Goal: Task Accomplishment & Management: Manage account settings

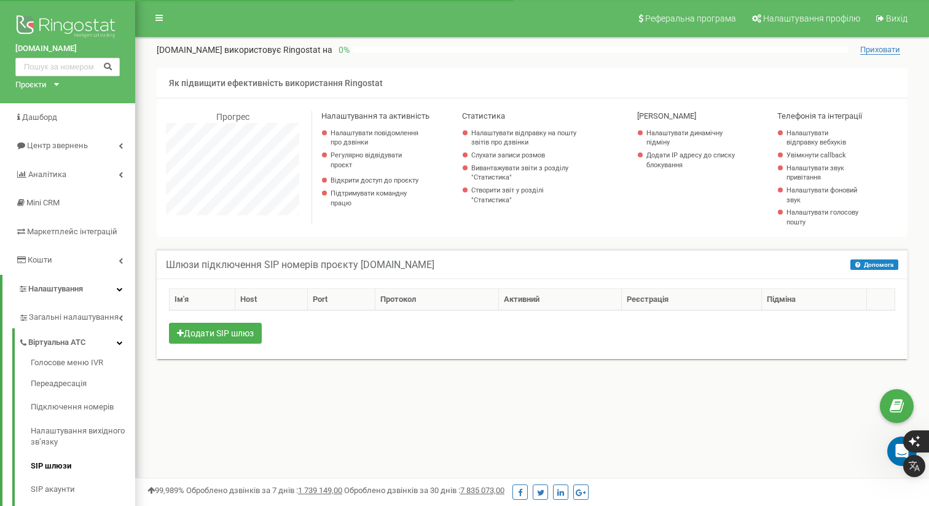
scroll to position [738, 794]
click at [120, 290] on icon at bounding box center [120, 289] width 6 height 6
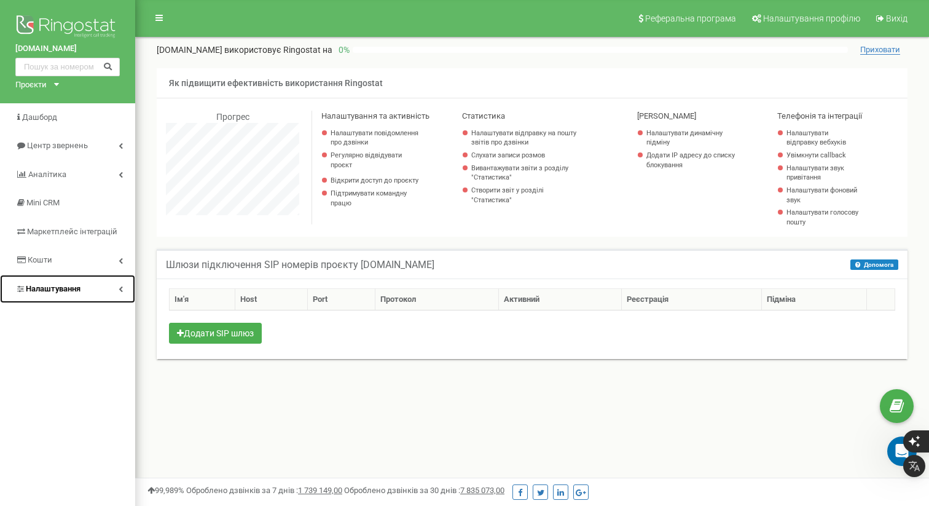
click at [120, 290] on icon at bounding box center [121, 289] width 4 height 6
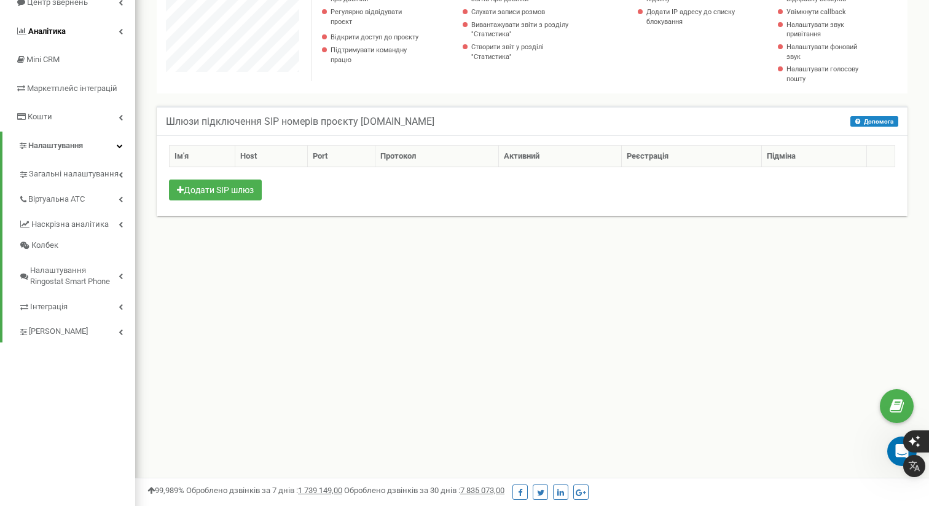
scroll to position [149, 0]
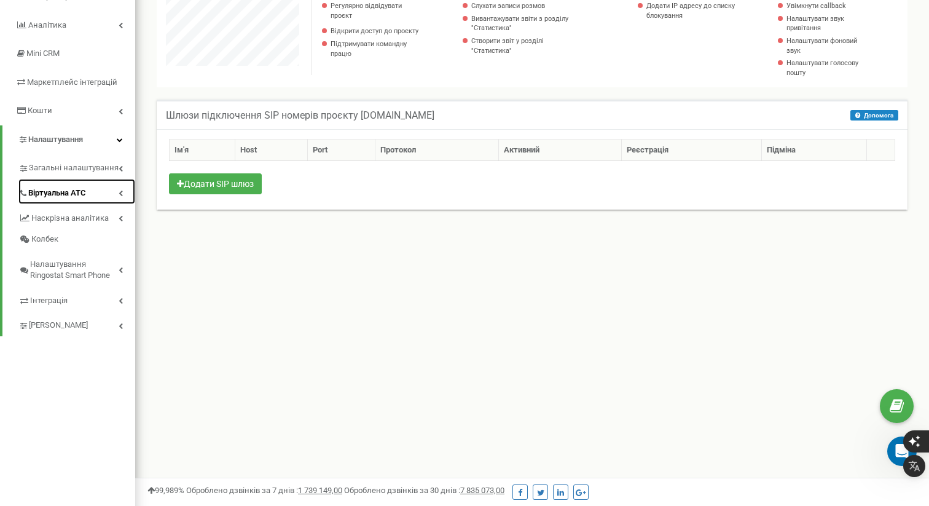
click at [119, 187] on link "Віртуальна АТС" at bounding box center [76, 191] width 117 height 25
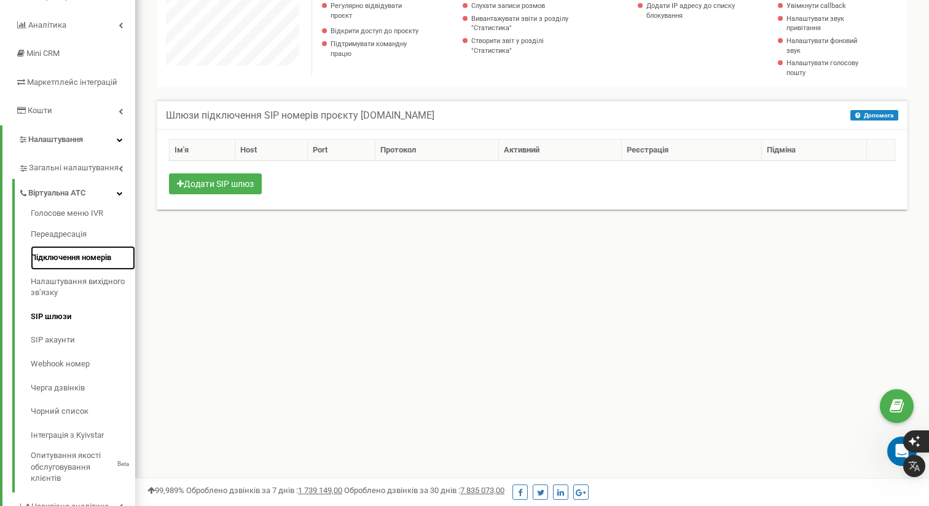
click at [103, 258] on link "Підключення номерів" at bounding box center [83, 258] width 104 height 24
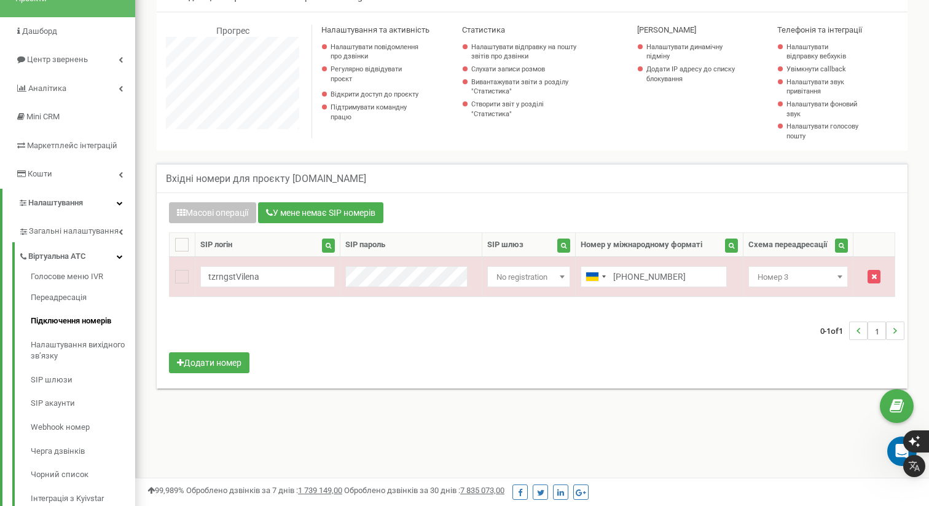
scroll to position [89, 0]
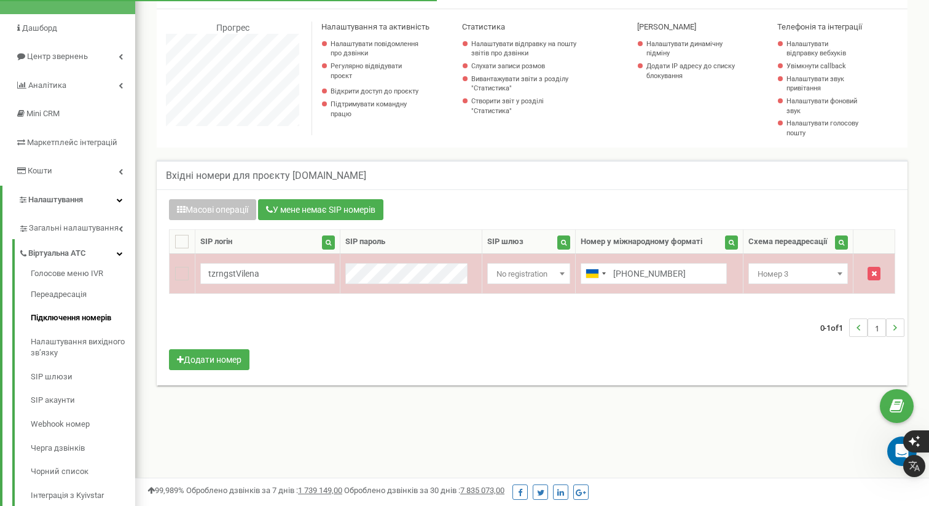
click at [712, 276] on td "[PHONE_NUMBER]" at bounding box center [660, 273] width 168 height 40
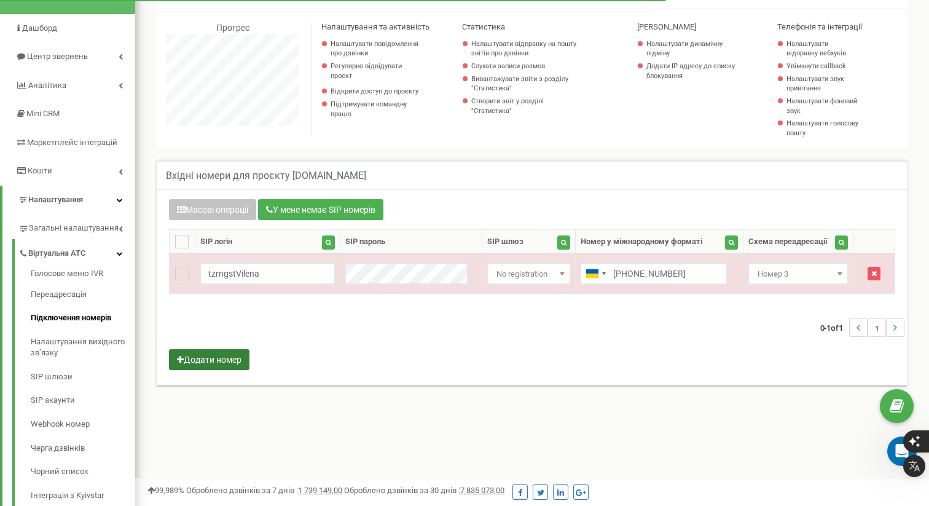
click at [225, 363] on button "Додати номер" at bounding box center [209, 359] width 81 height 21
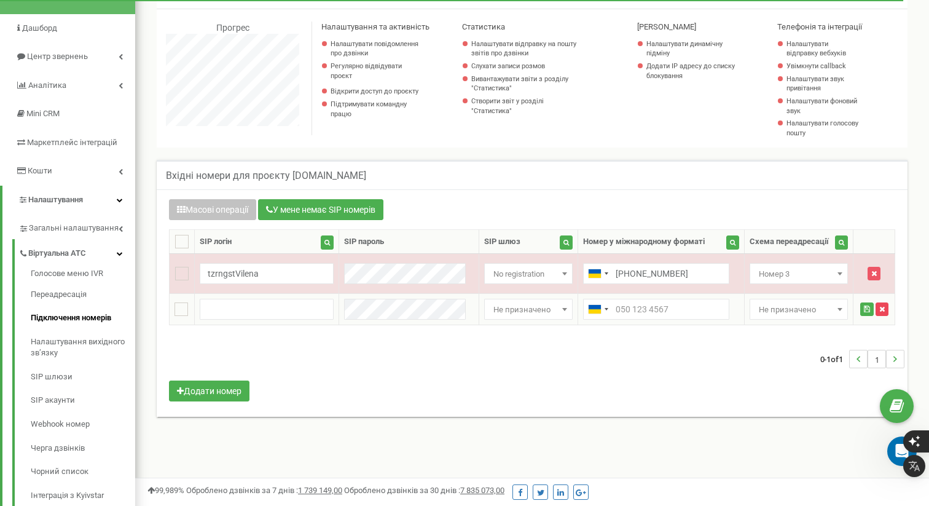
click at [885, 308] on button "button" at bounding box center [882, 309] width 13 height 14
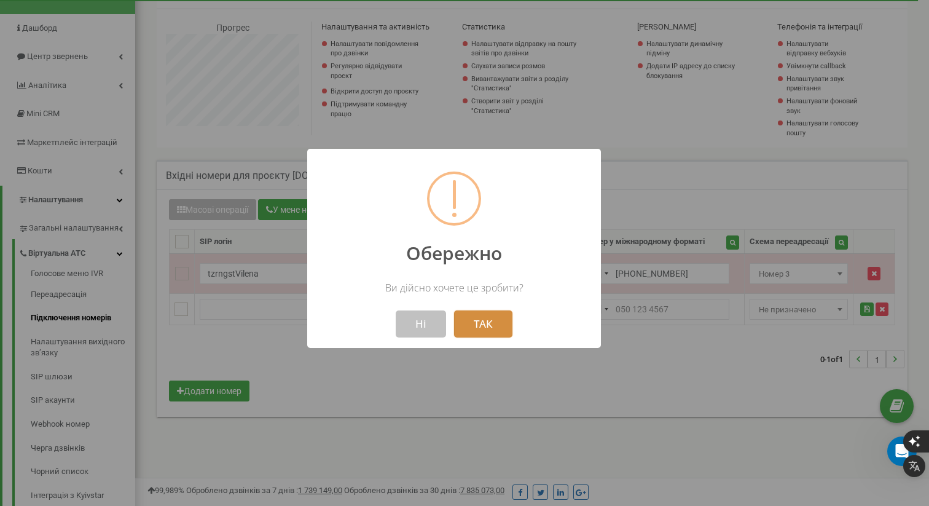
click at [489, 318] on button "ТАК" at bounding box center [483, 323] width 58 height 27
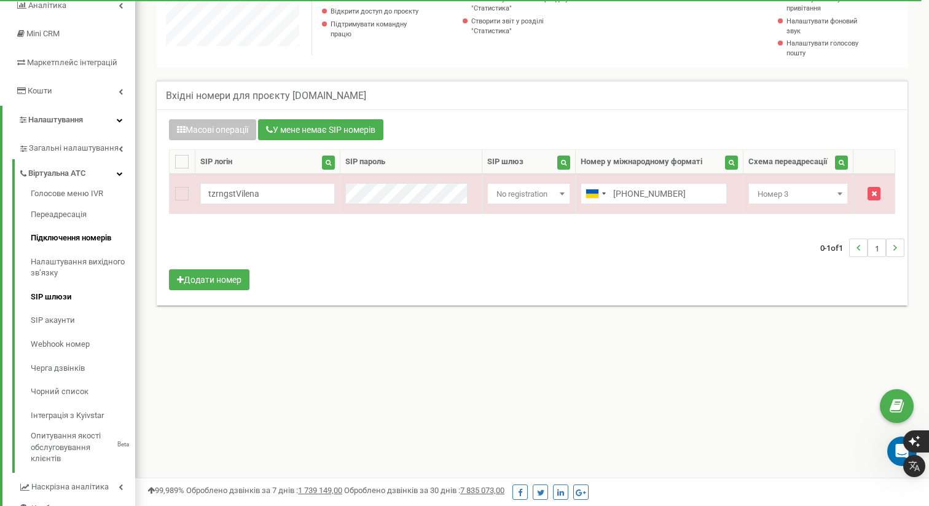
scroll to position [183, 0]
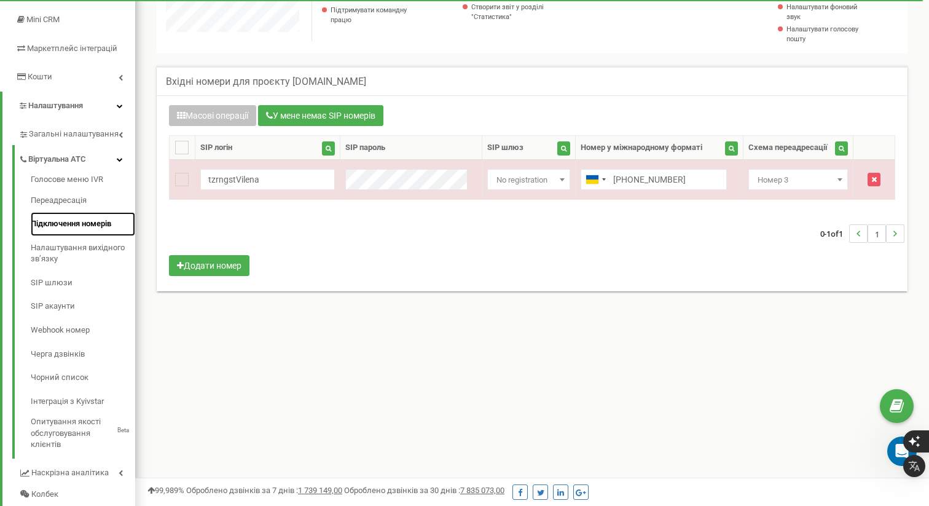
click at [107, 223] on link "Підключення номерів" at bounding box center [83, 224] width 104 height 24
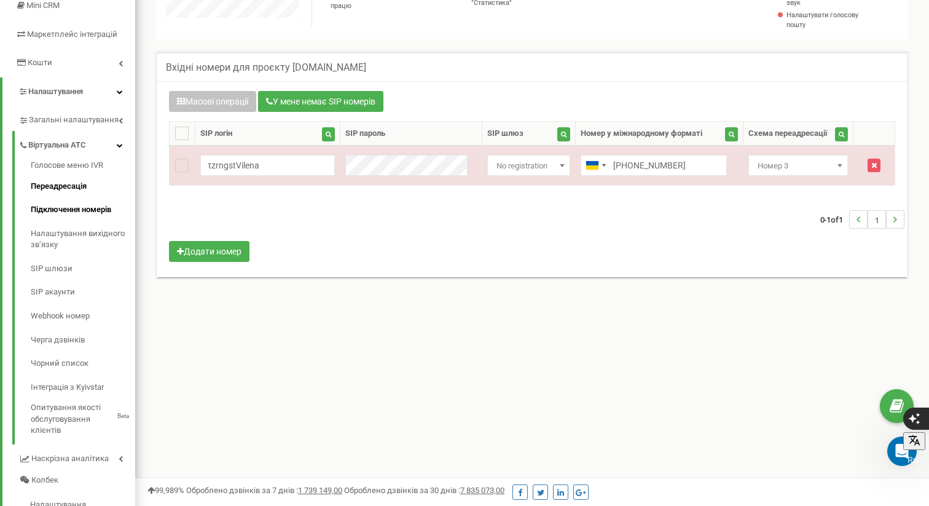
scroll to position [201, 0]
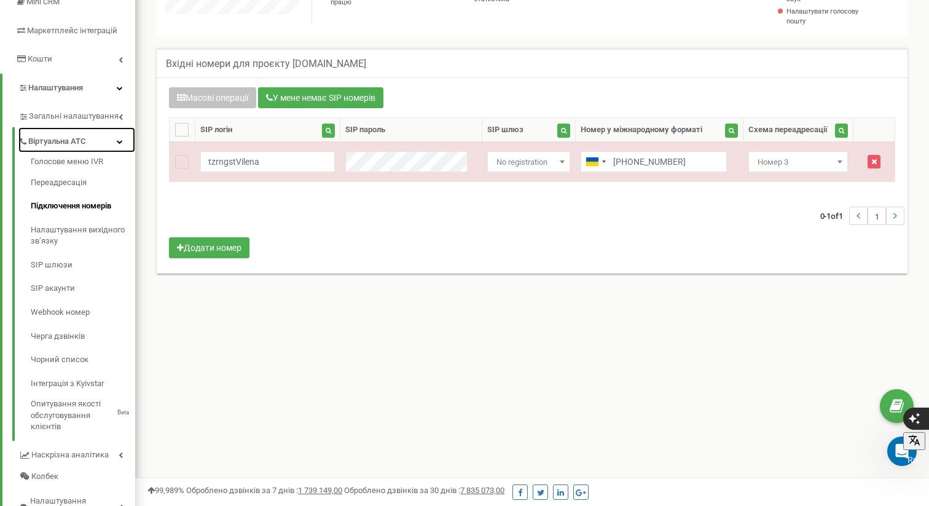
click at [118, 139] on icon at bounding box center [120, 141] width 6 height 6
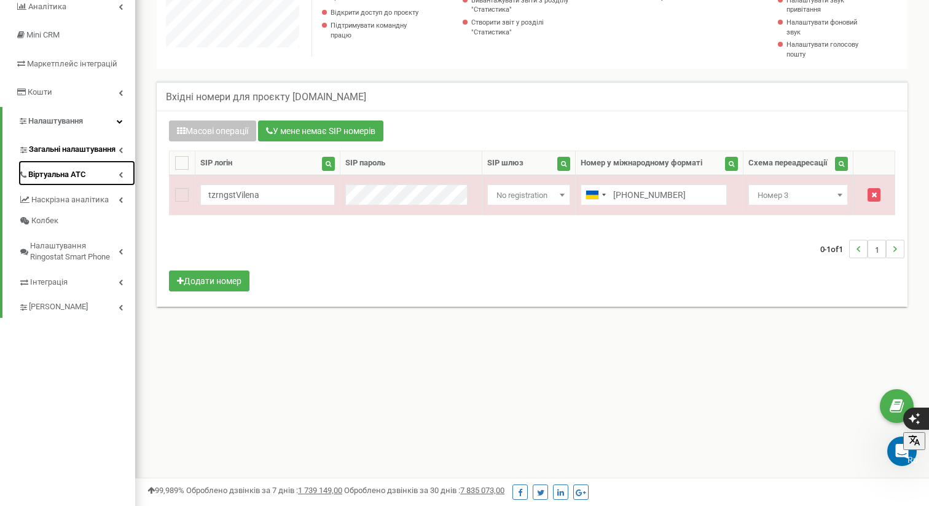
scroll to position [159, 0]
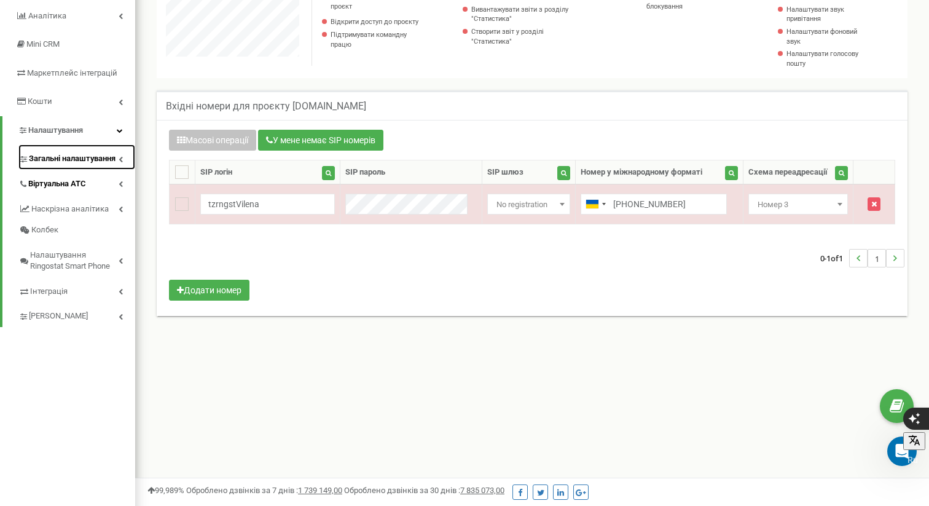
click at [116, 154] on span "Загальні налаштування" at bounding box center [72, 159] width 87 height 12
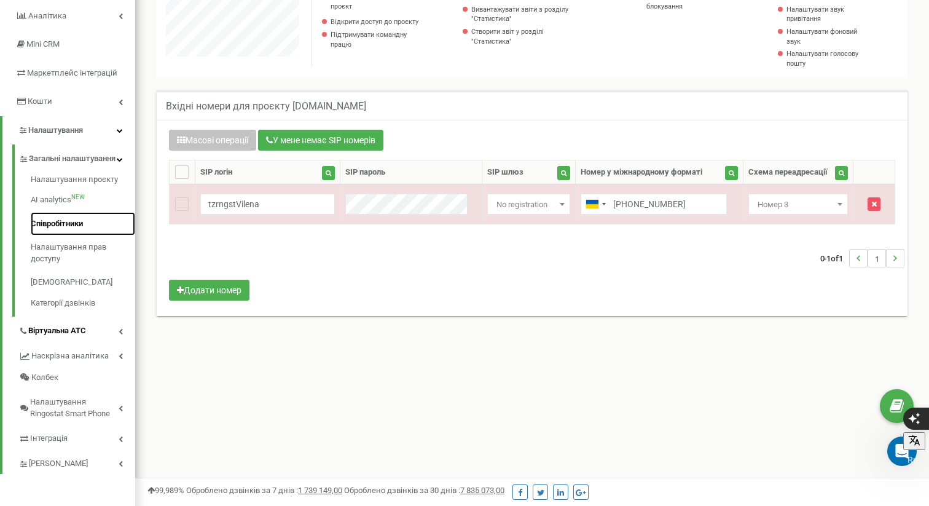
click at [58, 234] on link "Співробітники" at bounding box center [83, 224] width 104 height 24
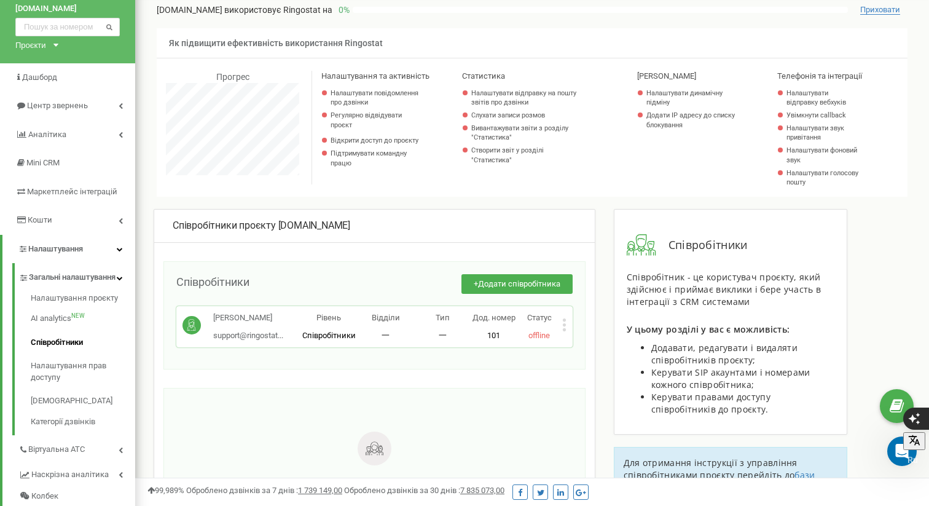
scroll to position [60, 0]
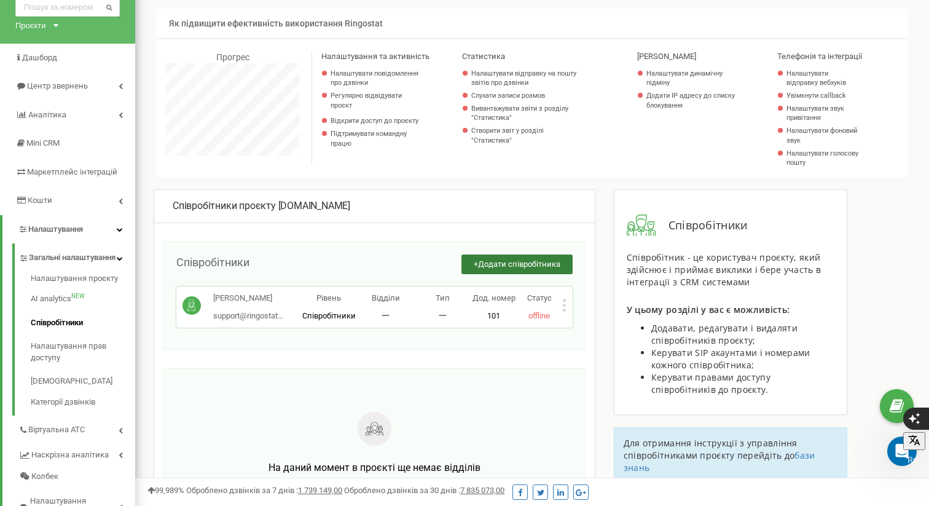
click at [541, 266] on span "Додати співробітника" at bounding box center [519, 263] width 82 height 9
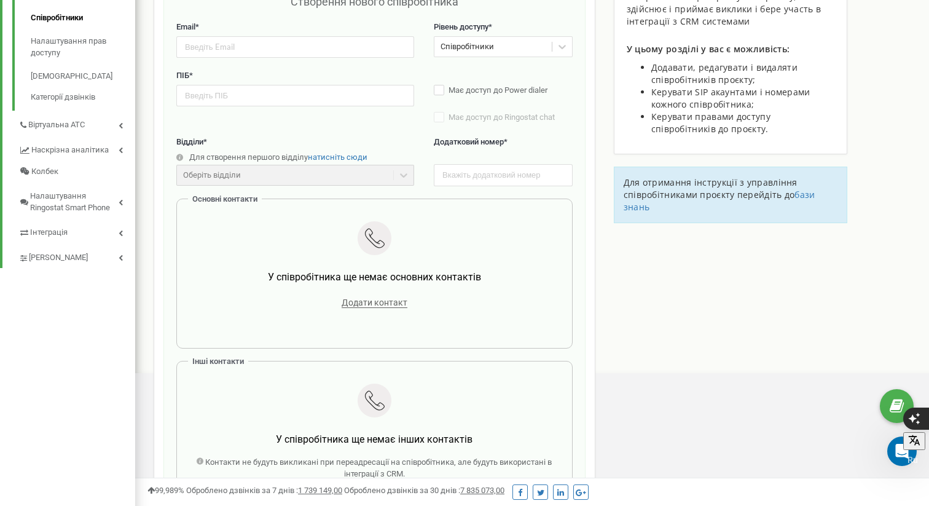
scroll to position [309, 0]
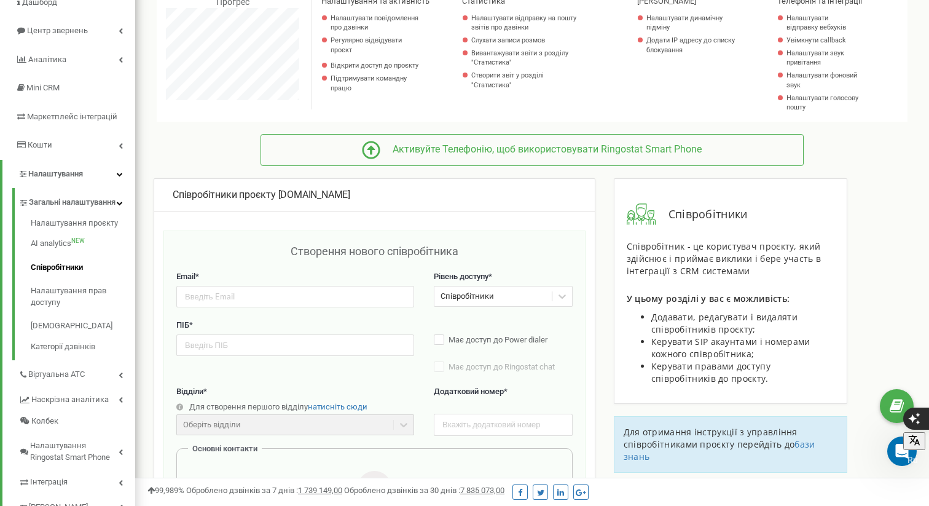
scroll to position [159, 0]
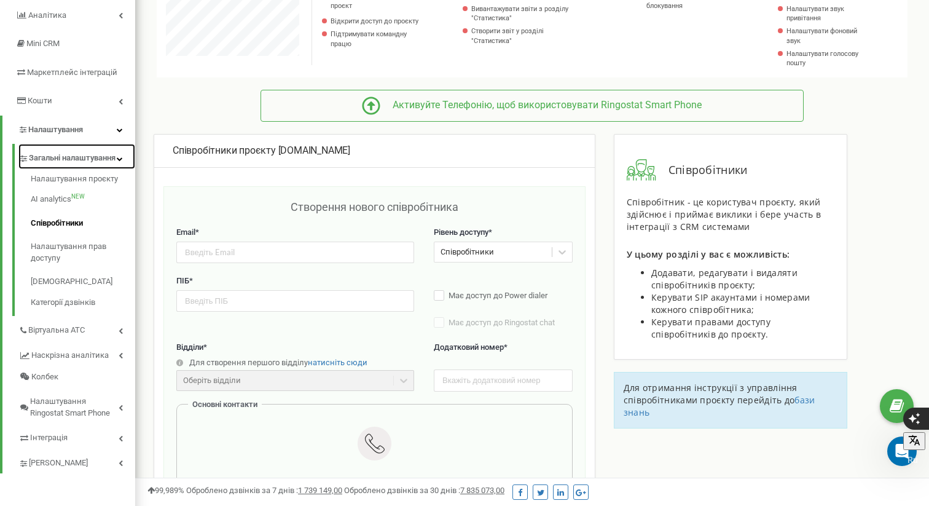
click at [116, 157] on span "Загальні налаштування" at bounding box center [72, 158] width 87 height 12
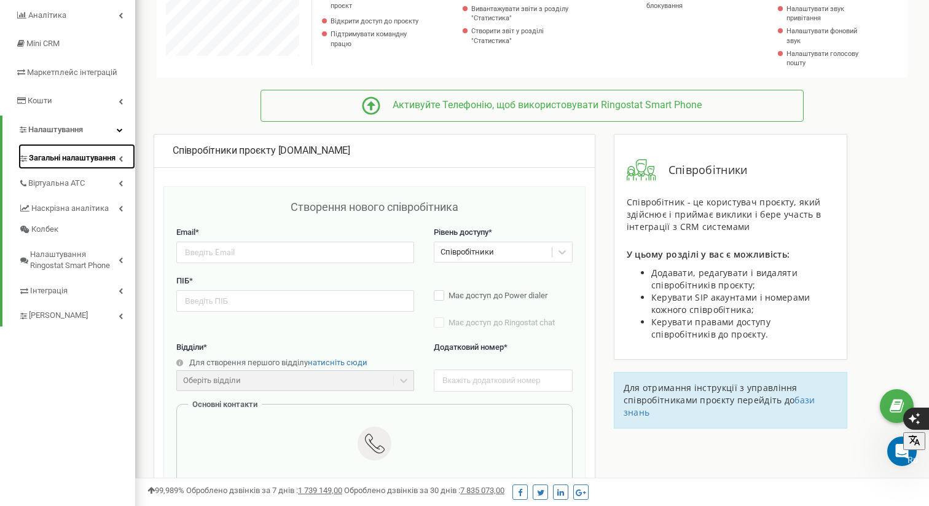
click at [116, 157] on span "Загальні налаштування" at bounding box center [72, 158] width 87 height 12
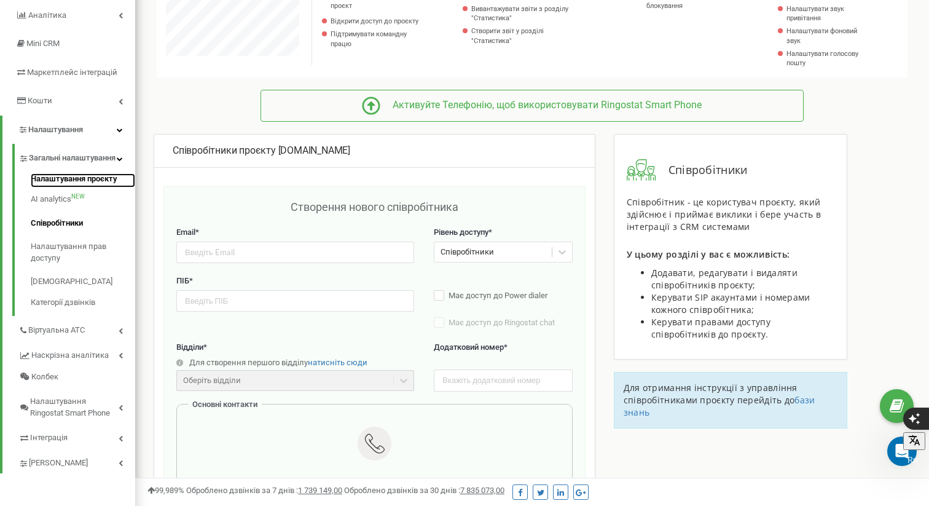
click at [84, 188] on link "Налаштування проєкту" at bounding box center [83, 180] width 104 height 15
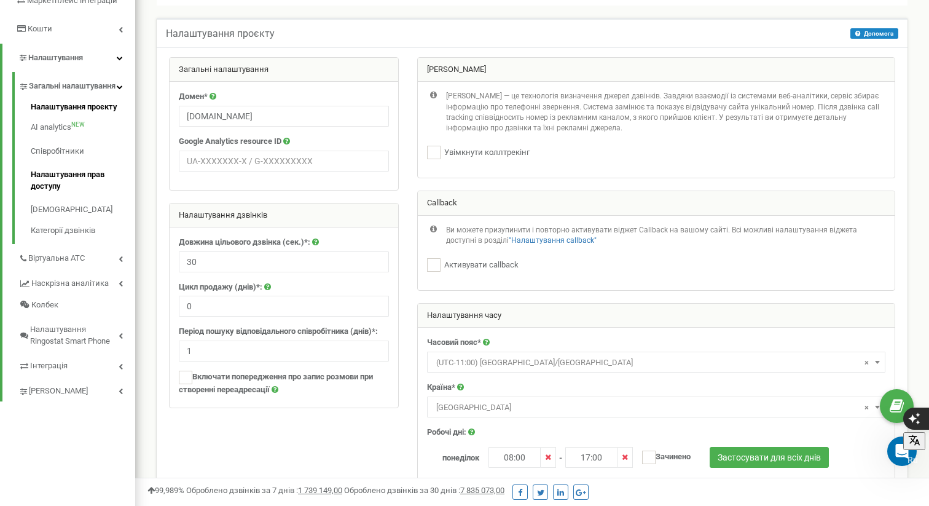
scroll to position [232, 0]
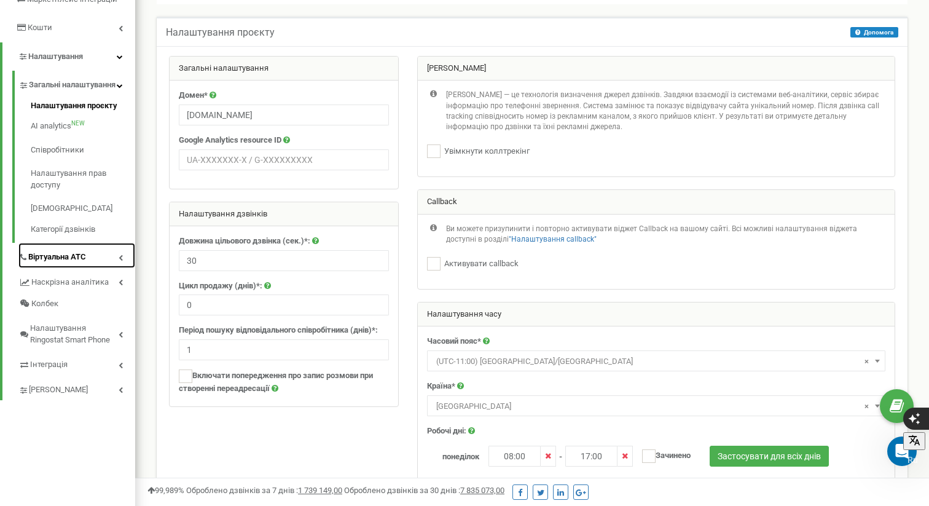
click at [116, 261] on link "Віртуальна АТС" at bounding box center [76, 255] width 117 height 25
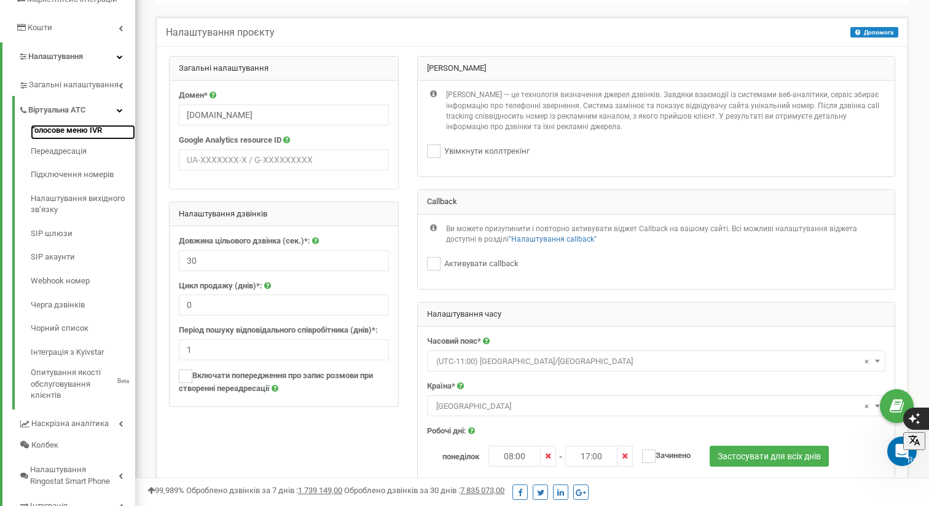
click at [69, 128] on link "Голосове меню IVR" at bounding box center [83, 132] width 104 height 15
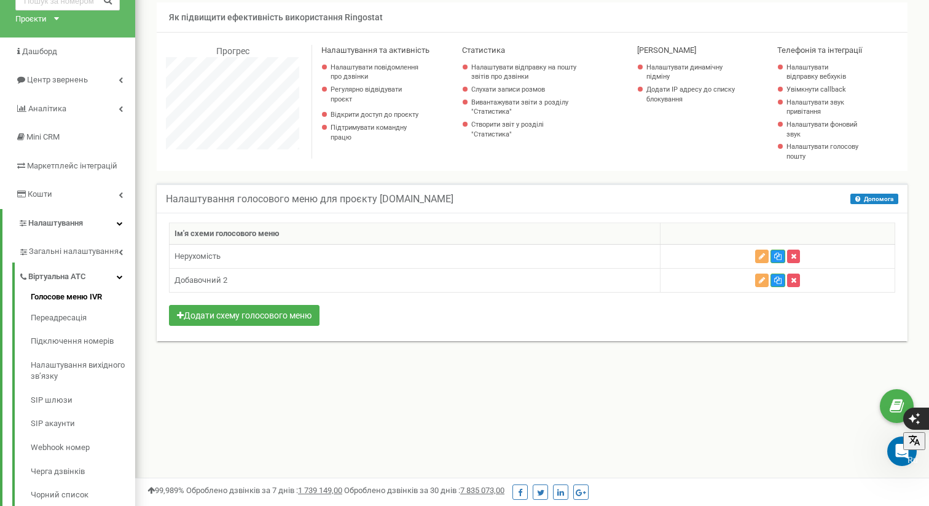
scroll to position [89, 0]
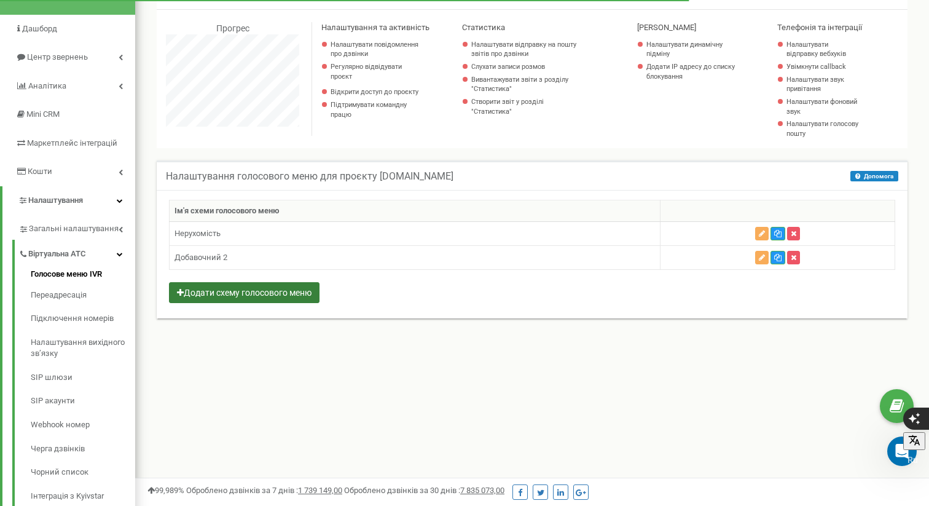
click at [286, 291] on button "Додати схему голосового меню" at bounding box center [244, 292] width 151 height 21
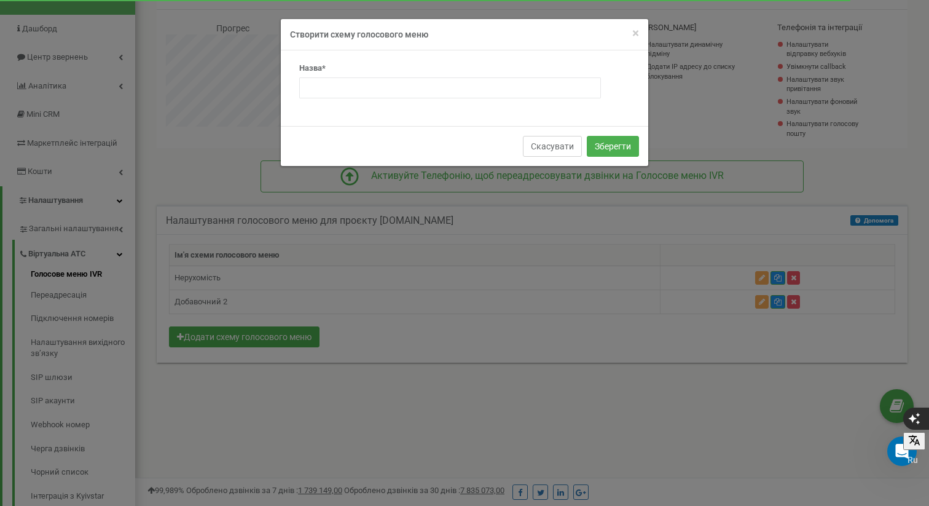
click at [543, 146] on button "Скасувати" at bounding box center [552, 146] width 59 height 21
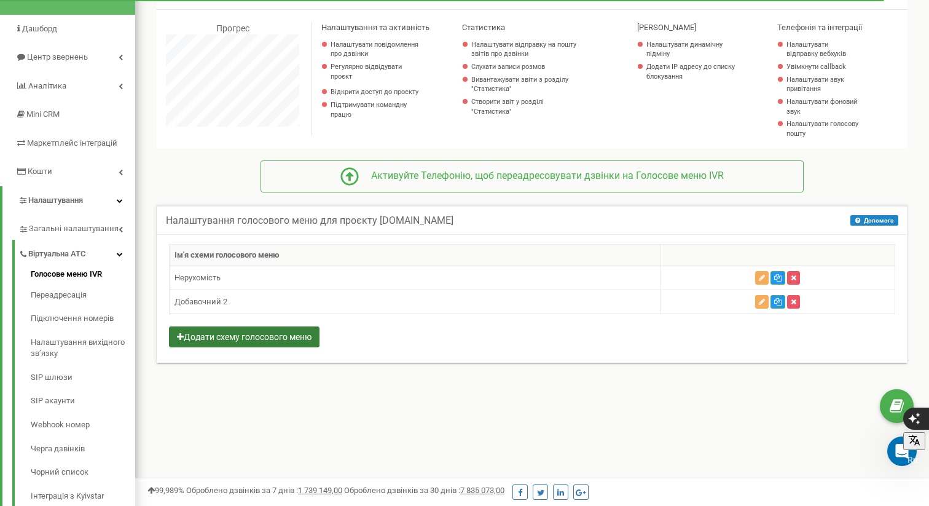
click at [304, 337] on button "Додати схему голосового меню" at bounding box center [244, 336] width 151 height 21
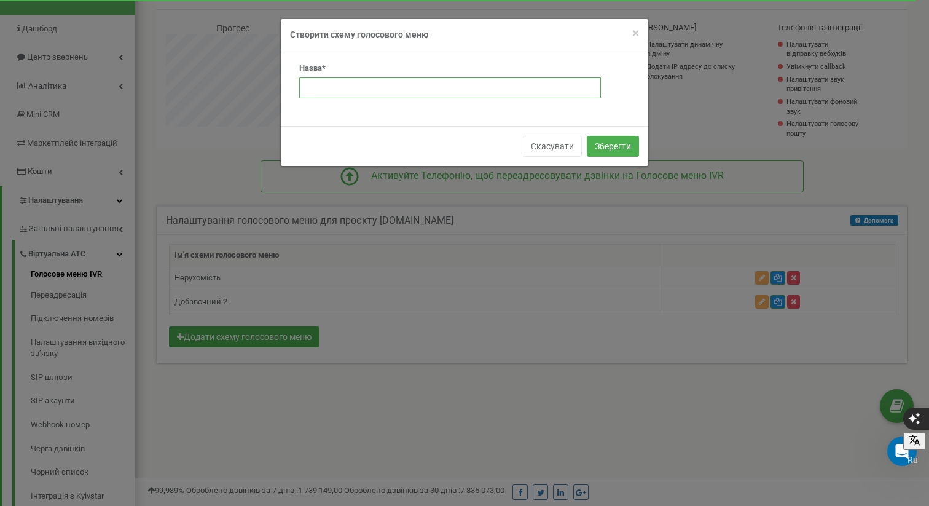
click at [425, 90] on input "text" at bounding box center [450, 87] width 302 height 21
type input "8"
click at [607, 149] on button "Зберегти" at bounding box center [613, 146] width 52 height 21
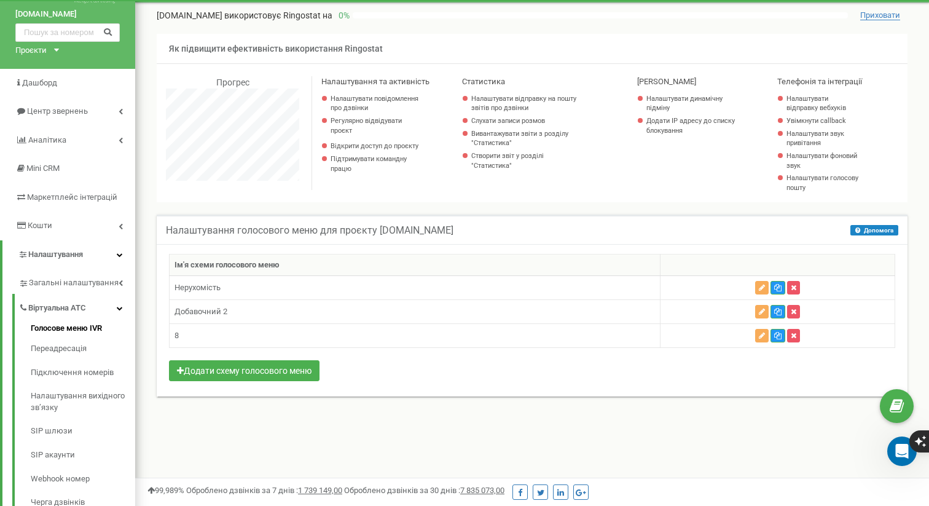
scroll to position [42, 0]
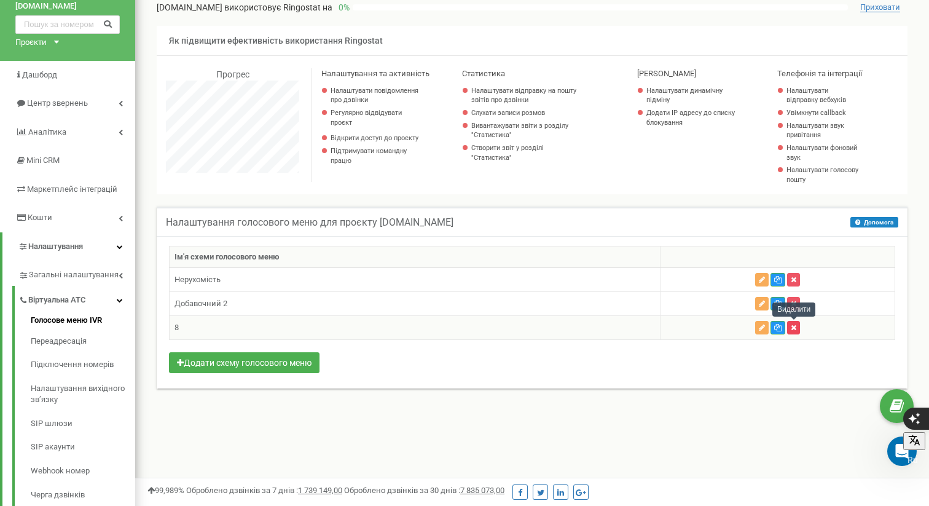
click at [795, 326] on icon "button" at bounding box center [794, 327] width 6 height 7
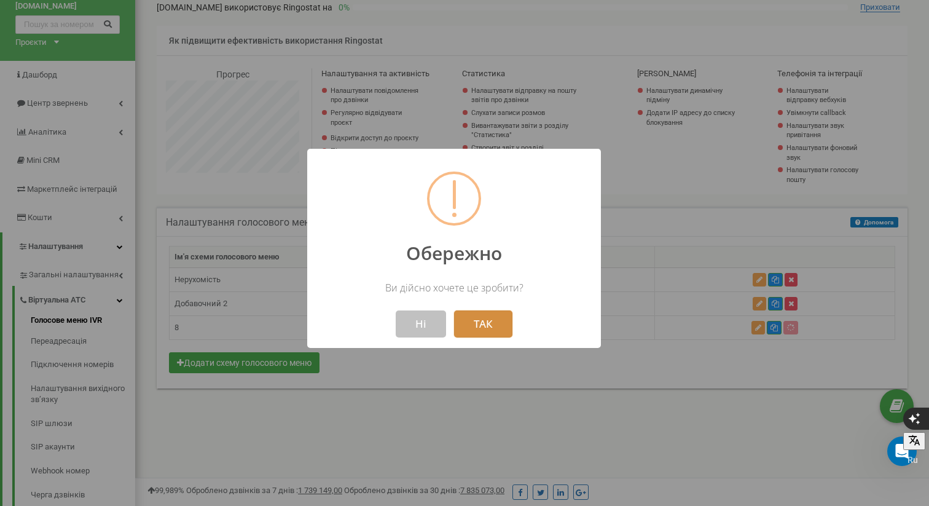
click at [470, 325] on button "ТАК" at bounding box center [483, 323] width 58 height 27
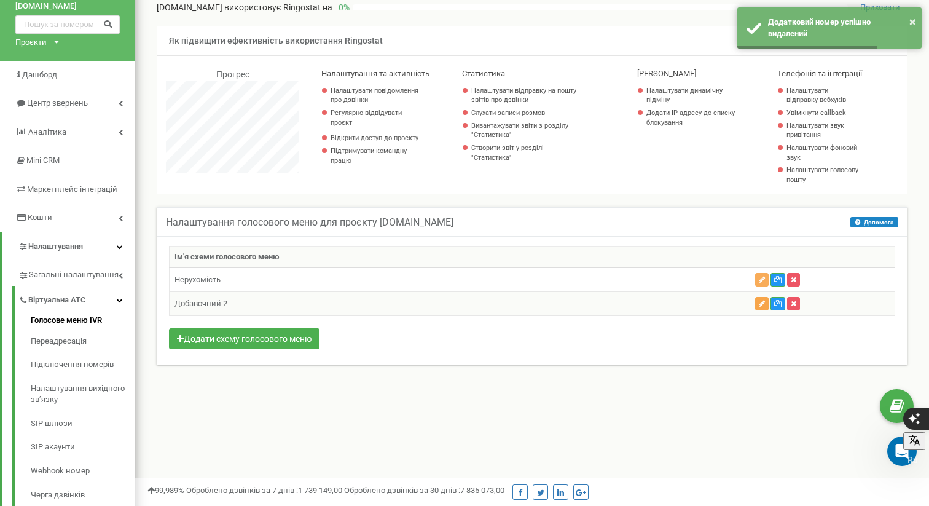
click at [760, 302] on icon "button" at bounding box center [762, 303] width 6 height 7
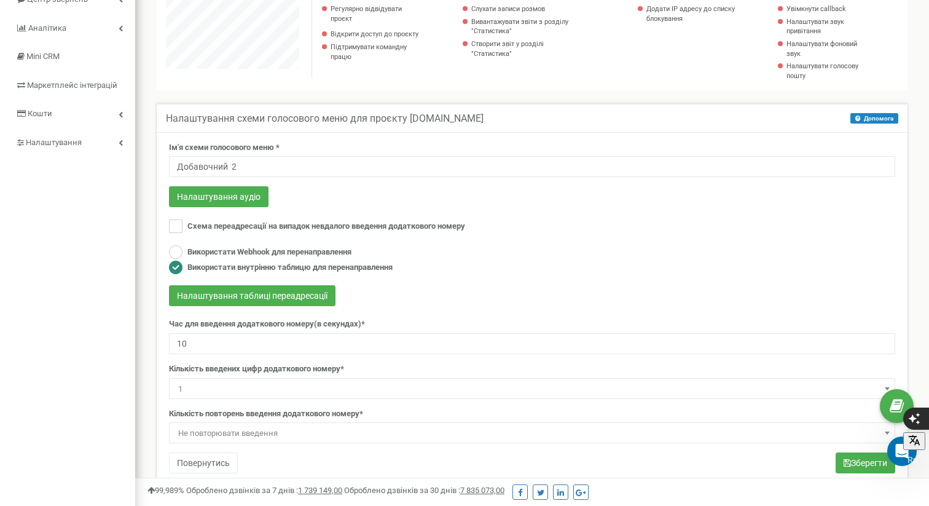
scroll to position [141, 0]
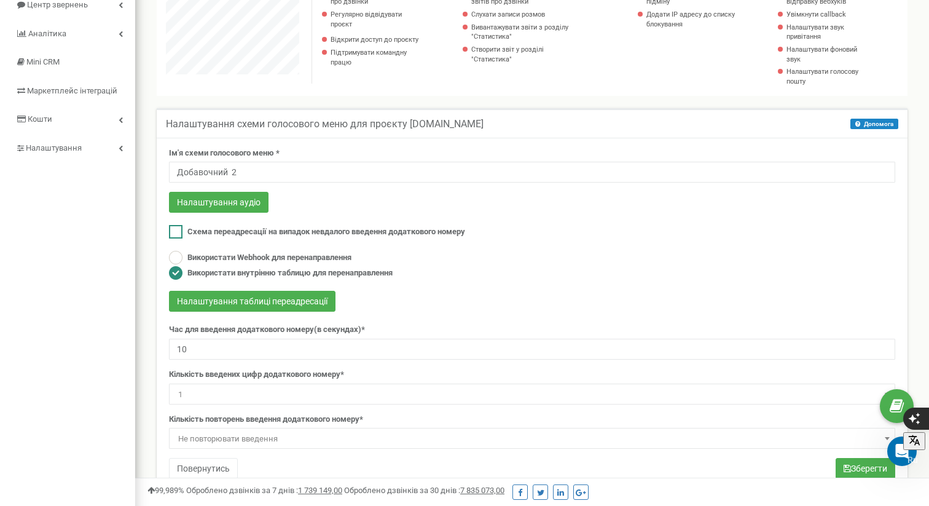
click at [174, 232] on ins at bounding box center [176, 232] width 14 height 14
checkbox input "true"
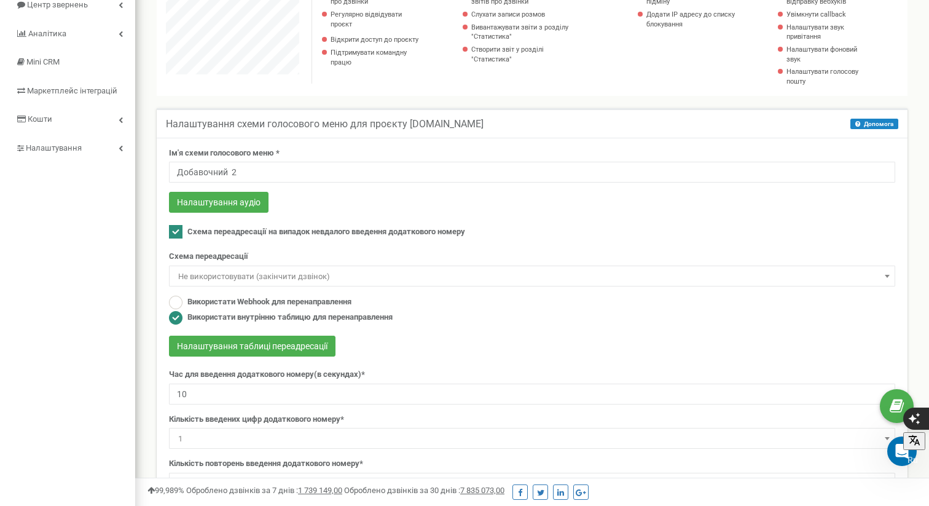
scroll to position [152, 0]
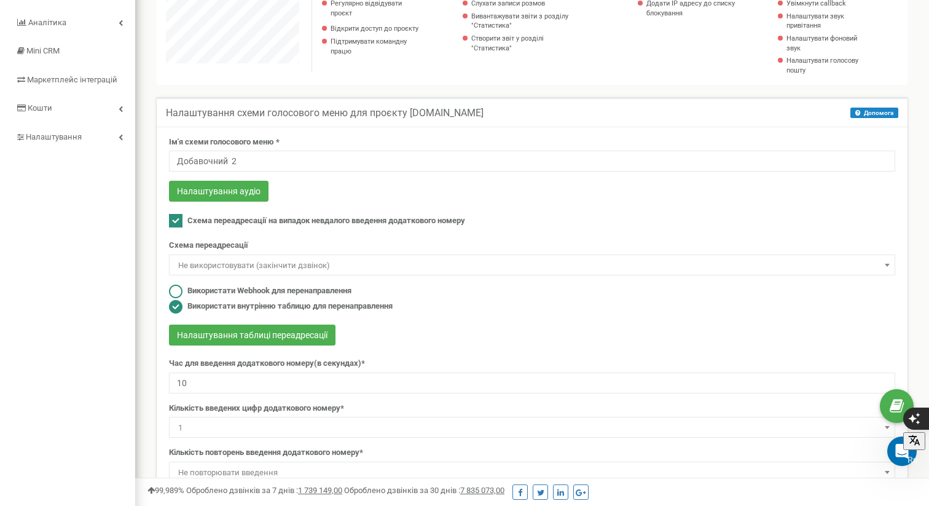
click at [182, 289] on ins at bounding box center [176, 292] width 14 height 14
click at [174, 301] on ins at bounding box center [176, 307] width 14 height 14
radio input "false"
radio input "true"
click at [345, 263] on span "Не використовувати (закінчити дзвінок)" at bounding box center [532, 265] width 718 height 17
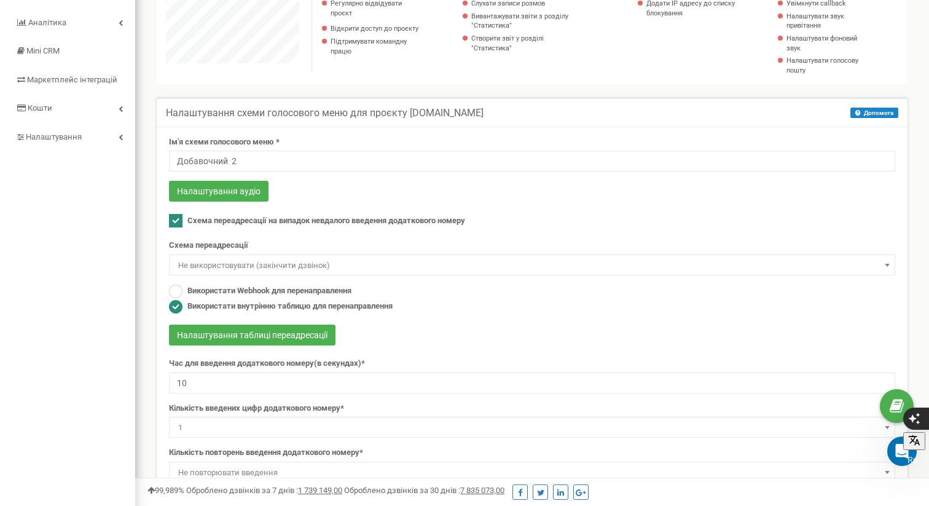
click at [390, 227] on label "Схема переадресації на випадок невдалого введення додаткового номеру" at bounding box center [317, 221] width 296 height 14
checkbox input "false"
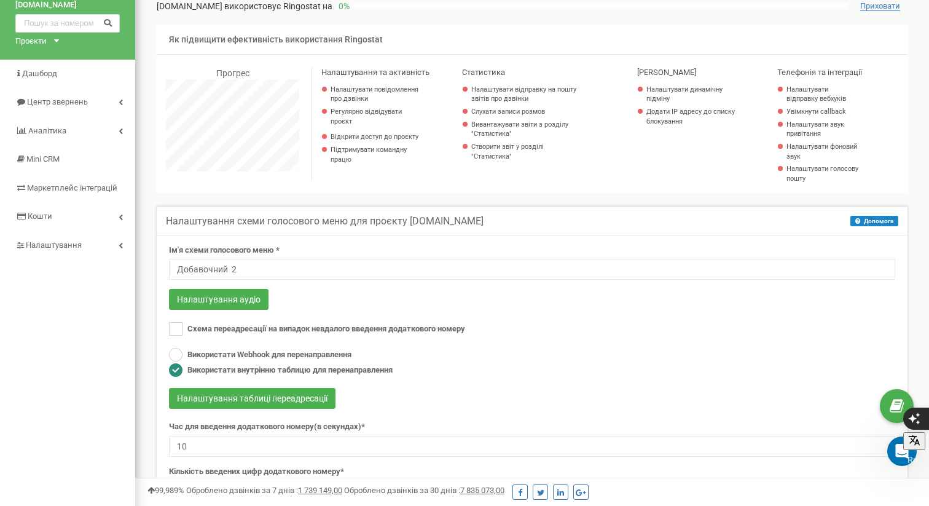
scroll to position [0, 0]
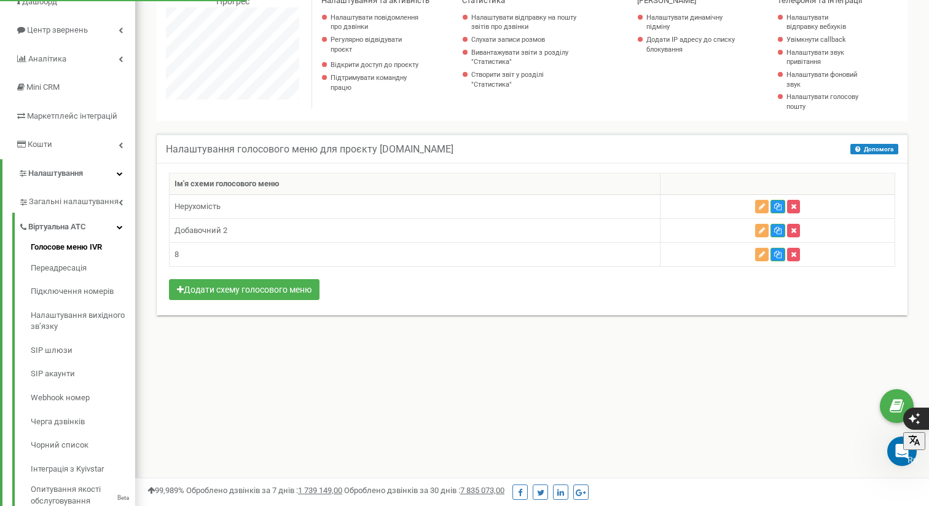
scroll to position [120, 0]
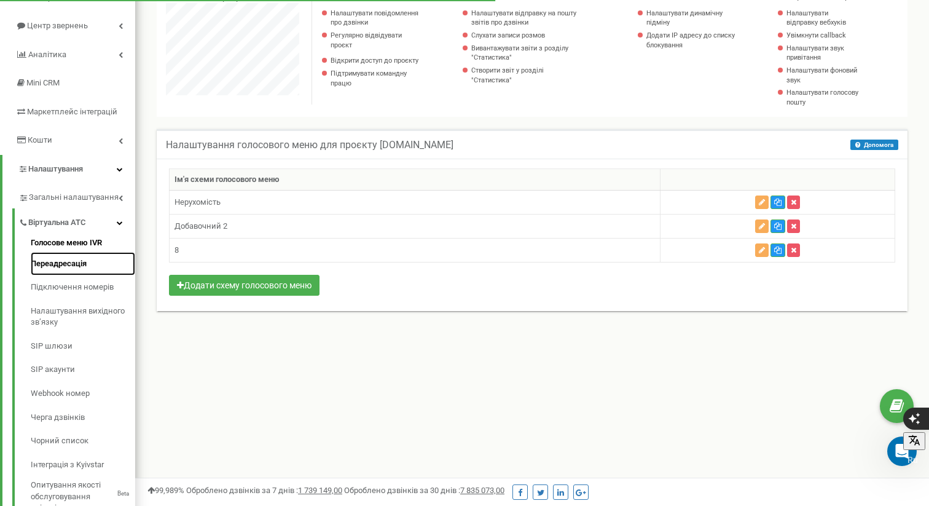
click at [73, 258] on link "Переадресація" at bounding box center [83, 264] width 104 height 24
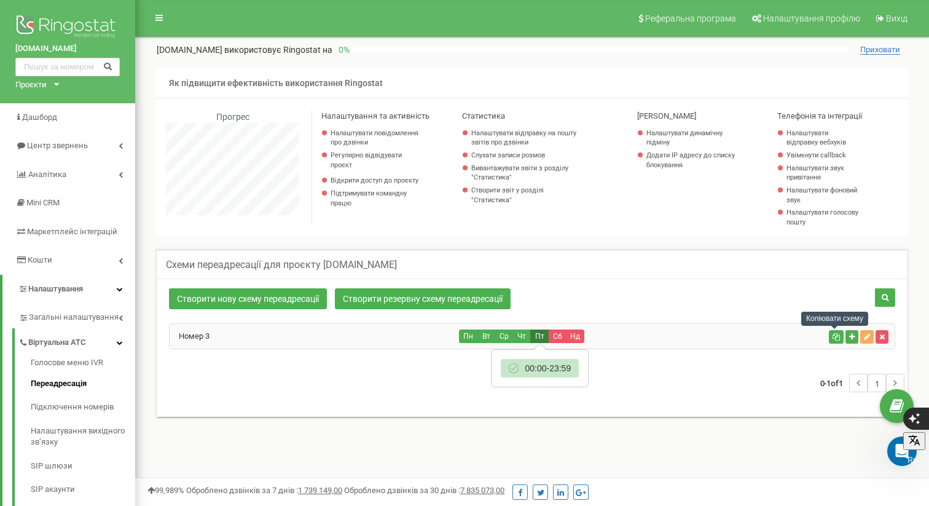
scroll to position [44, 0]
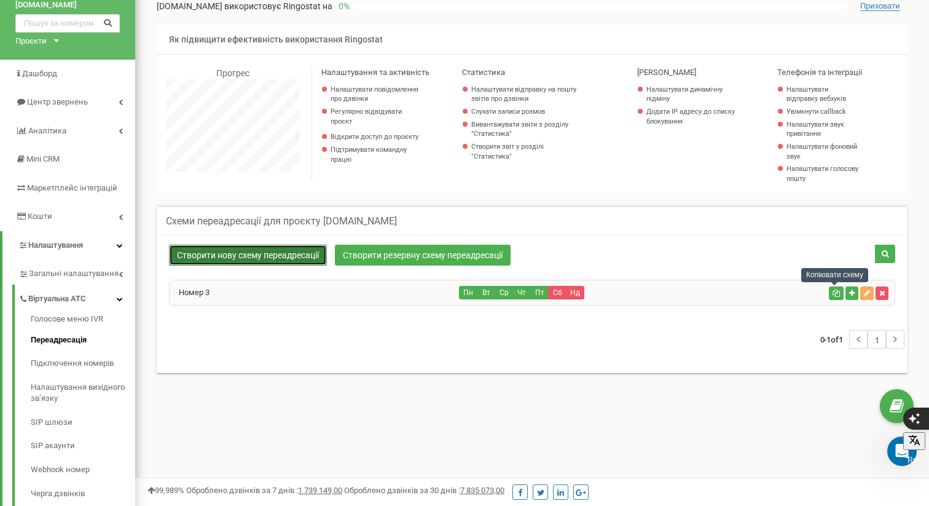
click at [296, 253] on div "Схеми переадресації для проєкту tzrngstVilena.com Створити нову схему переадрес…" at bounding box center [532, 289] width 751 height 168
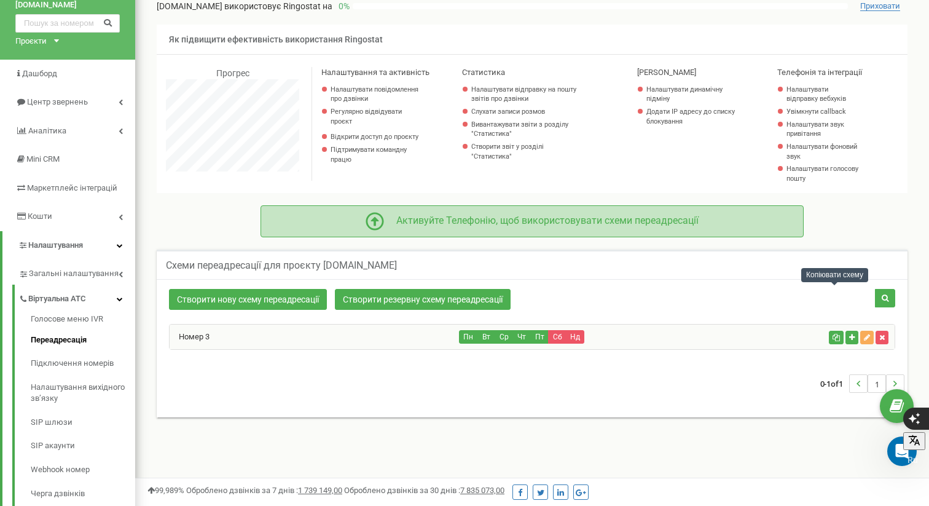
click at [482, 224] on div "Активуйте Телефонію, щоб використовувати схеми переадресації" at bounding box center [541, 221] width 315 height 14
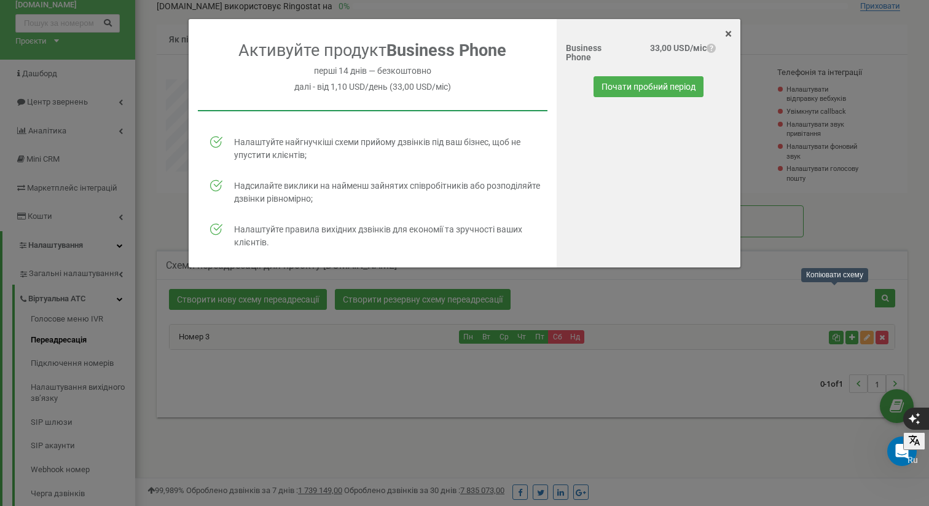
click at [730, 32] on span "×" at bounding box center [728, 33] width 7 height 15
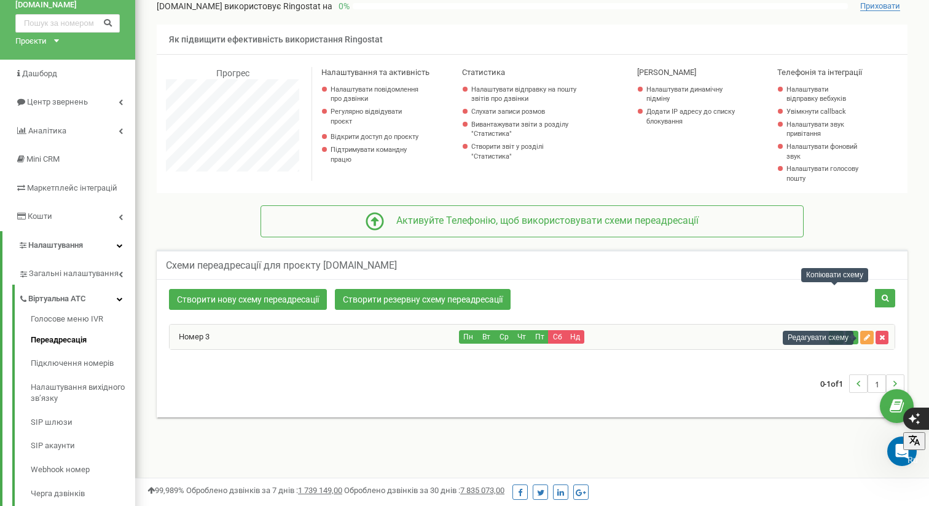
click at [867, 336] on icon "button" at bounding box center [867, 337] width 6 height 7
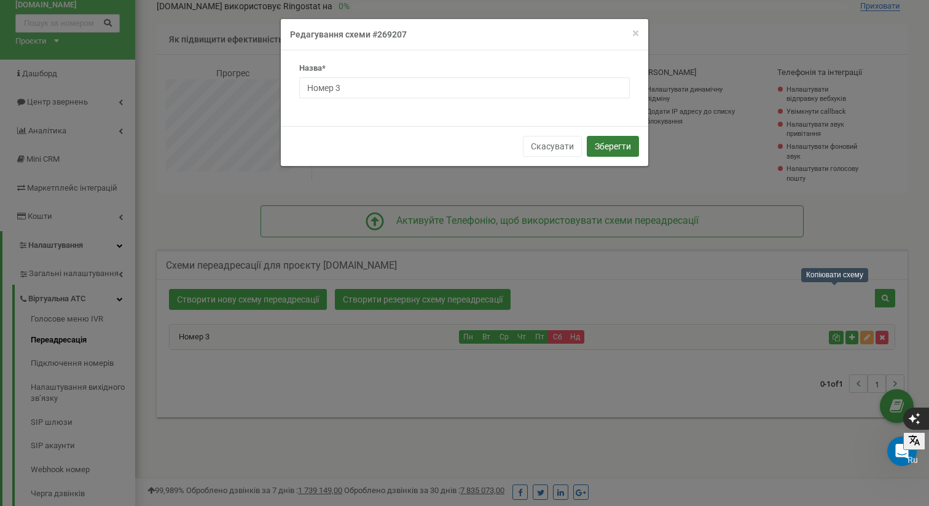
click at [615, 148] on button "Зберегти" at bounding box center [613, 146] width 52 height 21
click at [616, 144] on button "Зберегти" at bounding box center [613, 146] width 52 height 21
click at [615, 140] on button "Зберегти" at bounding box center [613, 146] width 52 height 21
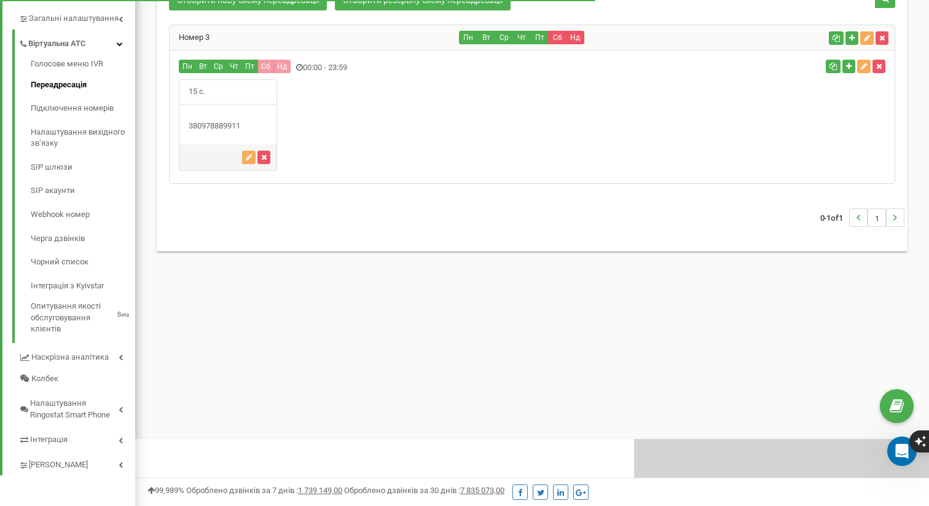
scroll to position [738, 794]
click at [250, 154] on icon "button" at bounding box center [249, 157] width 6 height 7
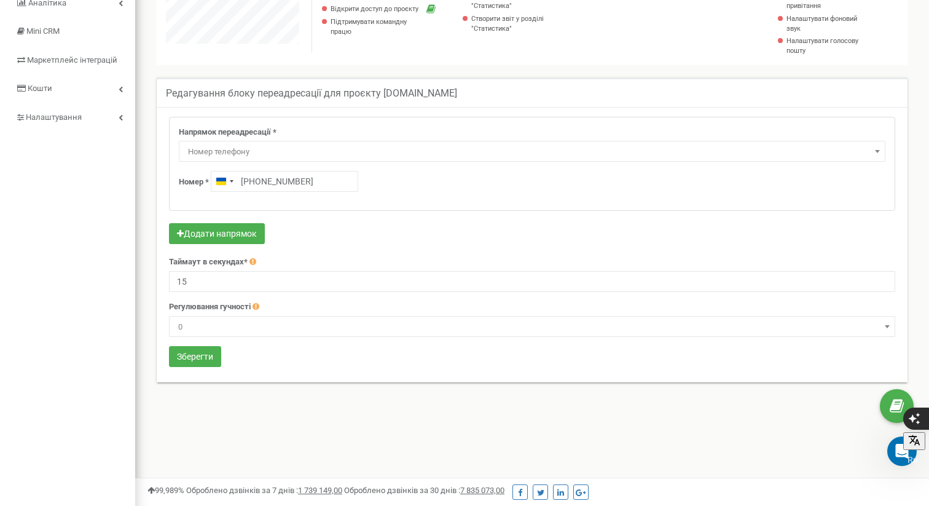
scroll to position [210, 0]
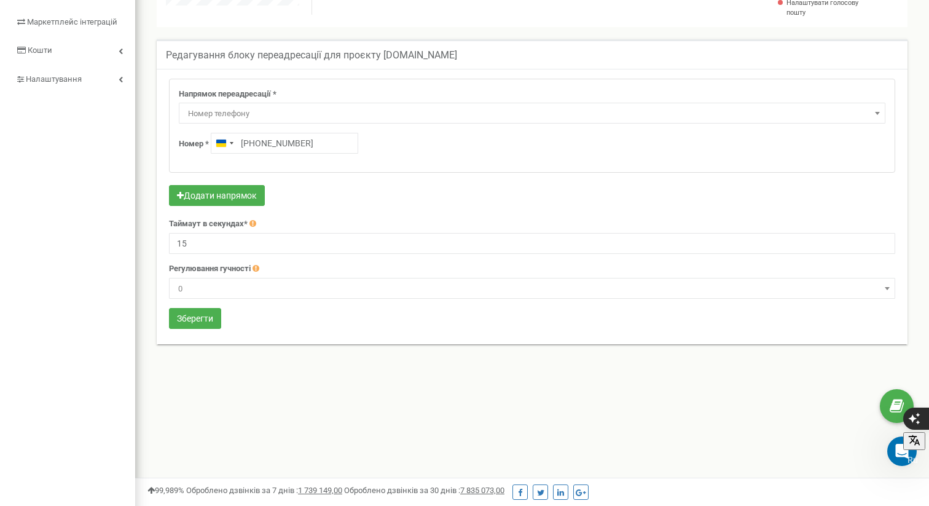
click at [217, 106] on span "Номер телефону" at bounding box center [532, 113] width 698 height 17
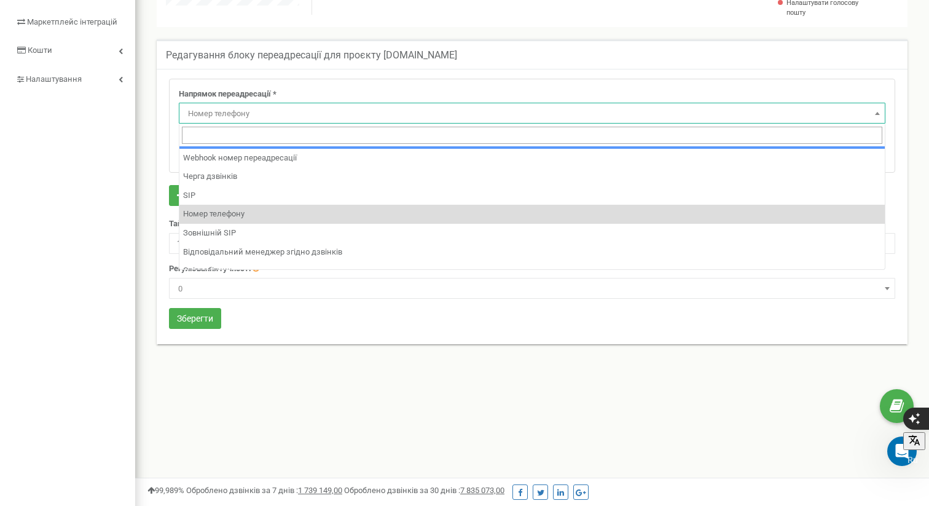
scroll to position [84, 0]
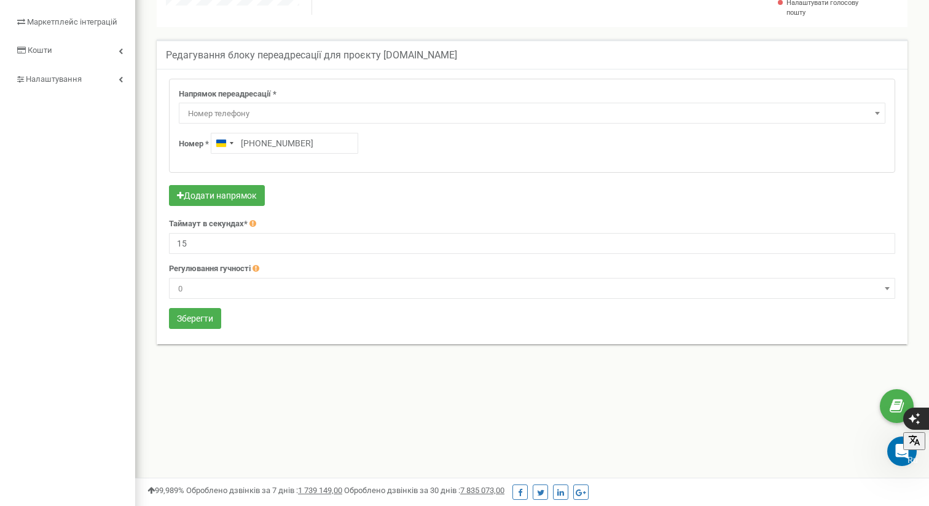
click at [261, 109] on span "Номер телефону" at bounding box center [532, 113] width 698 height 17
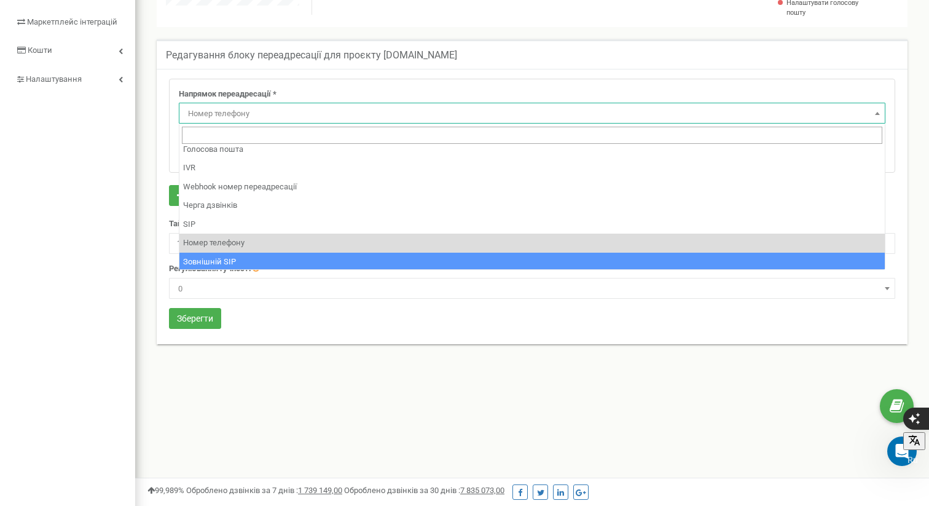
scroll to position [0, 0]
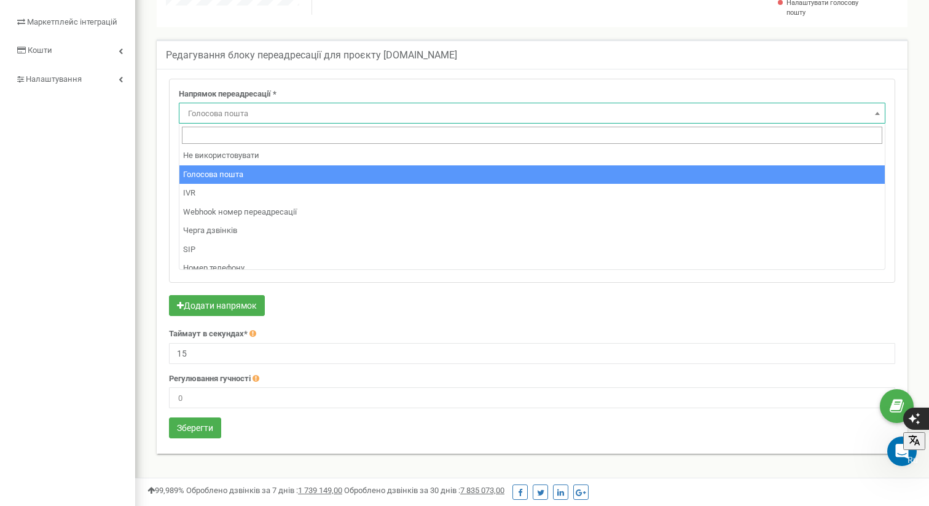
click at [252, 110] on span "Голосова пошта" at bounding box center [532, 113] width 698 height 17
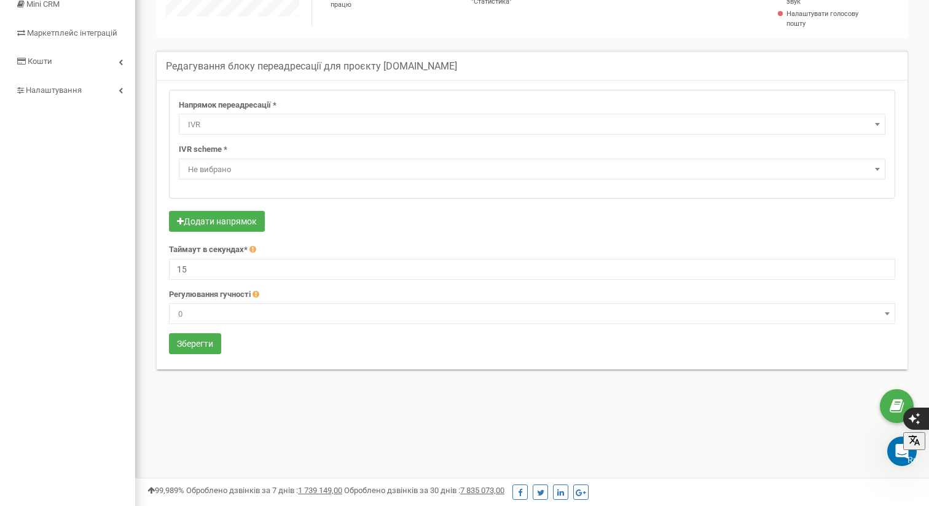
scroll to position [197, 0]
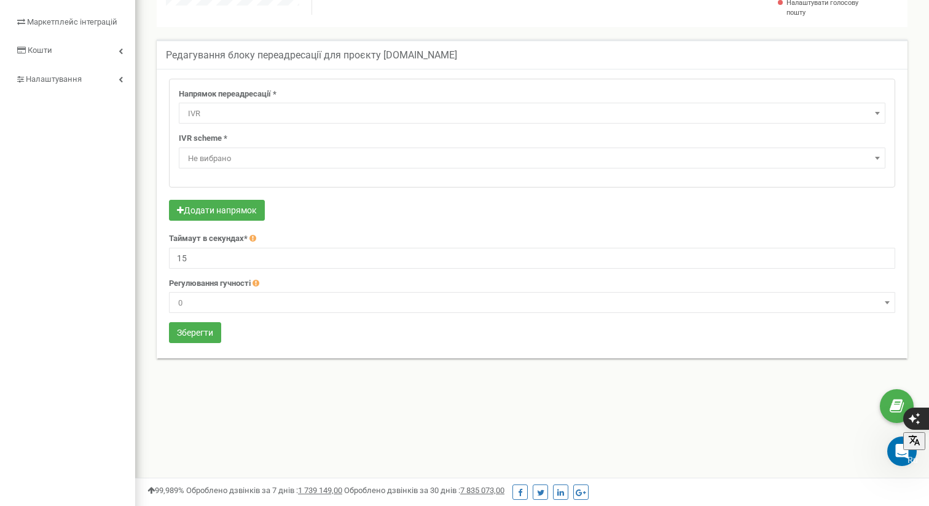
click at [246, 123] on body at bounding box center [464, 411] width 929 height 1243
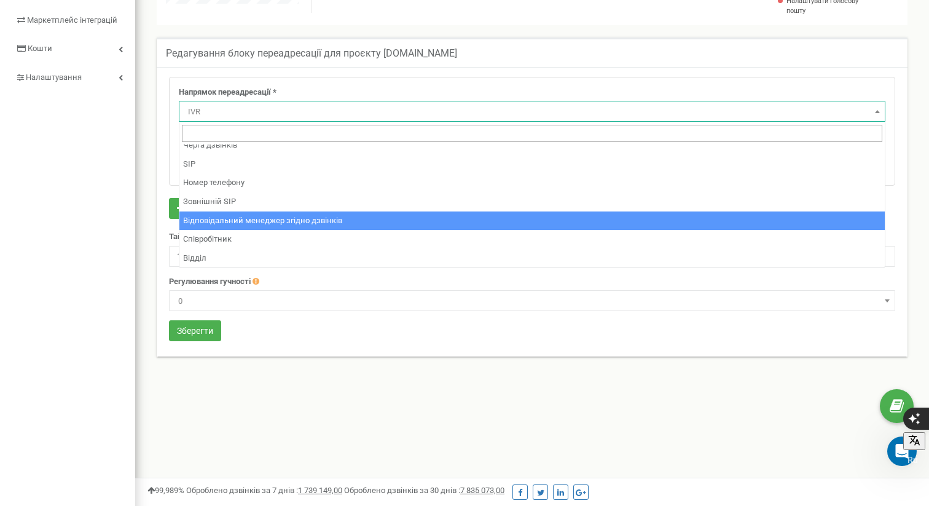
scroll to position [84, 0]
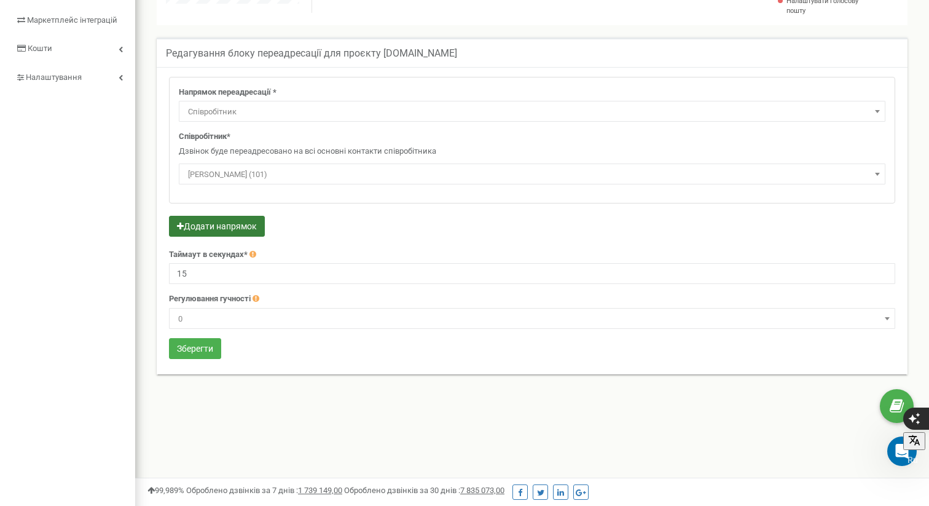
click at [242, 225] on button "Додати напрямок" at bounding box center [217, 226] width 96 height 21
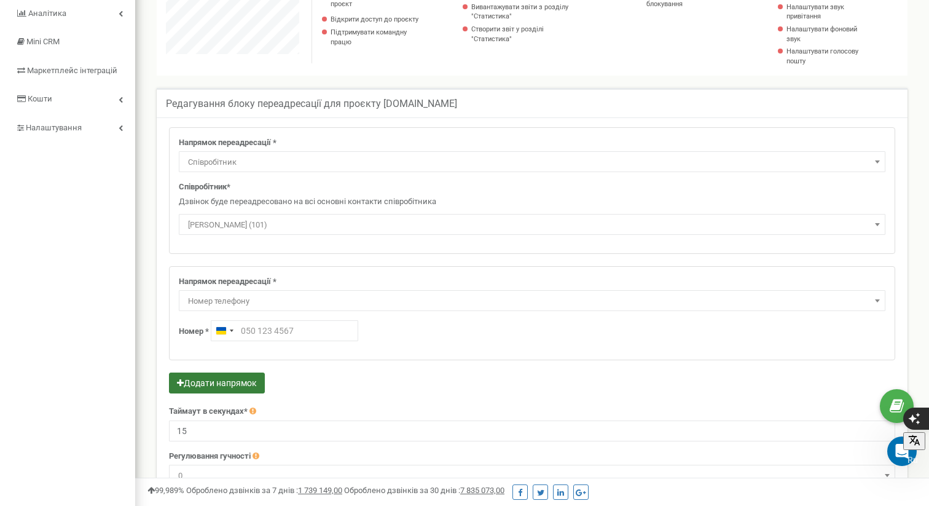
scroll to position [106, 0]
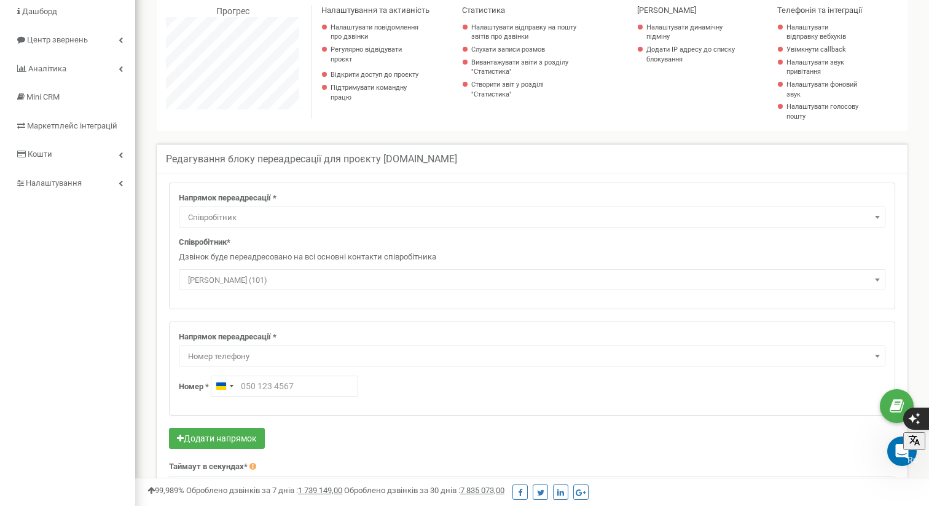
click at [266, 211] on span "Співробітник" at bounding box center [532, 217] width 698 height 17
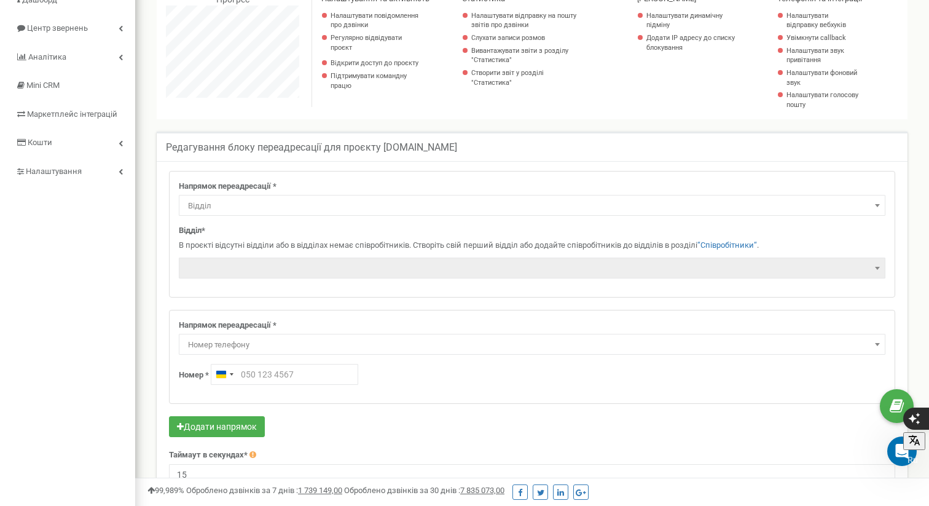
scroll to position [120, 0]
click at [265, 199] on span "Відділ" at bounding box center [532, 203] width 698 height 17
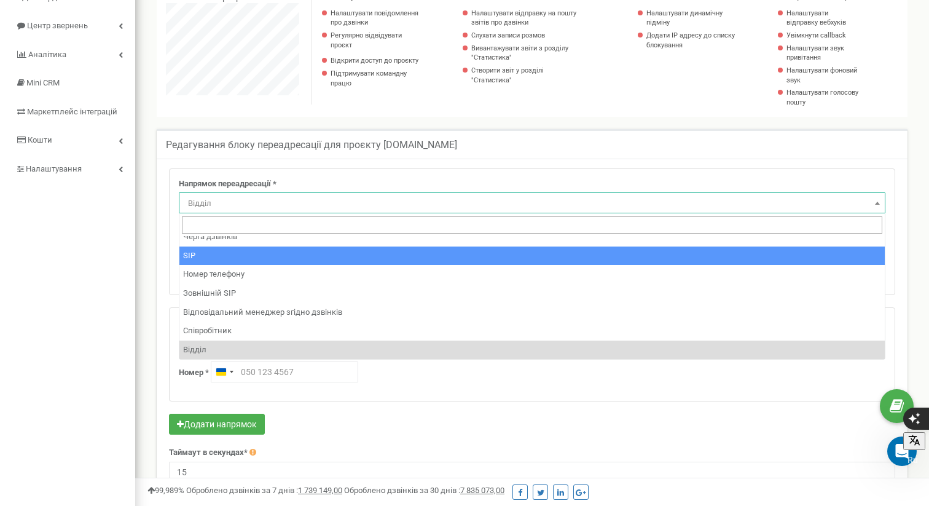
scroll to position [84, 0]
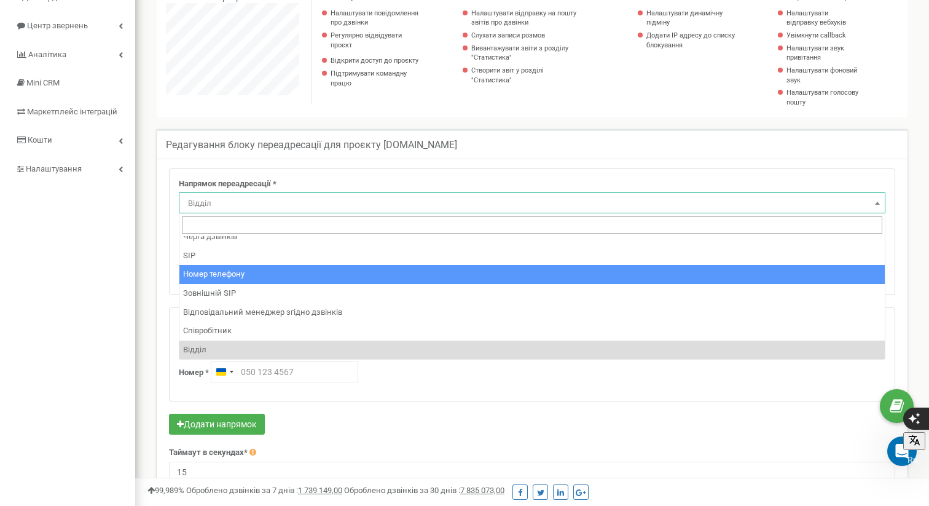
select select "Phone"
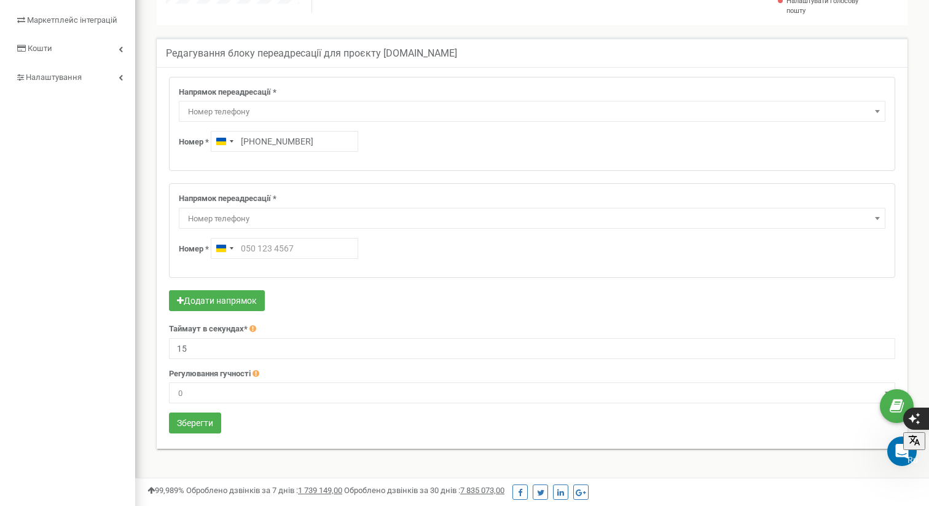
scroll to position [232, 0]
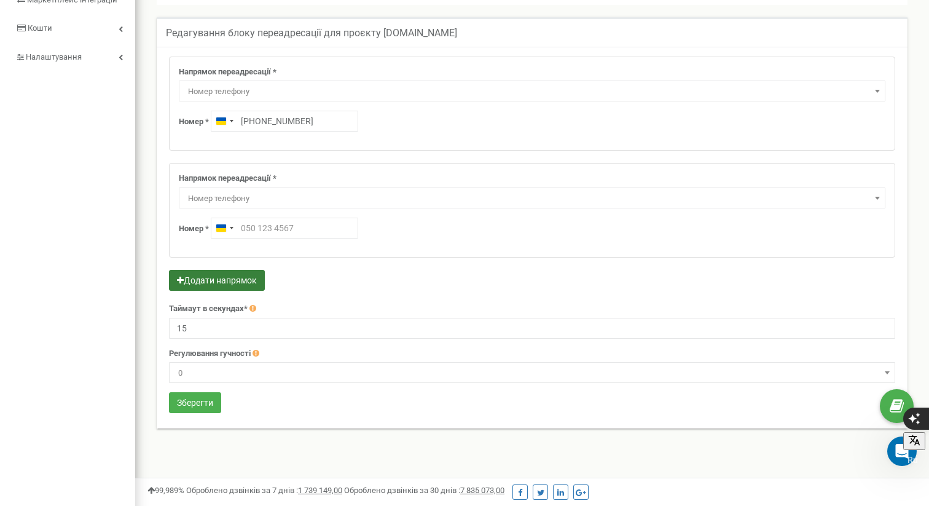
click at [242, 276] on button "Додати напрямок" at bounding box center [217, 280] width 96 height 21
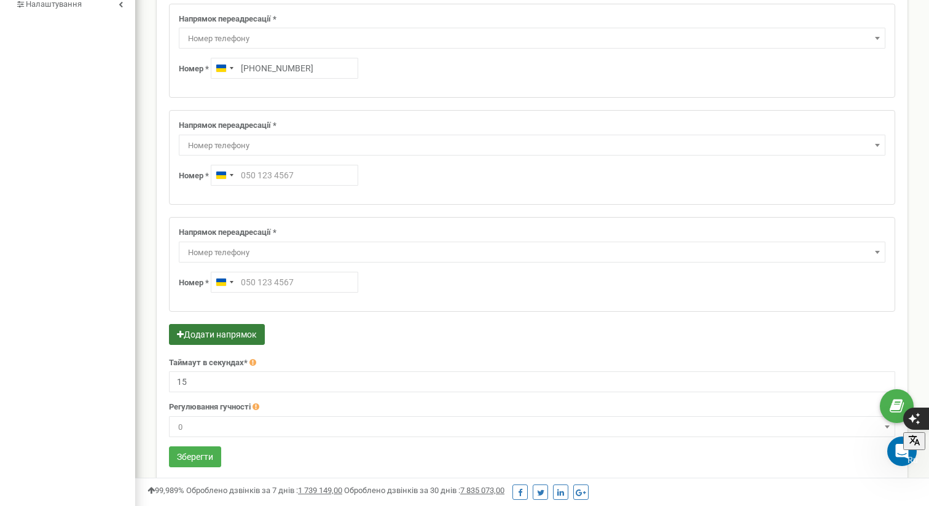
scroll to position [288, 0]
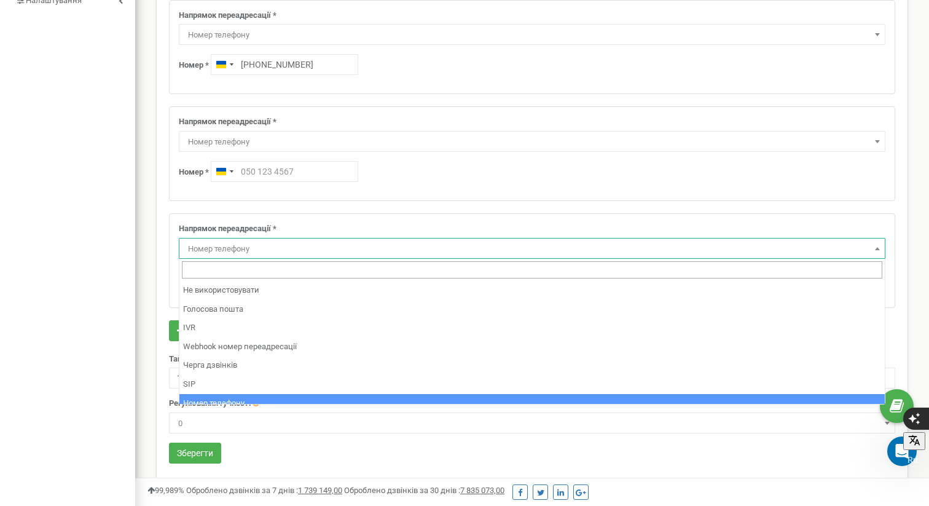
click at [876, 245] on span at bounding box center [878, 248] width 12 height 16
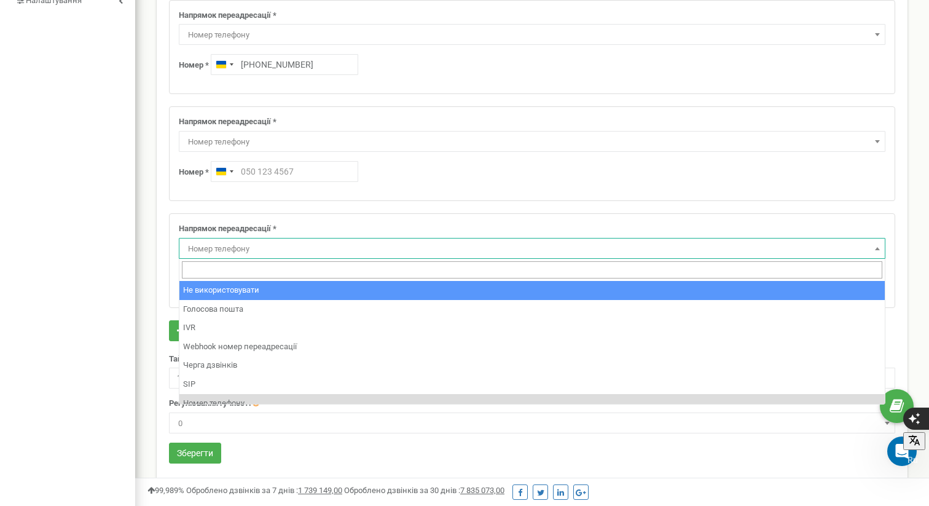
select select "pro"
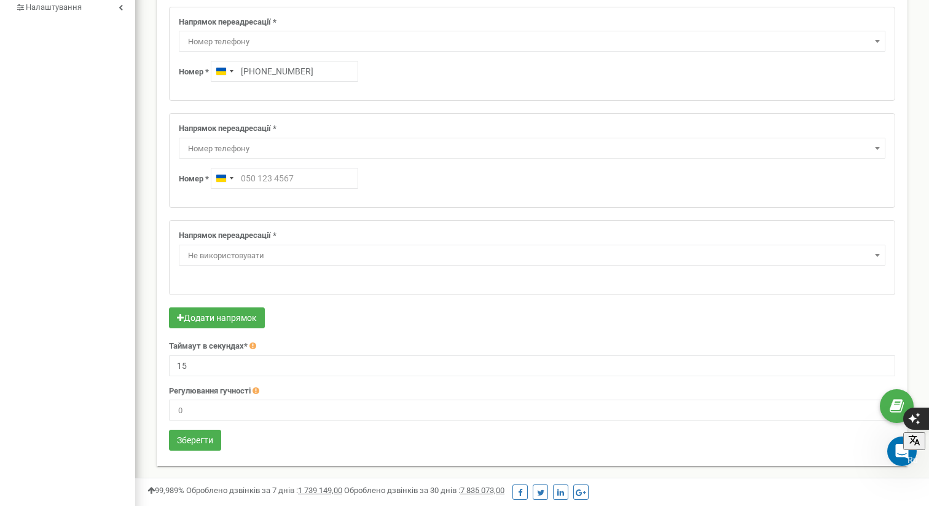
click at [873, 145] on span at bounding box center [878, 148] width 12 height 16
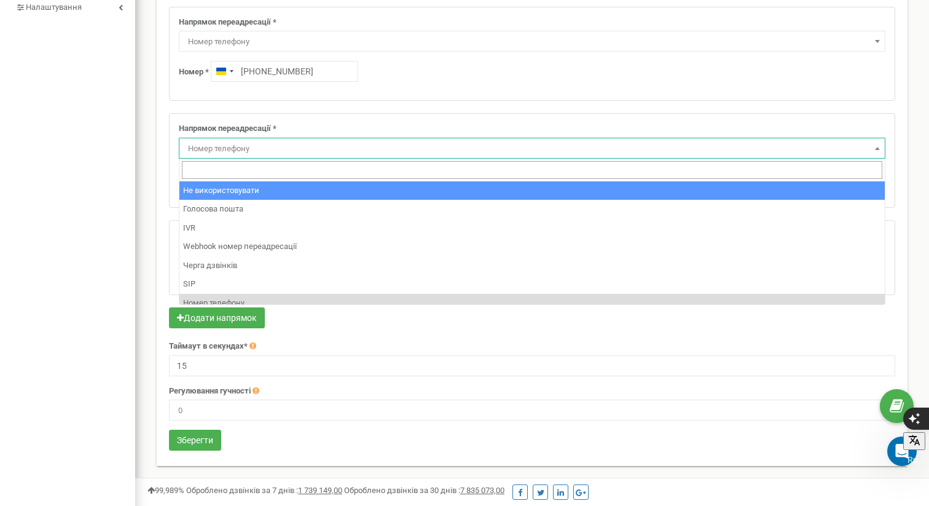
select select "pro"
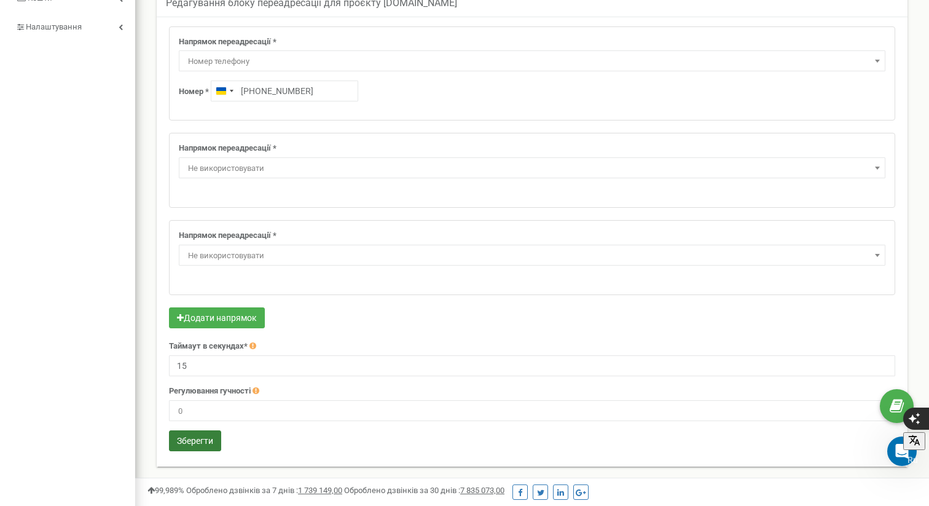
click at [200, 438] on button "Зберегти" at bounding box center [195, 440] width 52 height 21
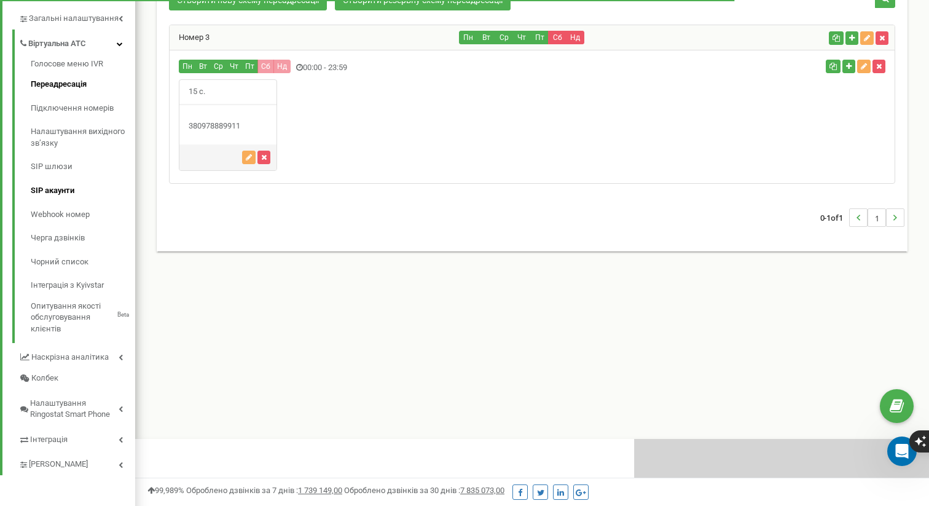
scroll to position [738, 794]
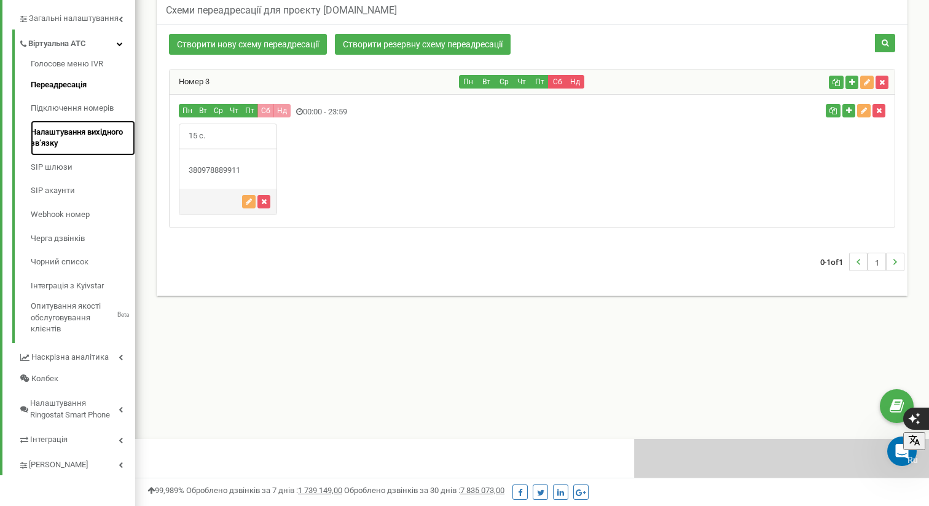
click at [98, 129] on link "Налаштування вихідного зв’язку" at bounding box center [83, 137] width 104 height 35
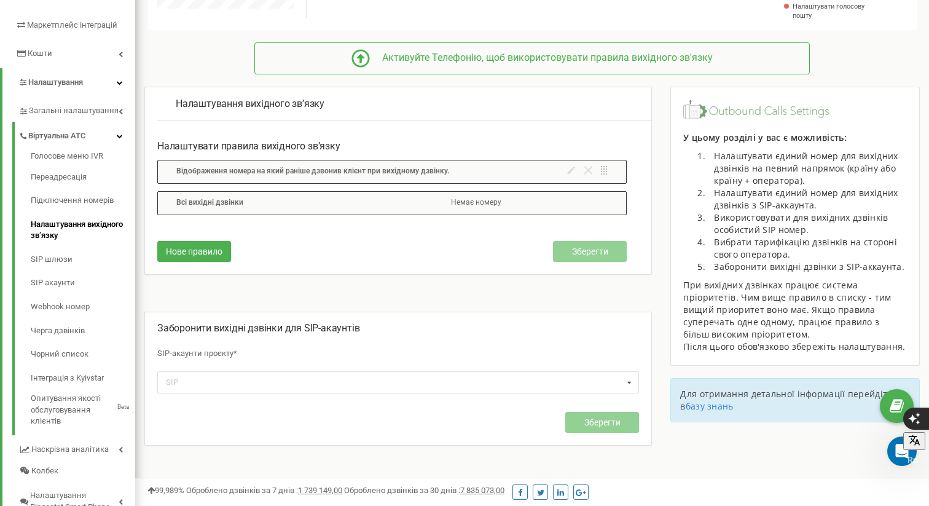
scroll to position [176, 0]
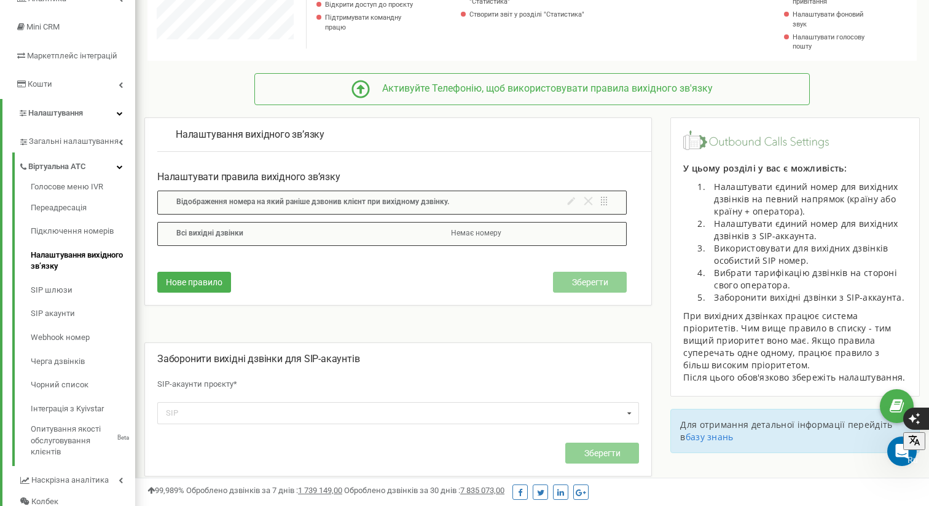
click at [360, 202] on span "Відображення номера на який раніше дзвонив клієнт при вихідному дзвінку." at bounding box center [312, 201] width 273 height 9
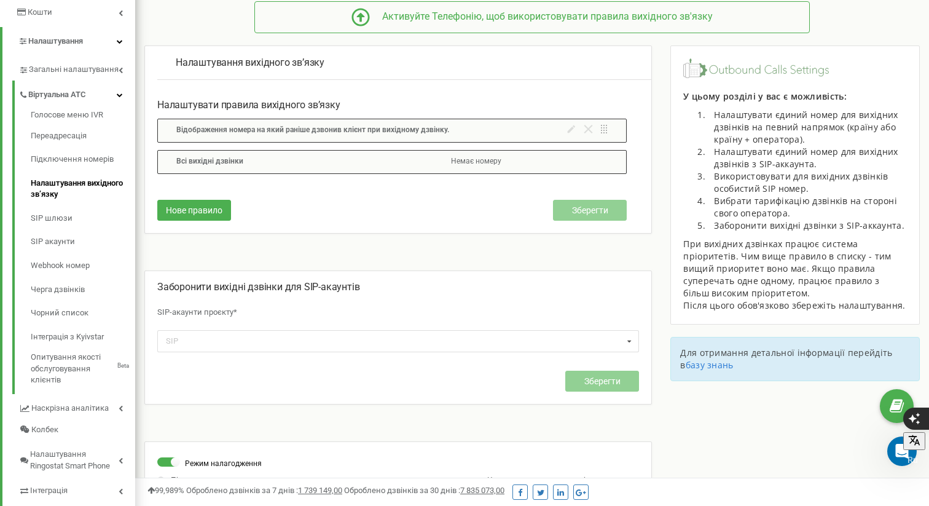
scroll to position [247, 0]
click at [67, 160] on link "Підключення номерів" at bounding box center [83, 160] width 104 height 24
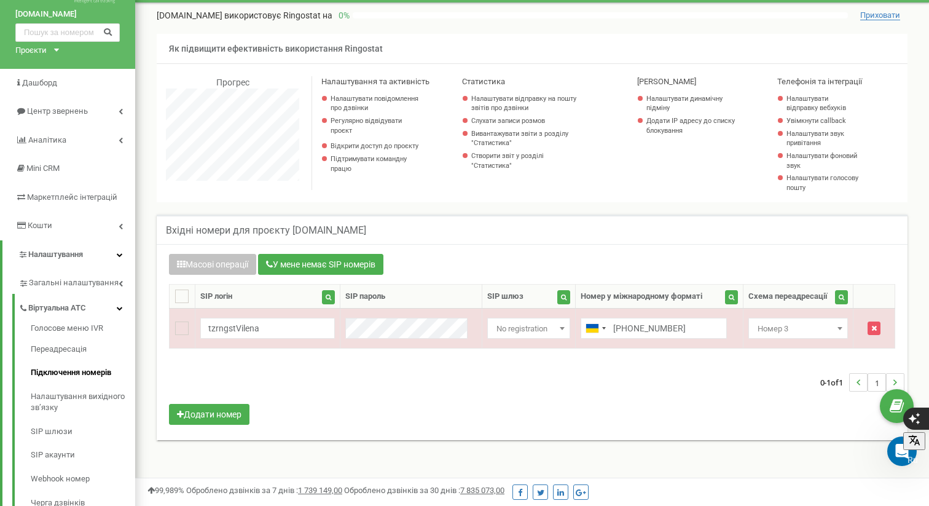
scroll to position [39, 0]
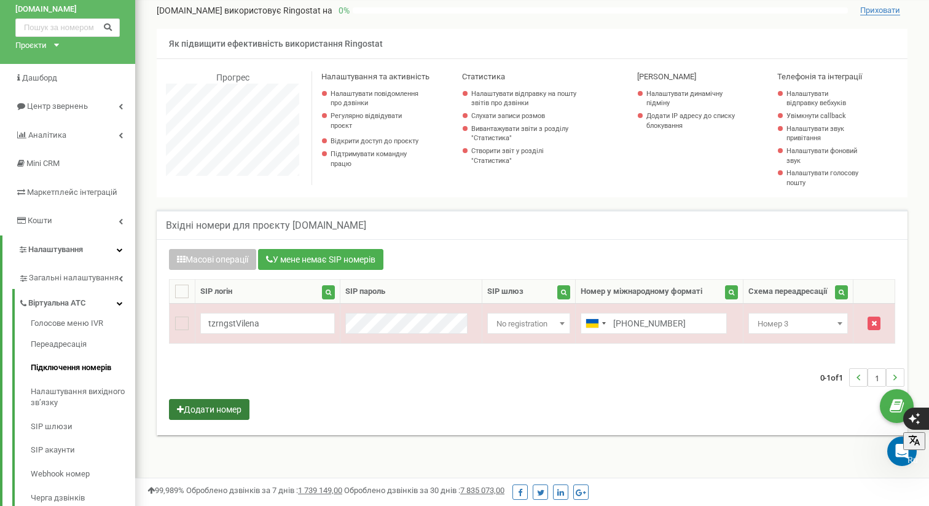
click at [236, 409] on button "Додати номер" at bounding box center [209, 409] width 81 height 21
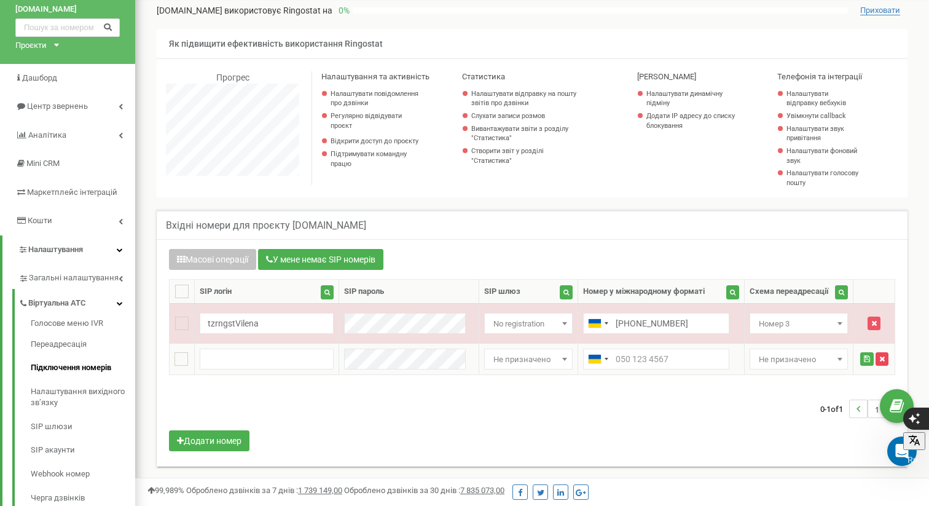
click at [880, 359] on icon "button" at bounding box center [883, 358] width 6 height 7
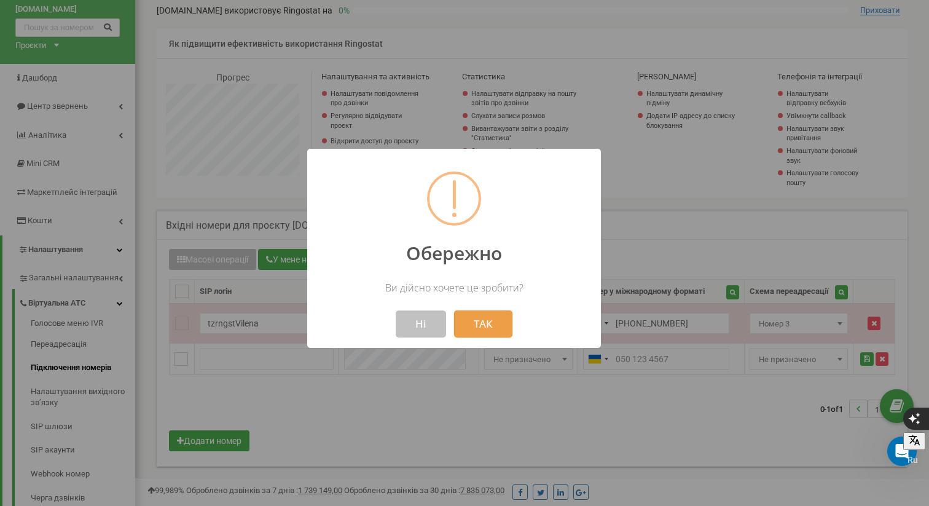
click at [490, 325] on button "ТАК" at bounding box center [483, 323] width 58 height 27
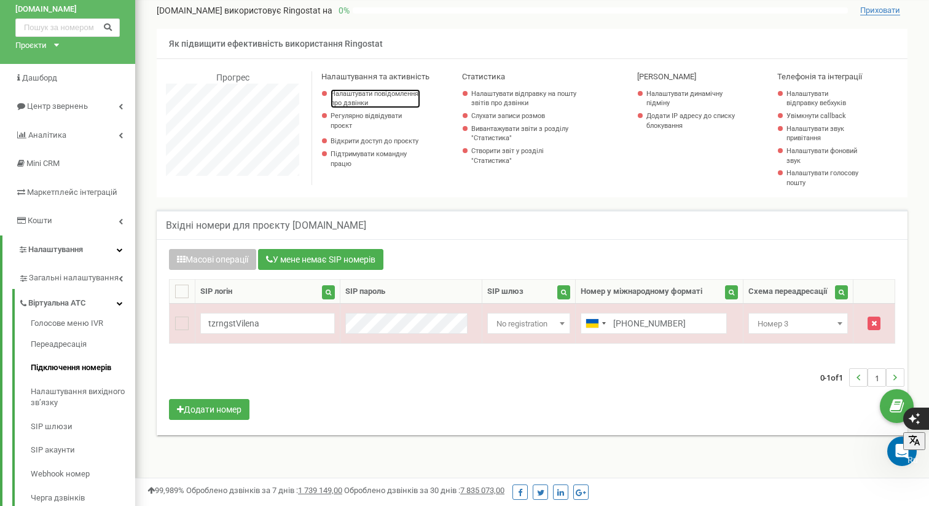
click at [371, 93] on link "Налаштувати повідомлення про дзвінки" at bounding box center [376, 98] width 90 height 19
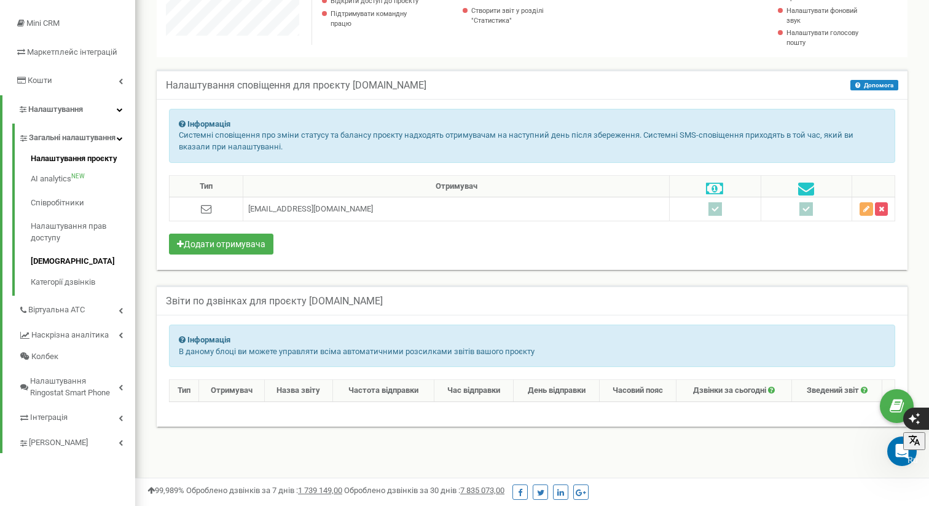
scroll to position [189, 0]
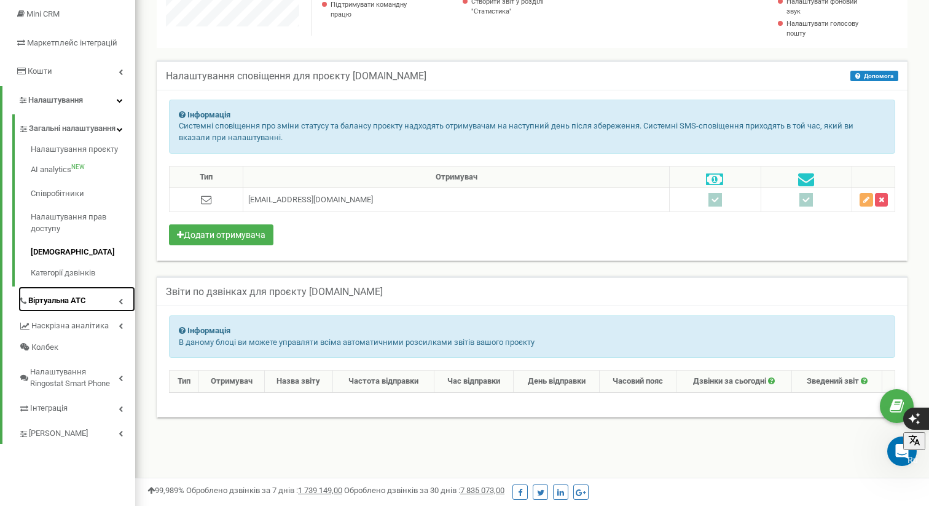
click at [93, 309] on link "Віртуальна АТС" at bounding box center [76, 298] width 117 height 25
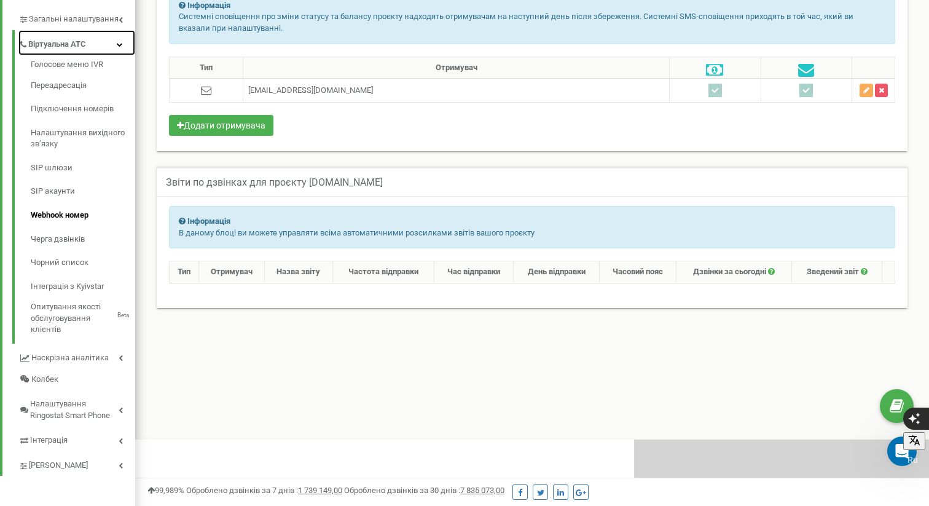
scroll to position [299, 0]
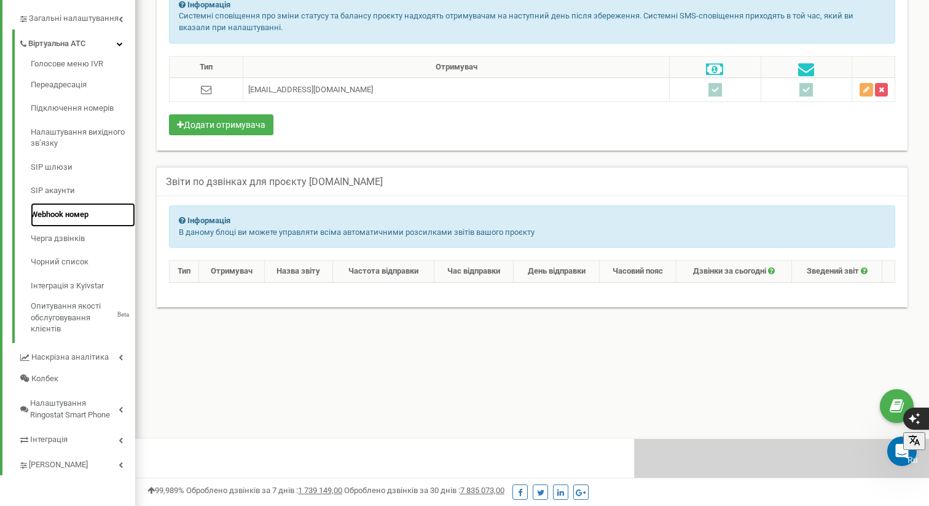
click at [69, 215] on link "Webhook номер" at bounding box center [83, 215] width 104 height 24
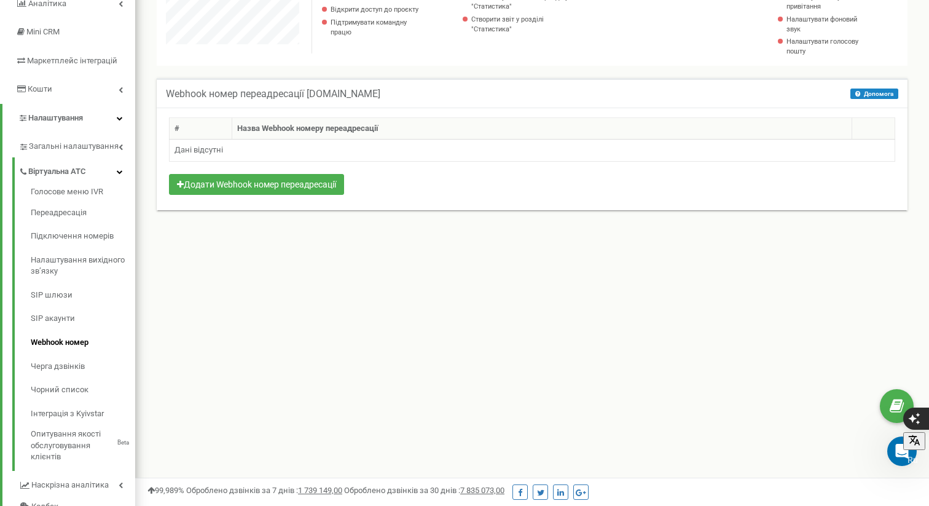
scroll to position [205, 0]
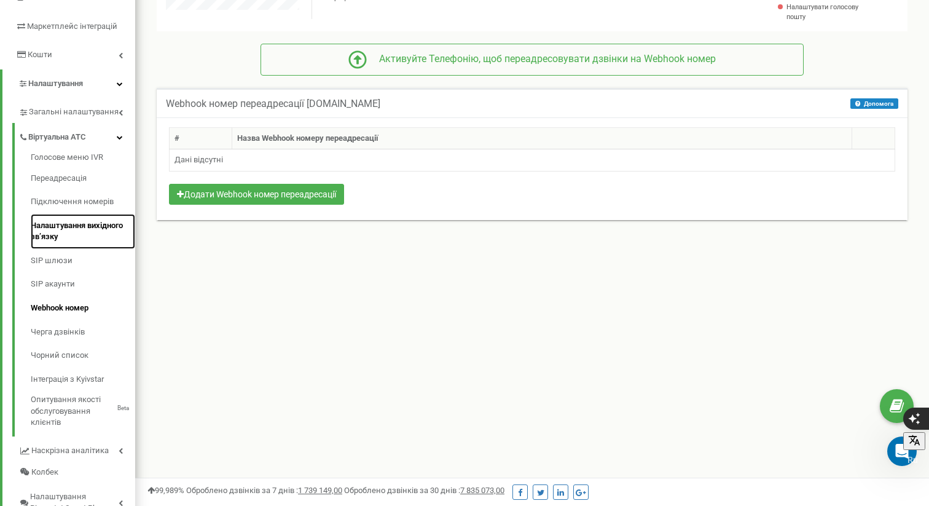
click at [69, 229] on link "Налаштування вихідного зв’язку" at bounding box center [83, 231] width 104 height 35
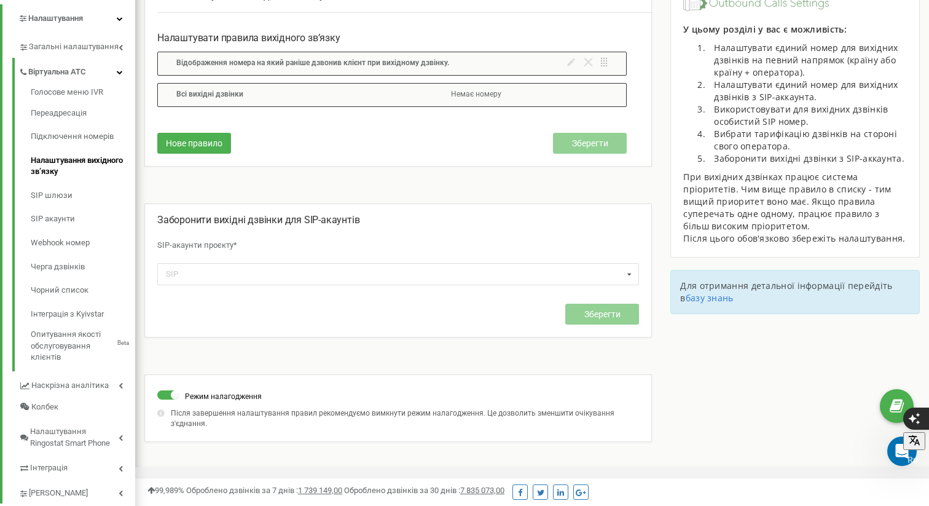
scroll to position [297, 0]
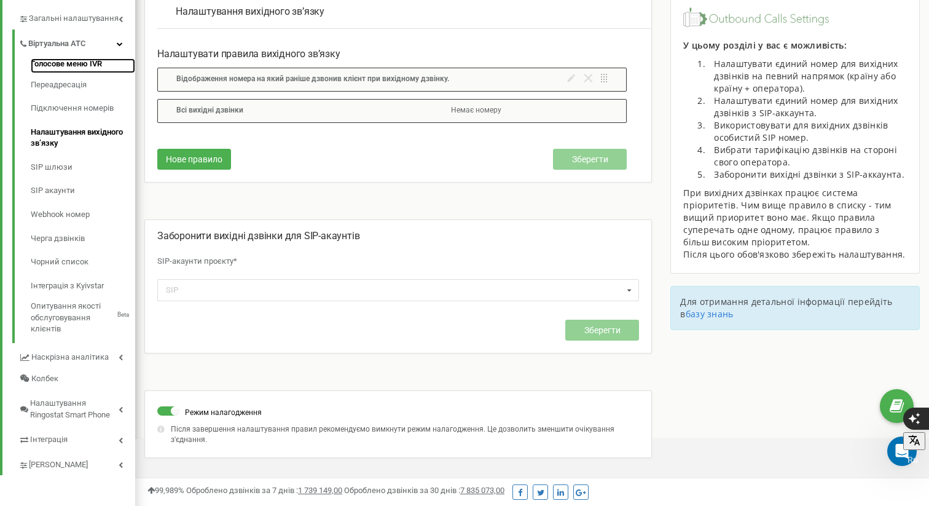
click at [69, 68] on link "Голосове меню IVR" at bounding box center [83, 65] width 104 height 15
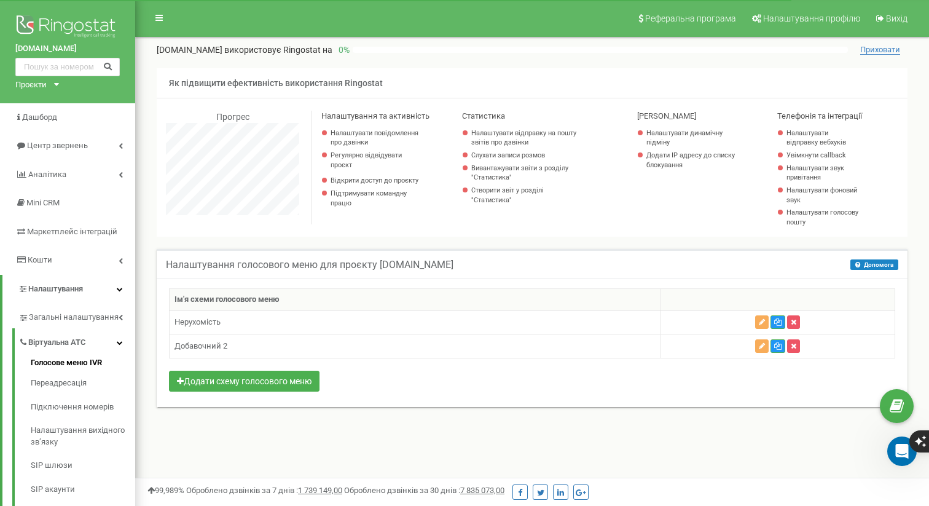
scroll to position [738, 794]
click at [288, 382] on button "Додати схему голосового меню" at bounding box center [244, 381] width 151 height 21
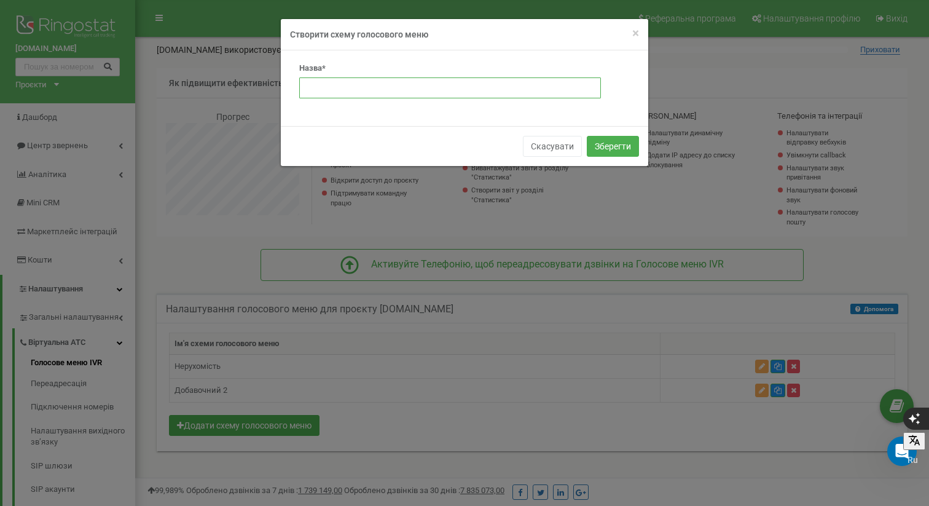
drag, startPoint x: 509, startPoint y: 91, endPoint x: 500, endPoint y: 89, distance: 9.5
click at [508, 91] on input "text" at bounding box center [450, 87] width 302 height 21
type input "3"
click at [617, 146] on button "Зберегти" at bounding box center [613, 146] width 52 height 21
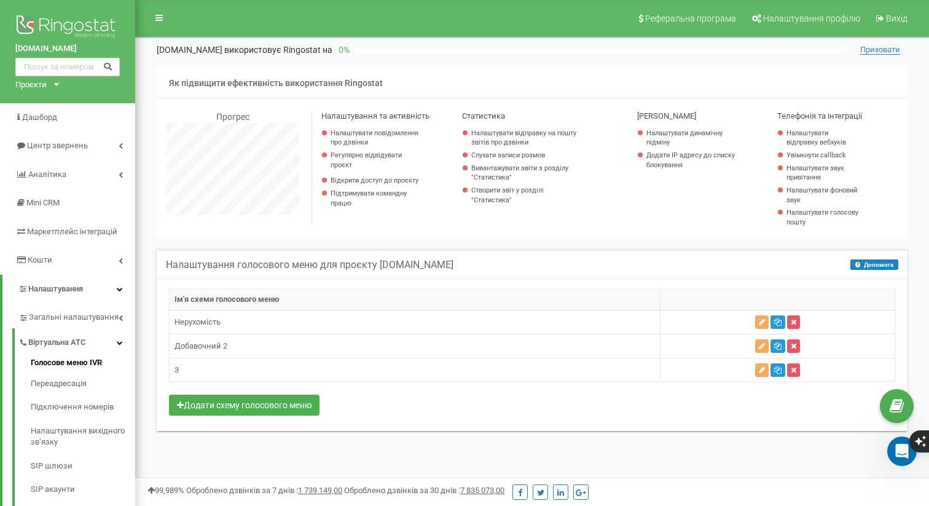
scroll to position [738, 794]
click at [736, 368] on td at bounding box center [777, 370] width 235 height 24
click at [475, 377] on td "3" at bounding box center [415, 370] width 491 height 24
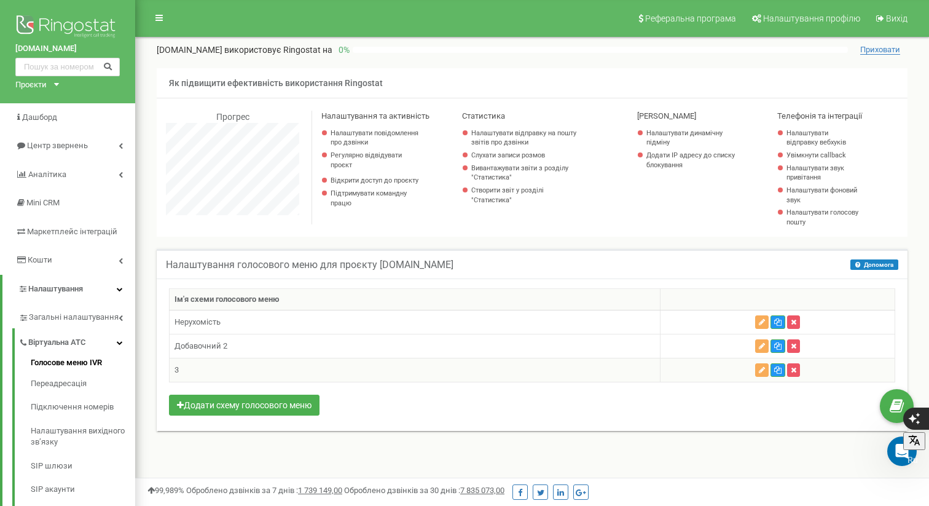
click at [475, 377] on td "3" at bounding box center [415, 370] width 491 height 24
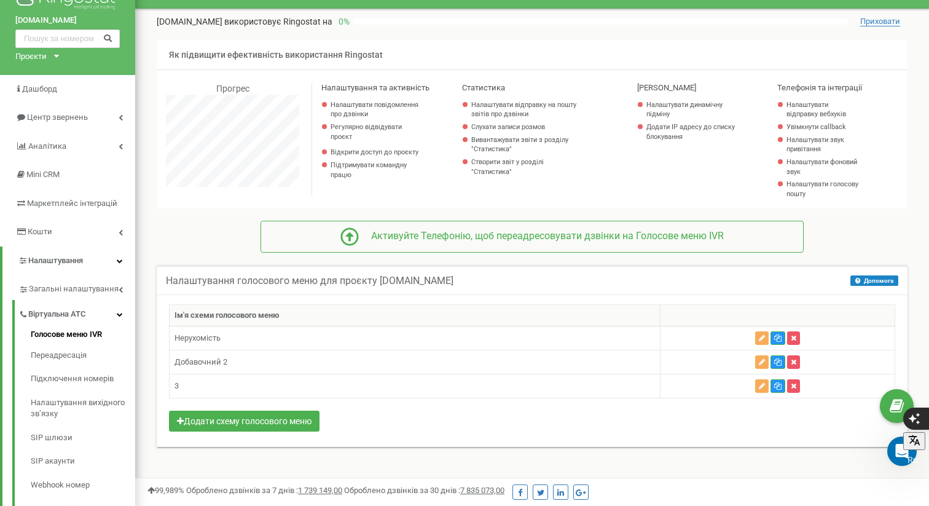
scroll to position [34, 0]
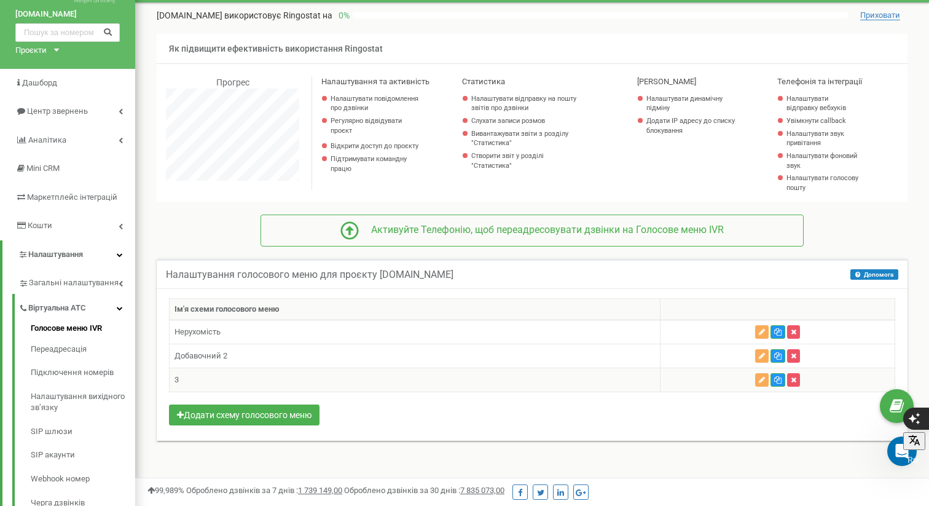
click at [655, 381] on td "3" at bounding box center [415, 380] width 491 height 24
click at [765, 378] on button "button" at bounding box center [762, 380] width 14 height 14
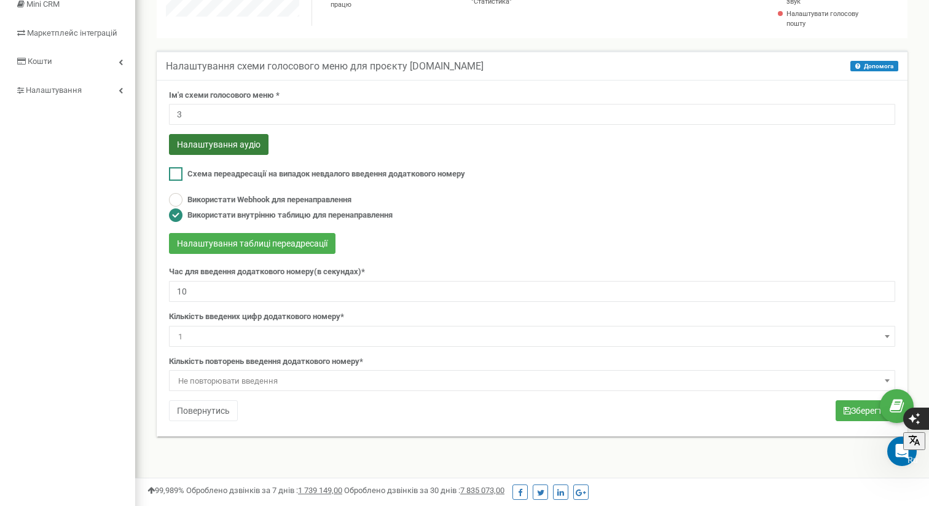
scroll to position [232, 0]
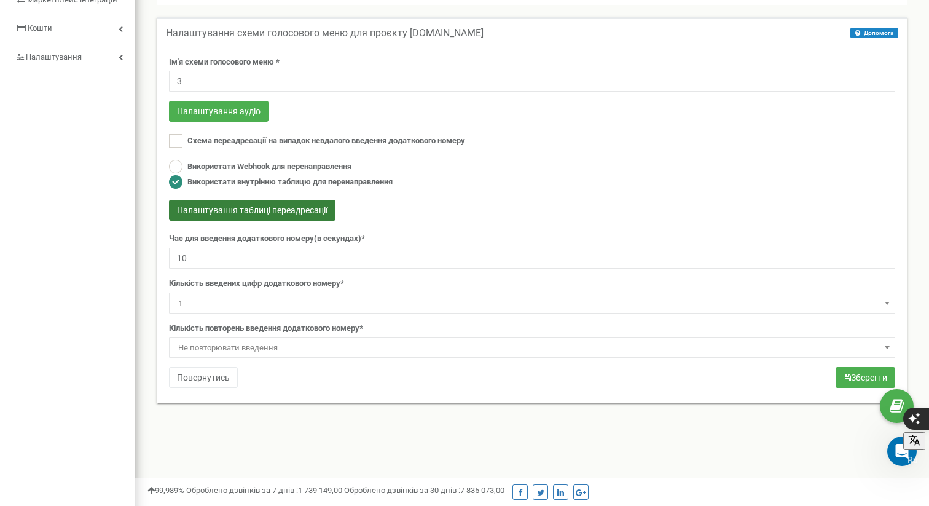
click at [297, 213] on button "Налаштування таблиці переадресації" at bounding box center [252, 210] width 167 height 21
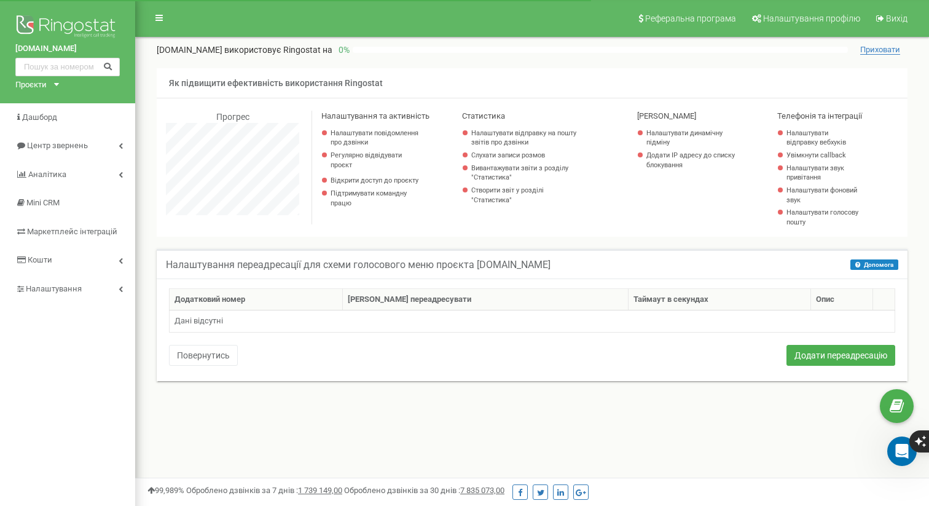
scroll to position [738, 794]
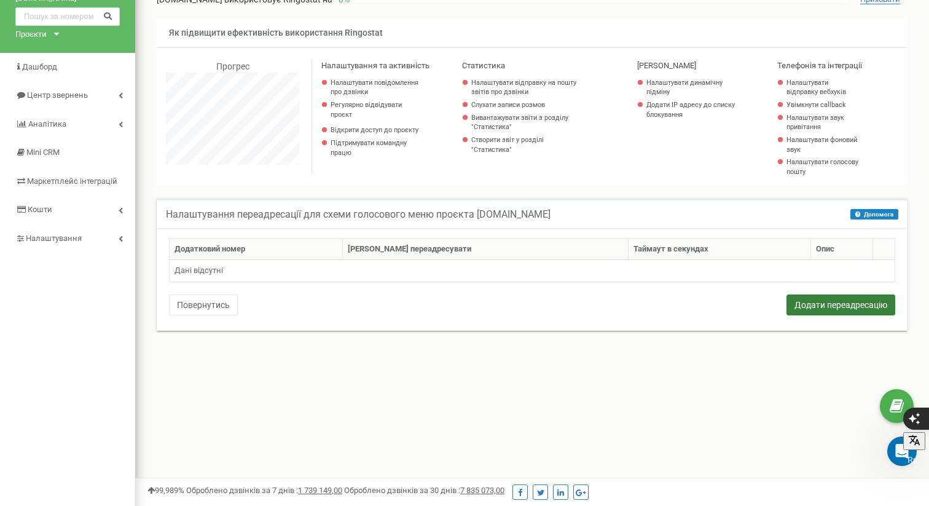
click at [863, 308] on button "Додати переадресацію" at bounding box center [841, 304] width 109 height 21
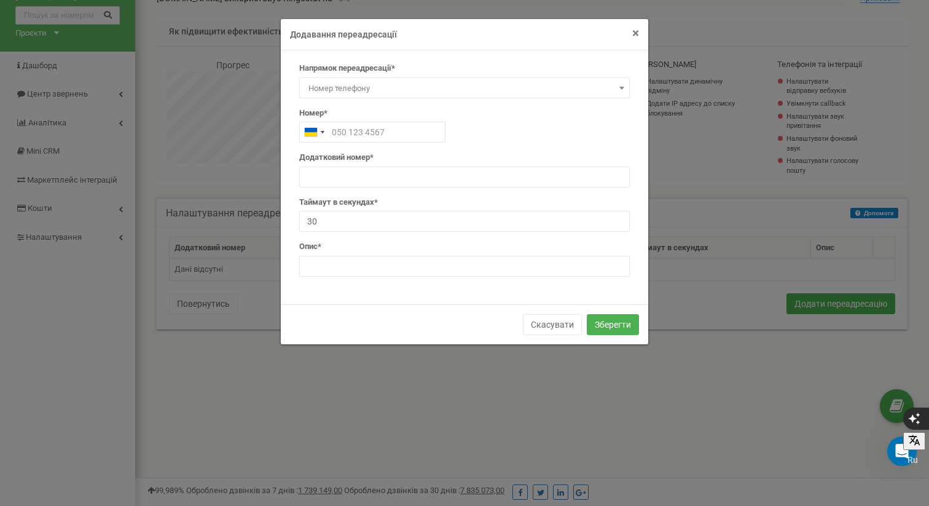
click at [634, 32] on span "×" at bounding box center [635, 33] width 7 height 15
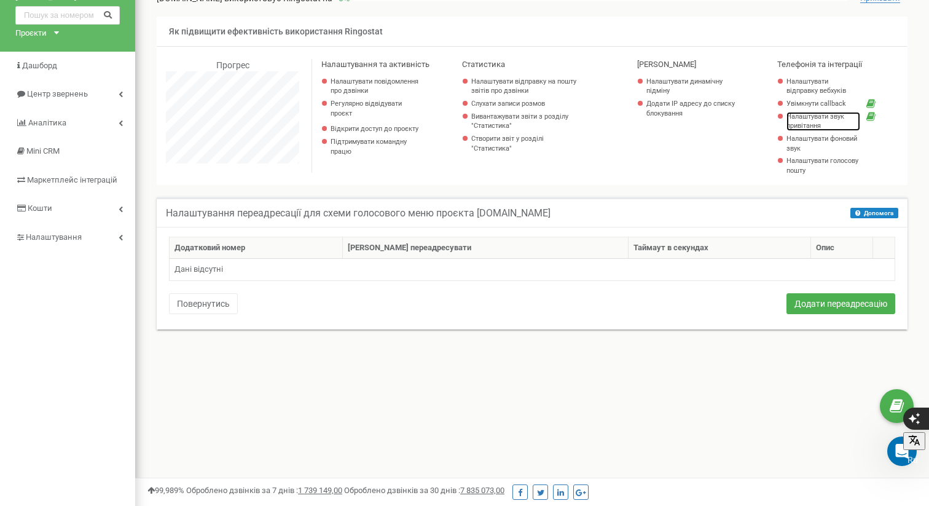
click at [814, 122] on link "Налаштувати звук привітання" at bounding box center [824, 121] width 74 height 19
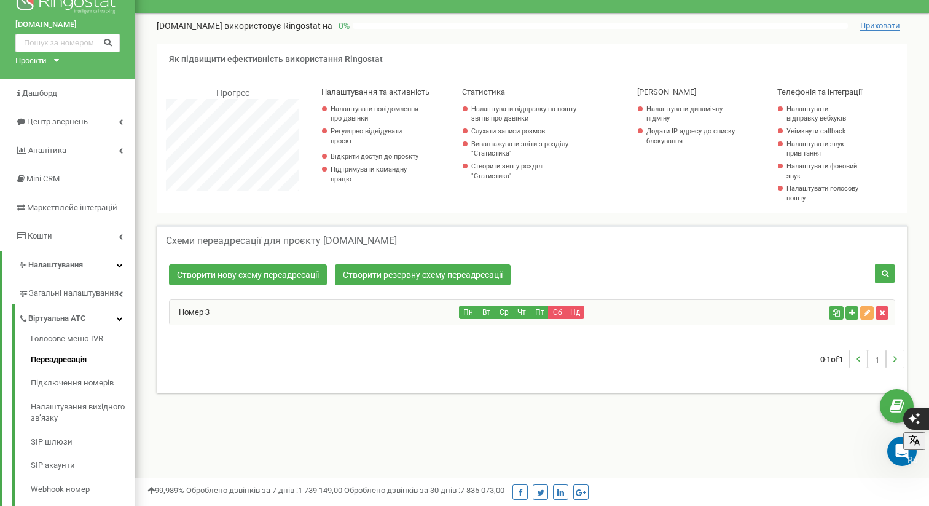
scroll to position [23, 0]
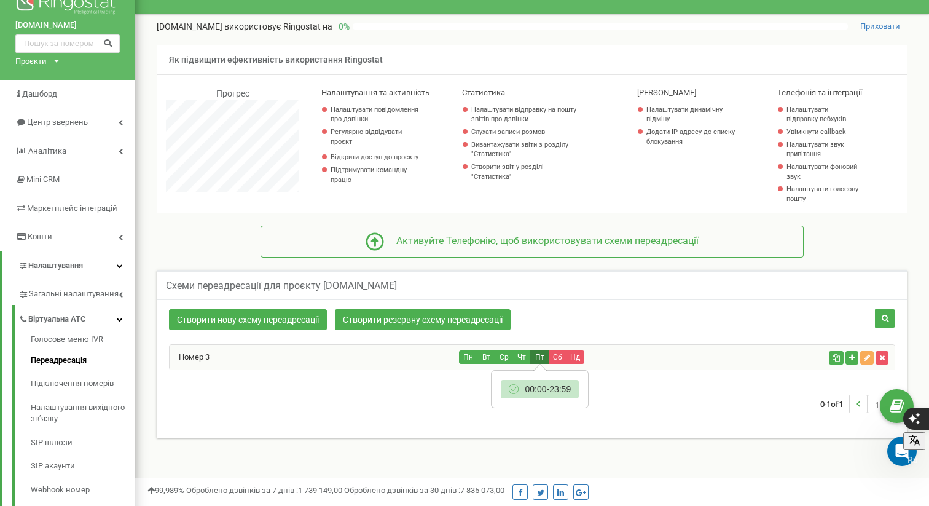
click at [532, 355] on button "Пт" at bounding box center [539, 357] width 18 height 14
click at [522, 355] on button "Чт" at bounding box center [522, 357] width 18 height 14
drag, startPoint x: 500, startPoint y: 356, endPoint x: 491, endPoint y: 356, distance: 9.2
click at [500, 356] on button "Ср" at bounding box center [504, 357] width 18 height 14
drag, startPoint x: 488, startPoint y: 356, endPoint x: 441, endPoint y: 354, distance: 46.8
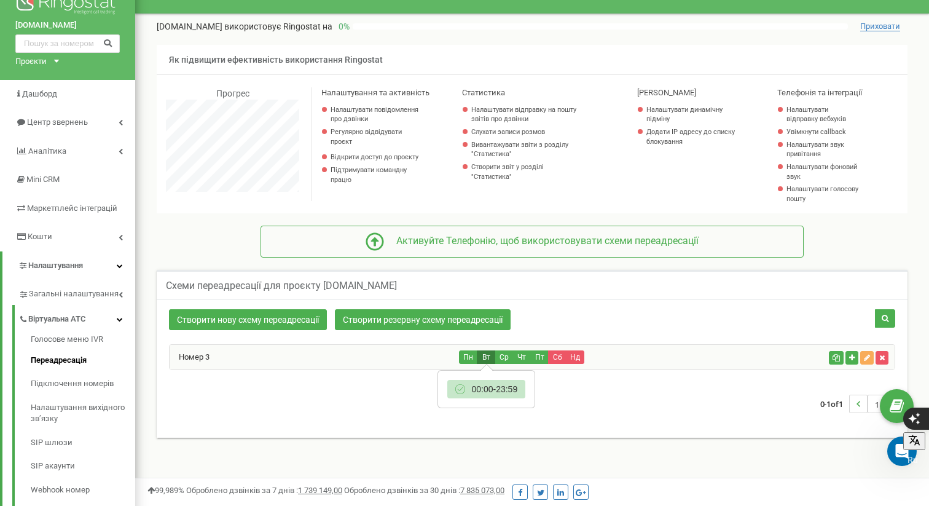
click at [481, 356] on button "Вт" at bounding box center [486, 357] width 18 height 14
click at [395, 348] on div "Номер 3" at bounding box center [315, 357] width 290 height 25
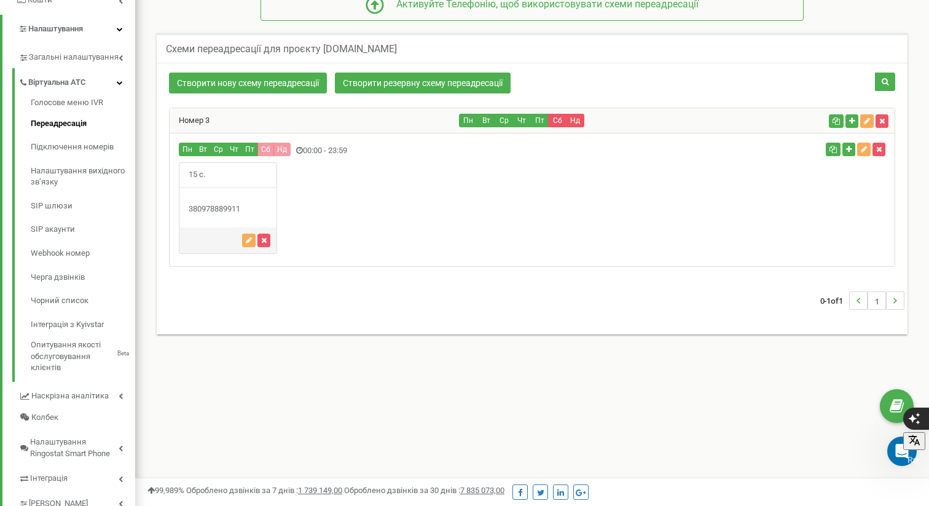
click at [228, 187] on div "15 с." at bounding box center [227, 175] width 97 height 25
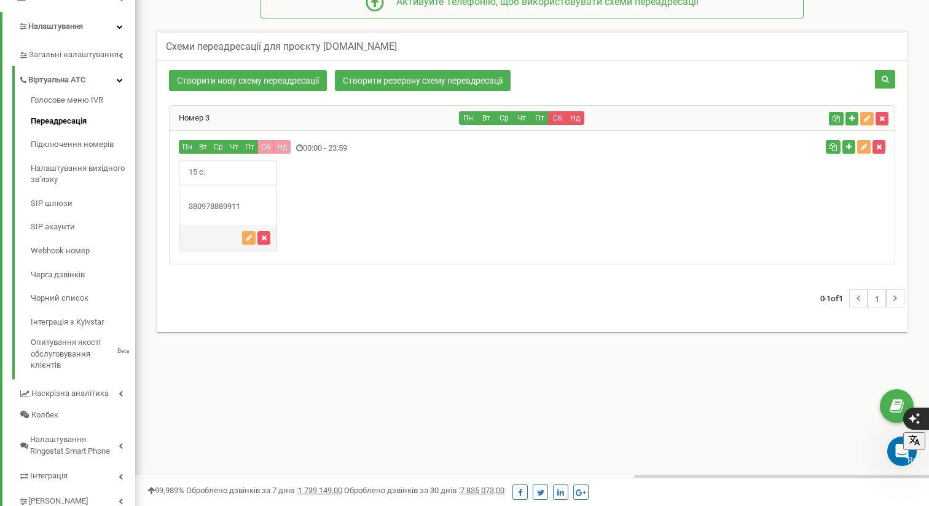
click at [203, 205] on div "380978889911" at bounding box center [227, 207] width 97 height 12
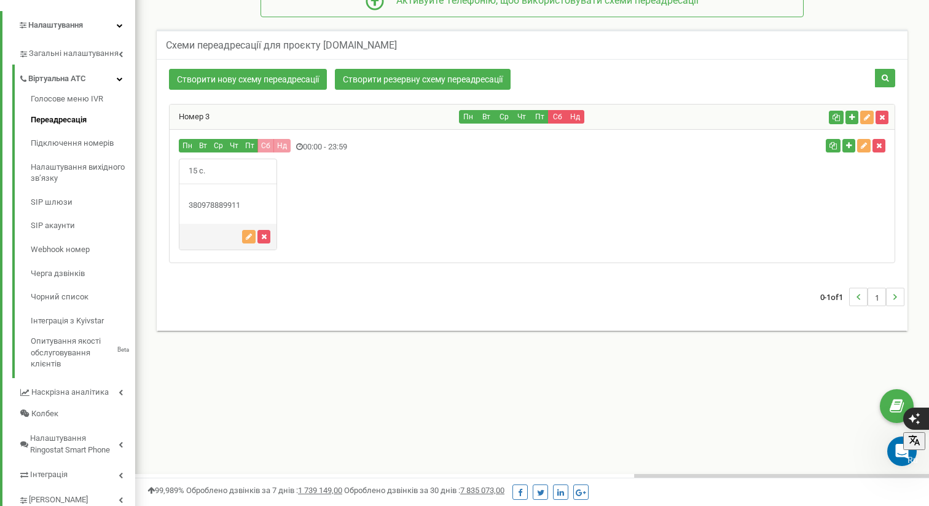
click at [203, 205] on div "380978889911" at bounding box center [227, 206] width 97 height 12
click at [197, 170] on span "15 с." at bounding box center [196, 171] width 35 height 24
click at [211, 226] on div at bounding box center [227, 237] width 97 height 26
click at [245, 233] on button "button" at bounding box center [249, 237] width 14 height 14
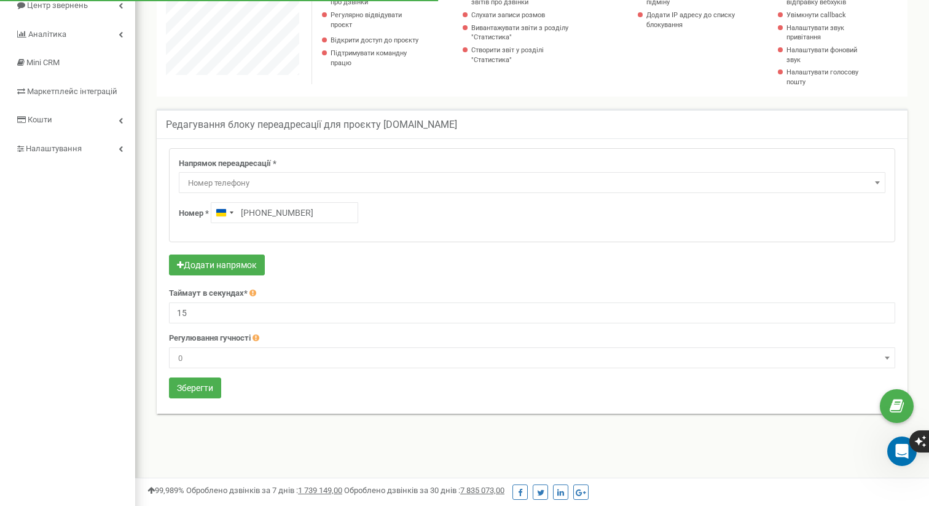
scroll to position [738, 794]
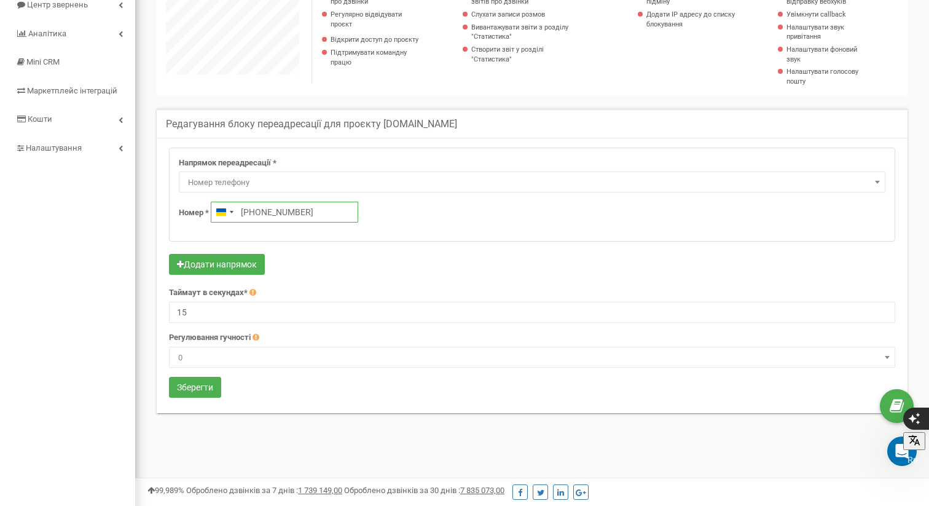
click at [324, 213] on input "+380978889911" at bounding box center [285, 212] width 148 height 21
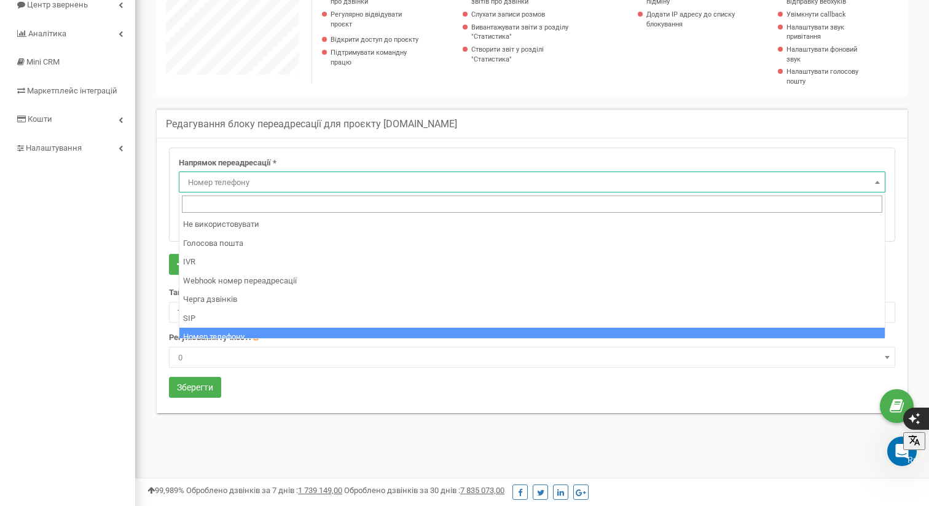
click at [301, 184] on span "Номер телефону" at bounding box center [532, 182] width 698 height 17
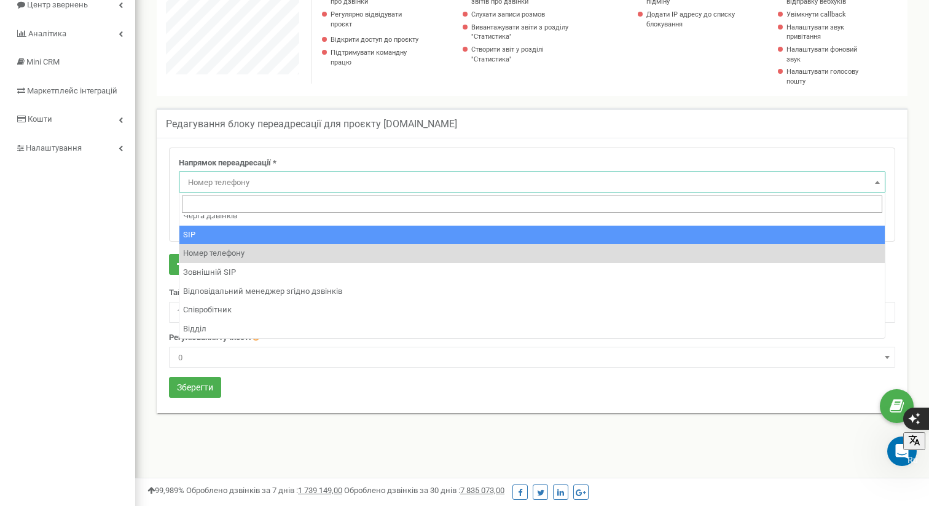
scroll to position [0, 0]
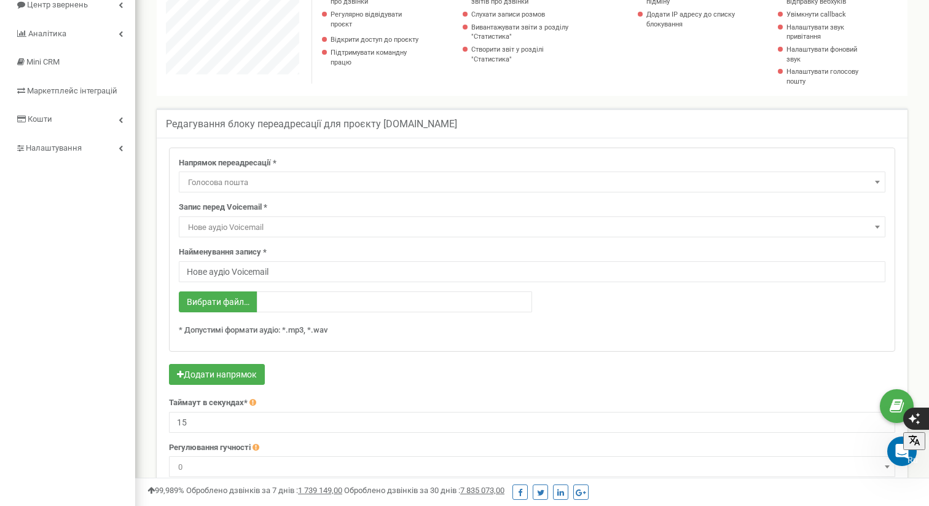
click at [277, 180] on span "Голосова пошта" at bounding box center [532, 182] width 698 height 17
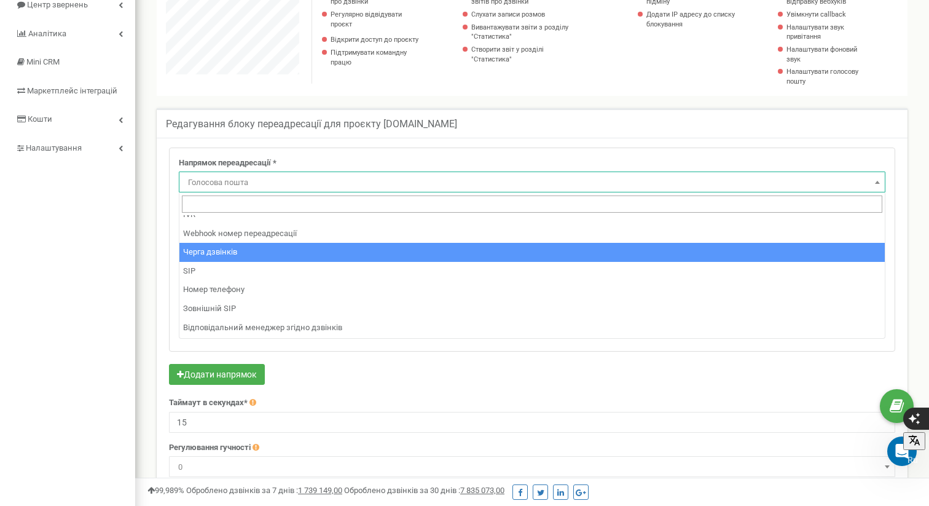
scroll to position [52, 0]
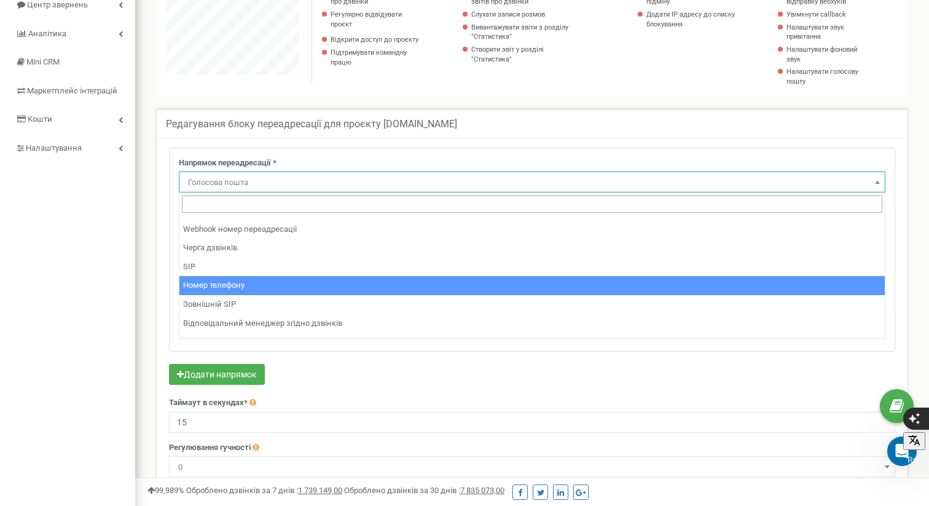
select select "Phone"
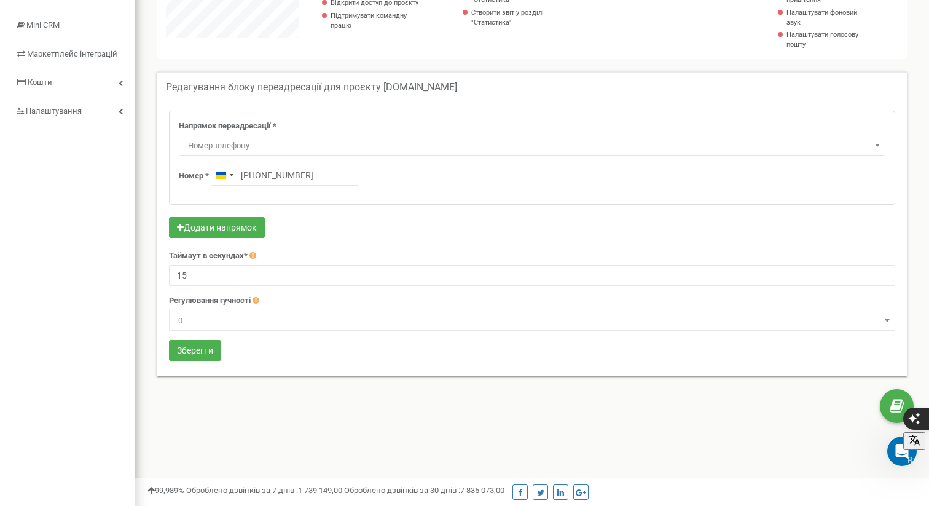
scroll to position [179, 0]
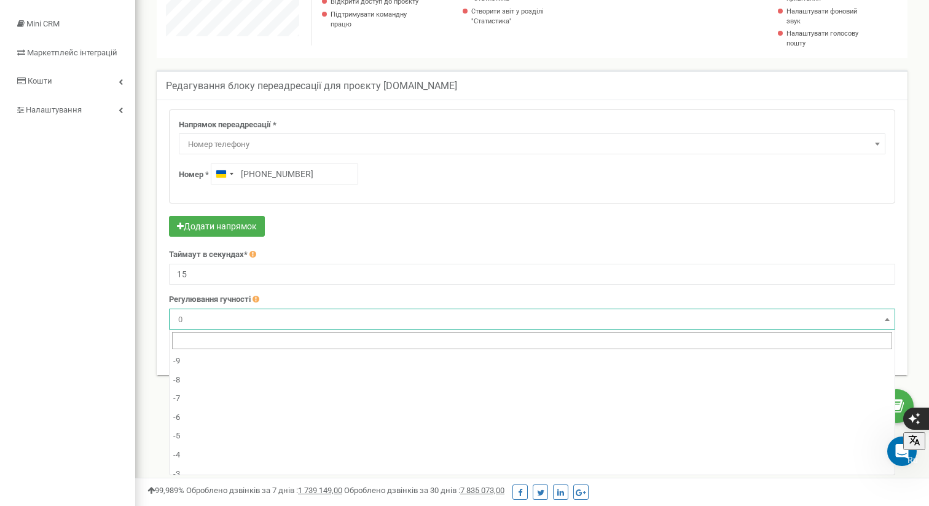
click at [264, 317] on span "0" at bounding box center [532, 319] width 718 height 17
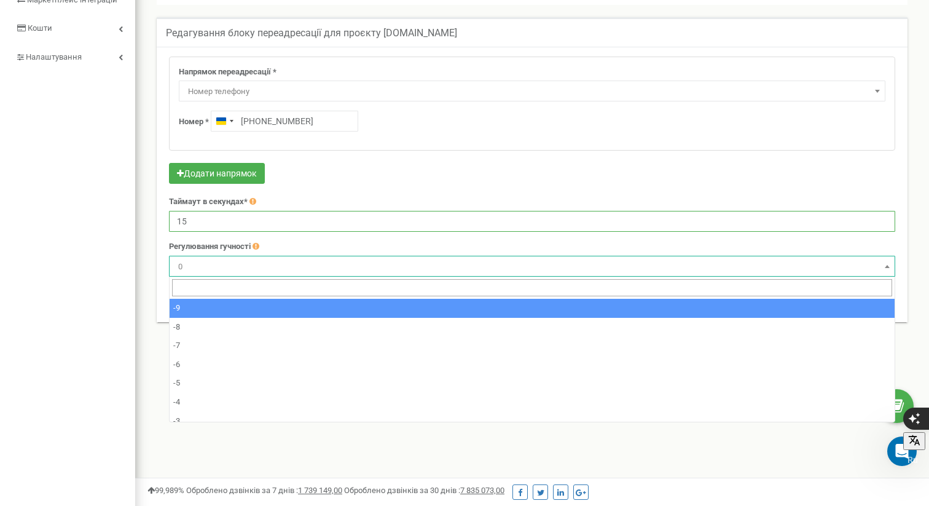
click at [243, 216] on input "15" at bounding box center [532, 221] width 726 height 21
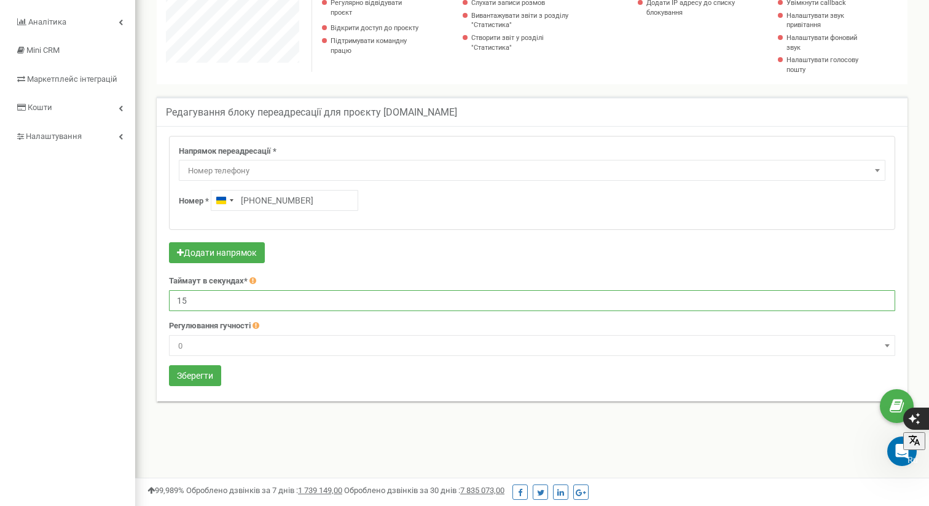
scroll to position [149, 0]
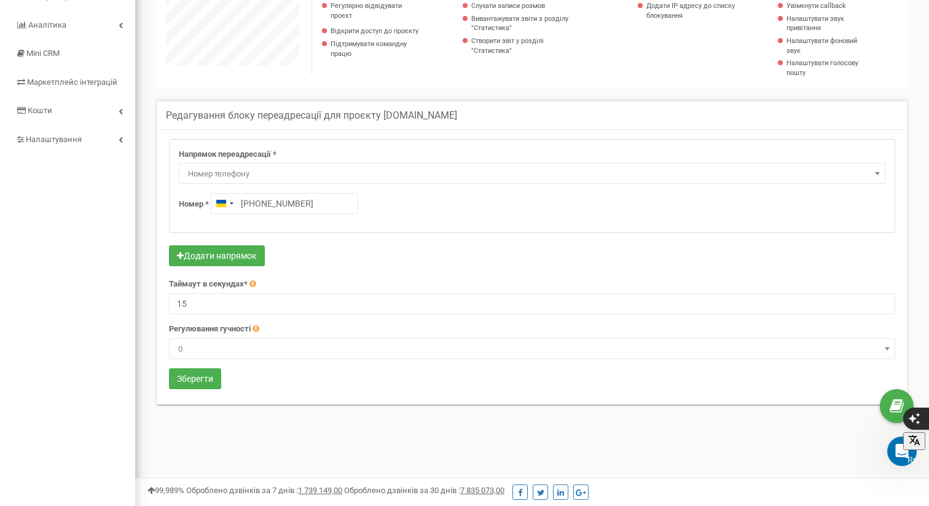
click at [591, 268] on div "Додати напрямок" at bounding box center [532, 257] width 726 height 24
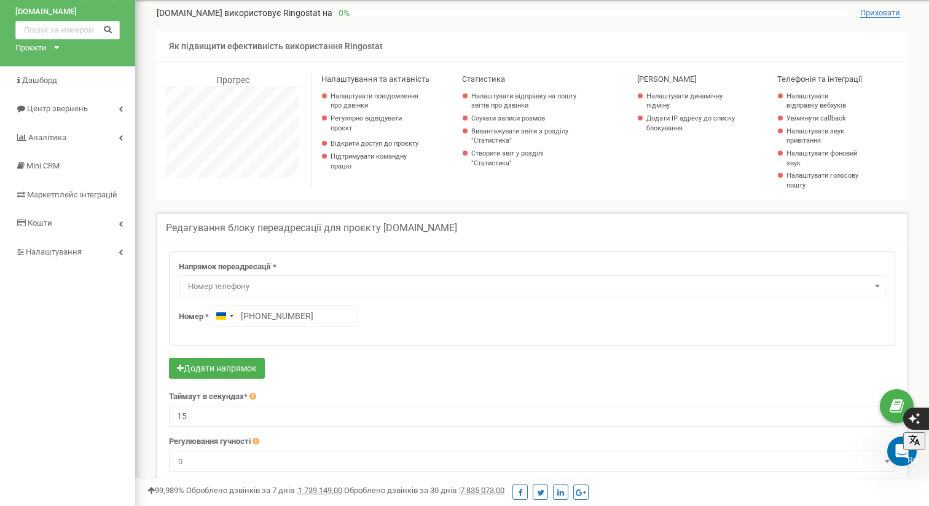
scroll to position [65, 0]
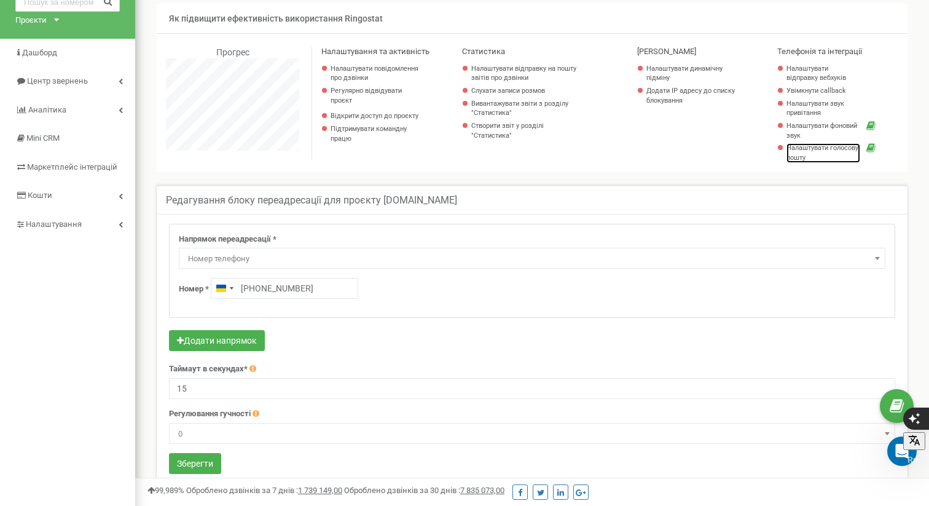
click at [814, 149] on link "Налаштувати голосову пошту" at bounding box center [824, 152] width 74 height 19
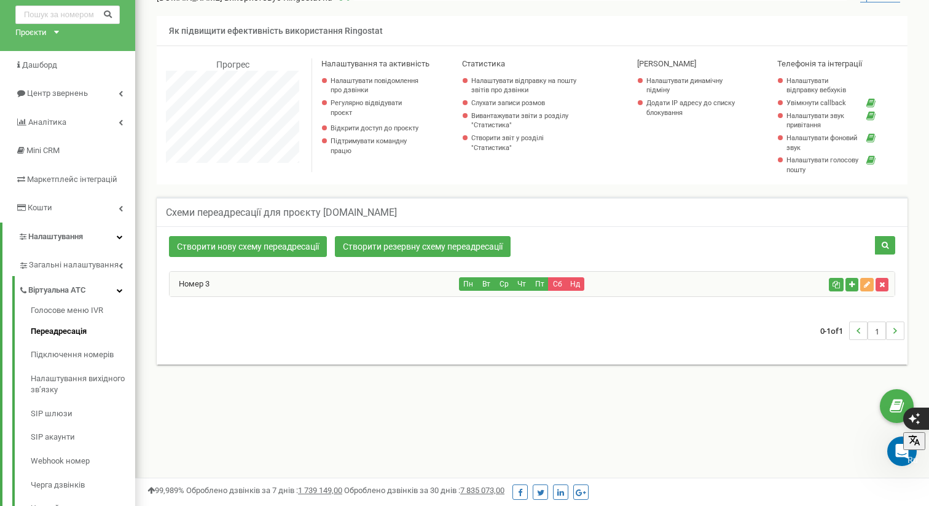
scroll to position [57, 0]
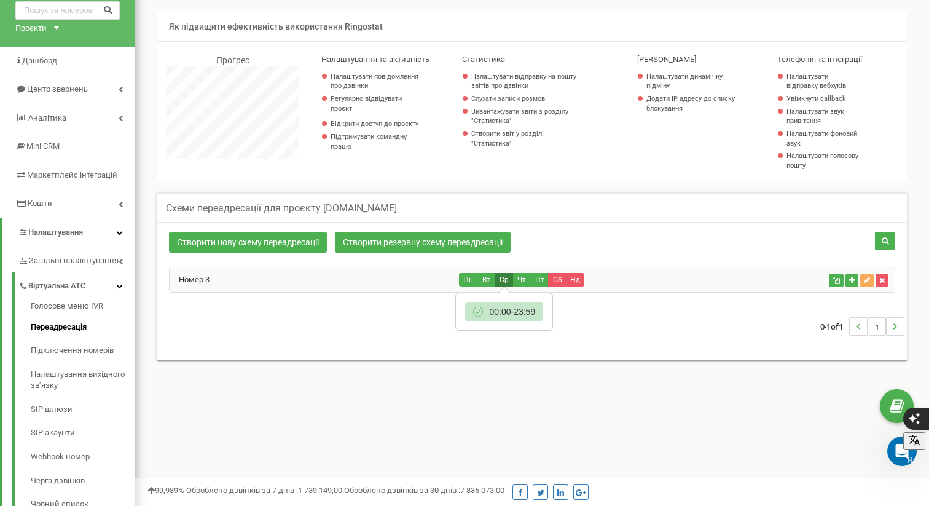
click at [503, 279] on button "Ср" at bounding box center [504, 280] width 18 height 14
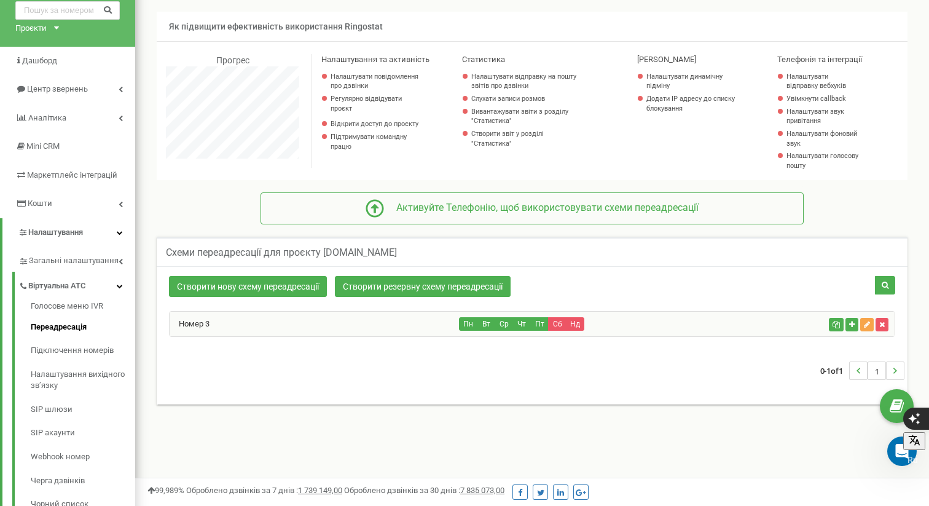
click at [868, 323] on icon "button" at bounding box center [867, 324] width 6 height 7
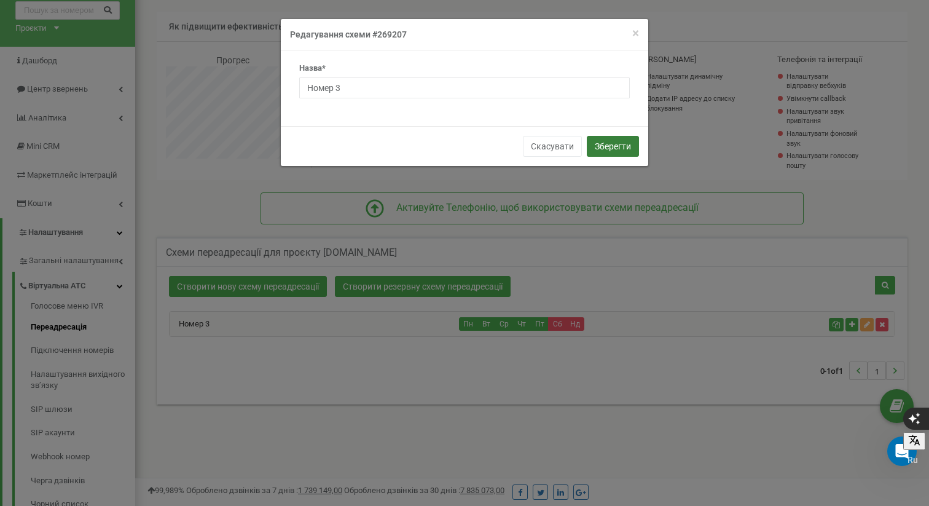
click at [599, 148] on button "Зберегти" at bounding box center [613, 146] width 52 height 21
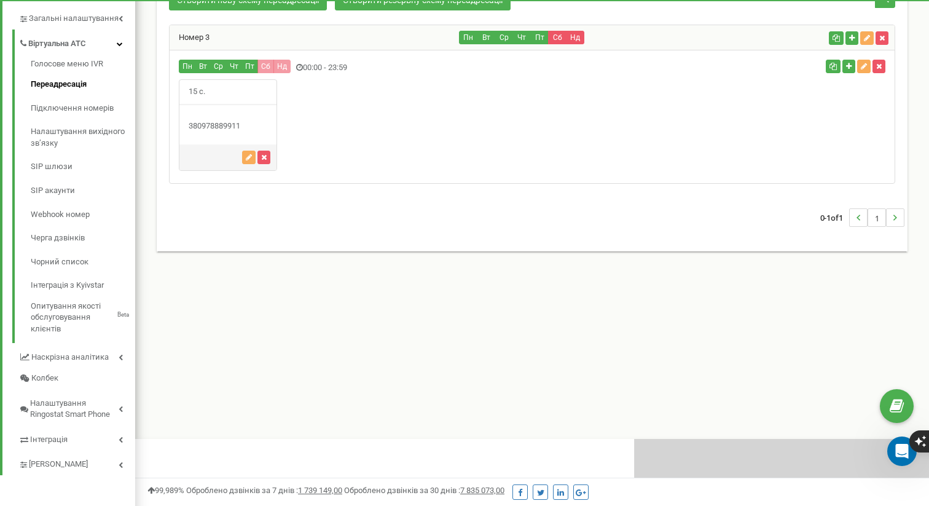
scroll to position [738, 794]
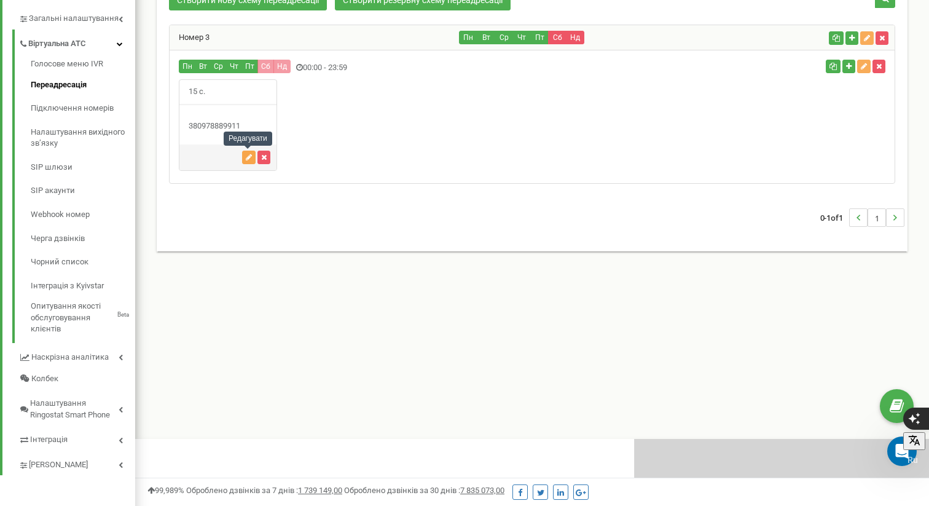
click at [246, 157] on icon "button" at bounding box center [249, 157] width 6 height 7
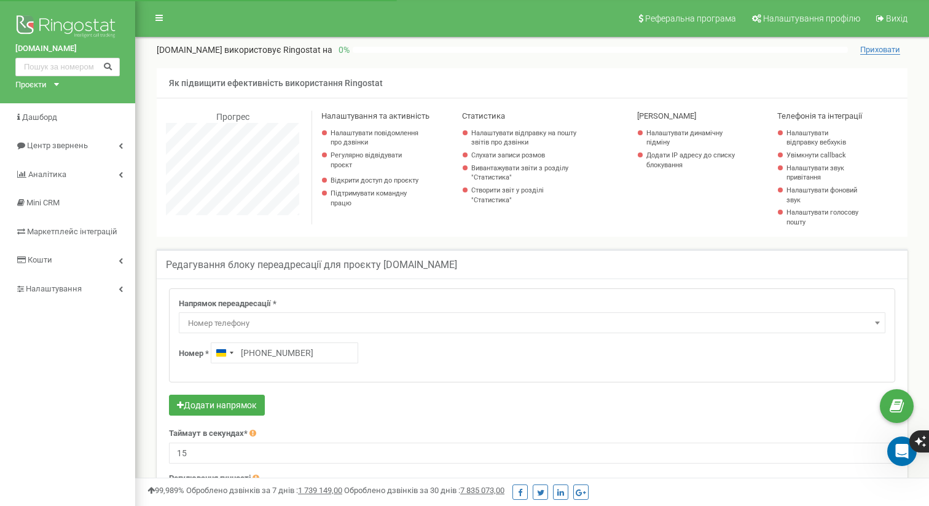
scroll to position [738, 794]
click at [376, 182] on link "Відкрити доступ до проєкту" at bounding box center [376, 181] width 90 height 10
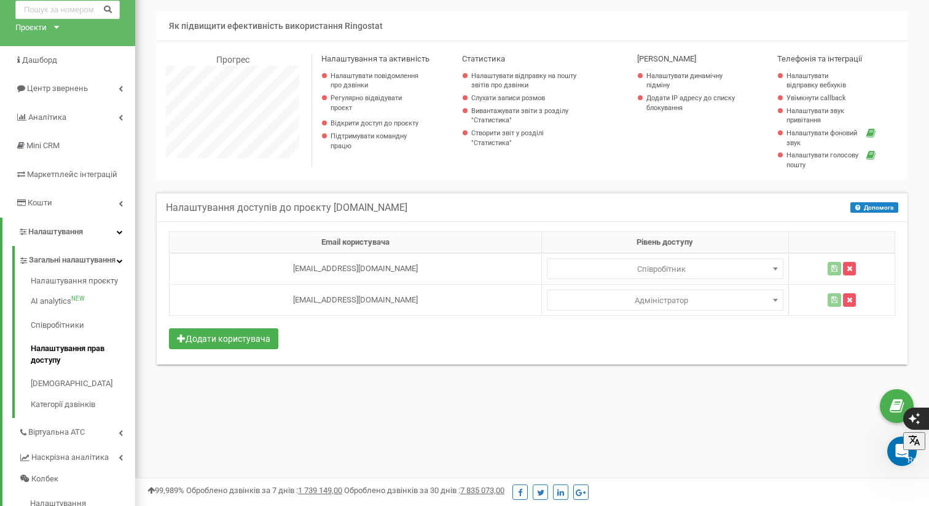
scroll to position [58, 0]
click at [798, 155] on link "Налаштувати голосову пошту" at bounding box center [824, 159] width 74 height 19
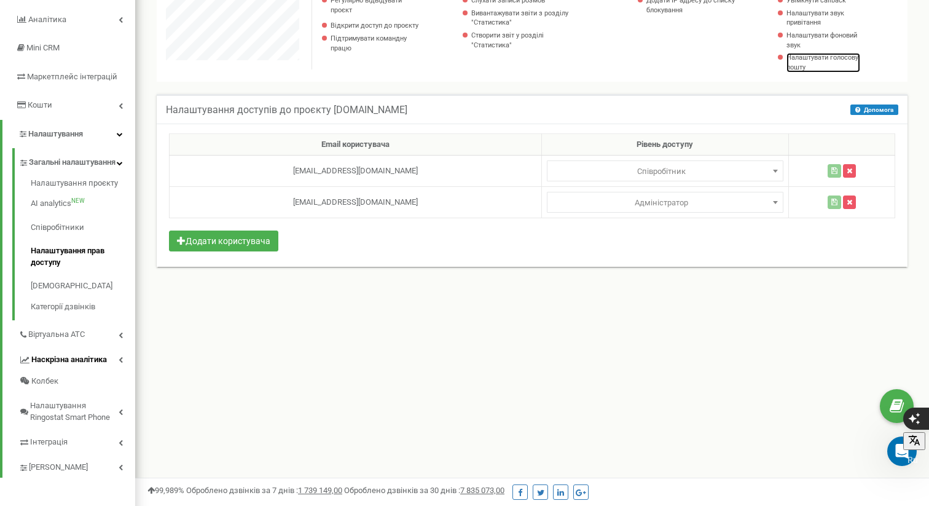
scroll to position [159, 0]
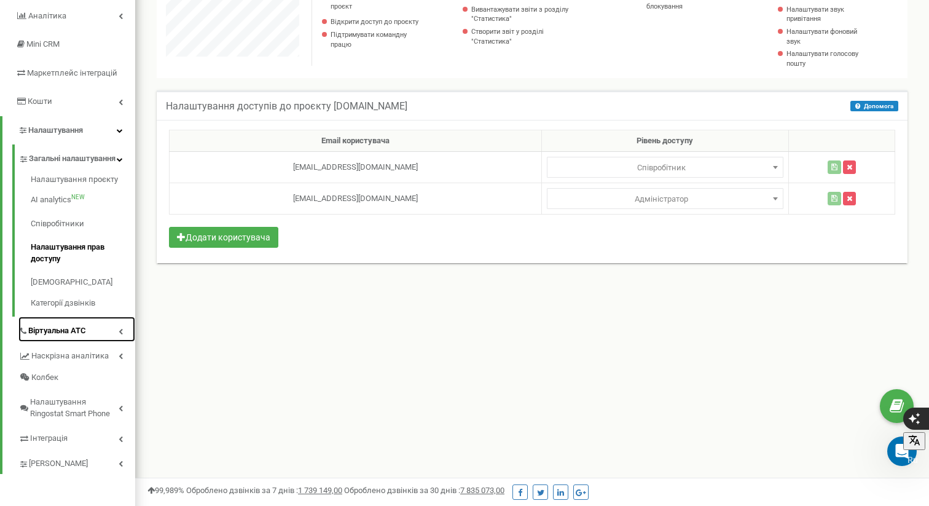
click at [80, 337] on span "Віртуальна АТС" at bounding box center [57, 331] width 58 height 12
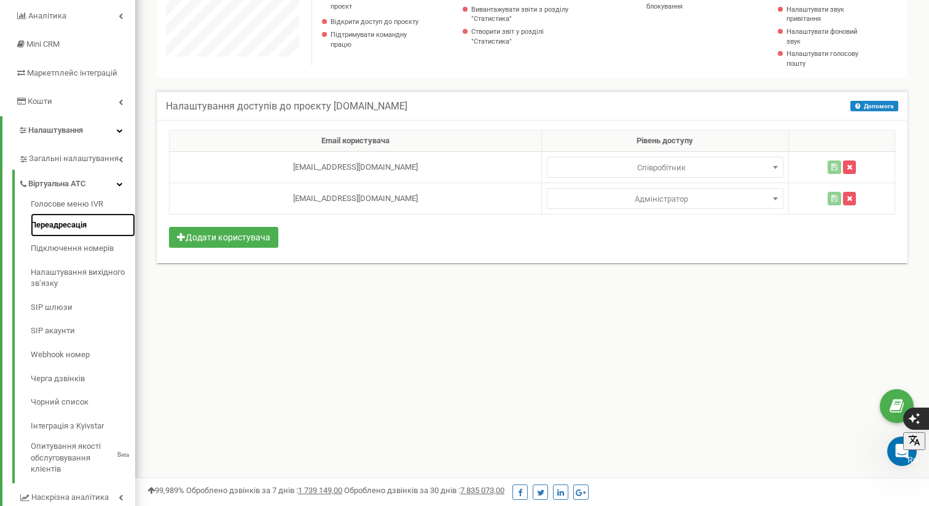
click at [65, 226] on link "Переадресація" at bounding box center [83, 225] width 104 height 24
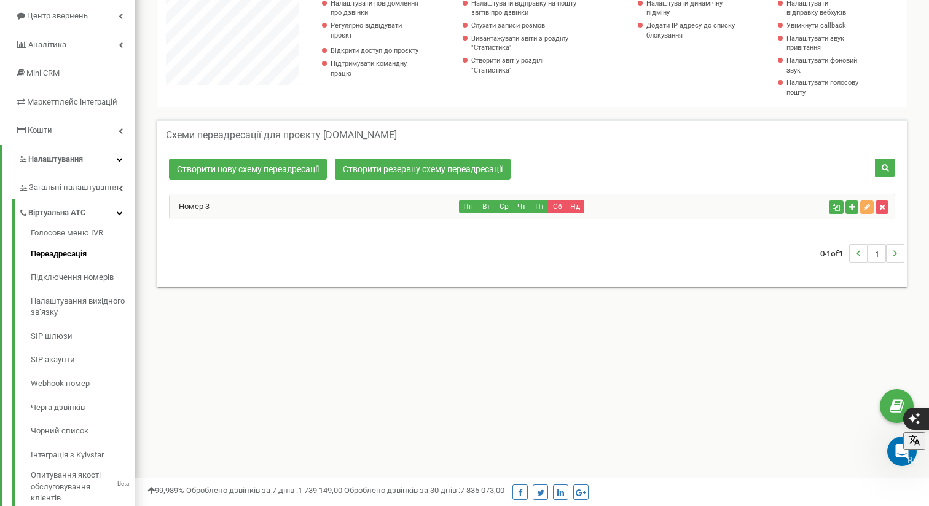
scroll to position [136, 0]
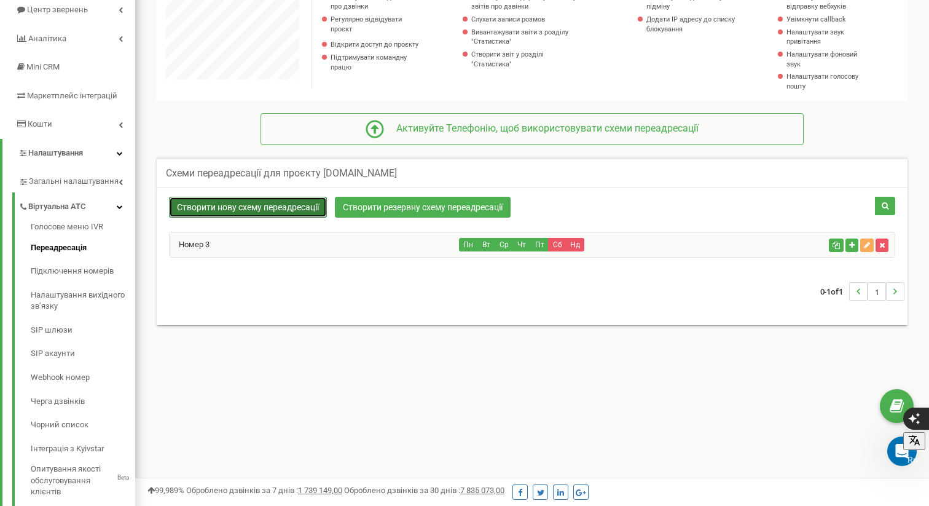
click at [285, 205] on link "Створити нову схему переадресації" at bounding box center [248, 207] width 158 height 21
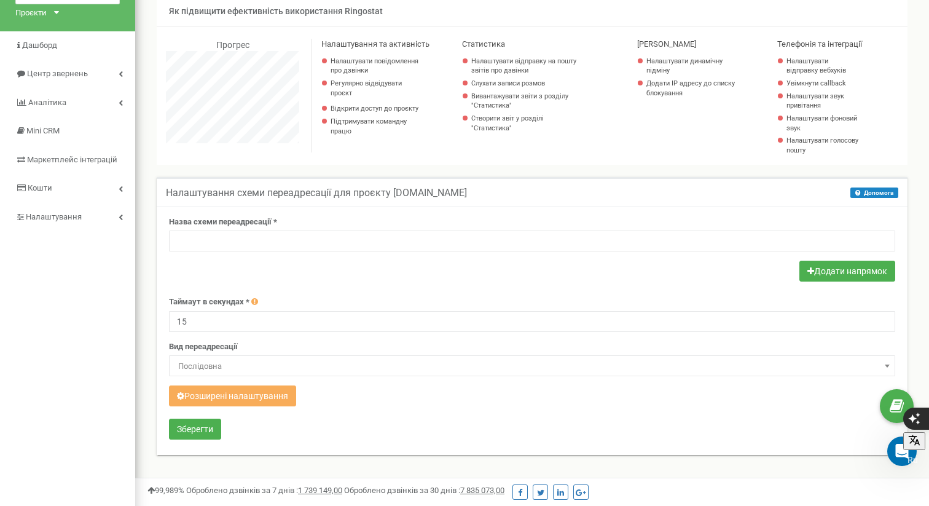
scroll to position [85, 0]
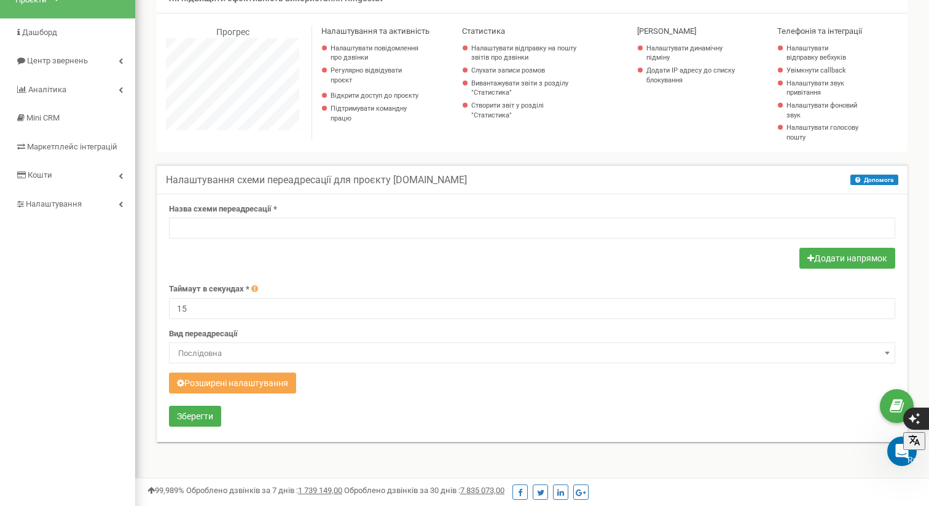
click at [262, 381] on button "Розширені налаштування" at bounding box center [232, 382] width 127 height 21
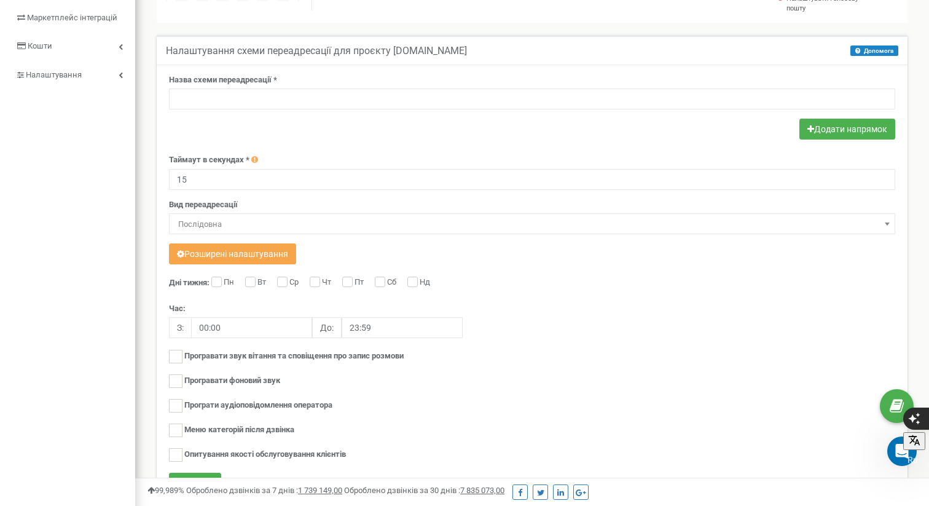
scroll to position [219, 0]
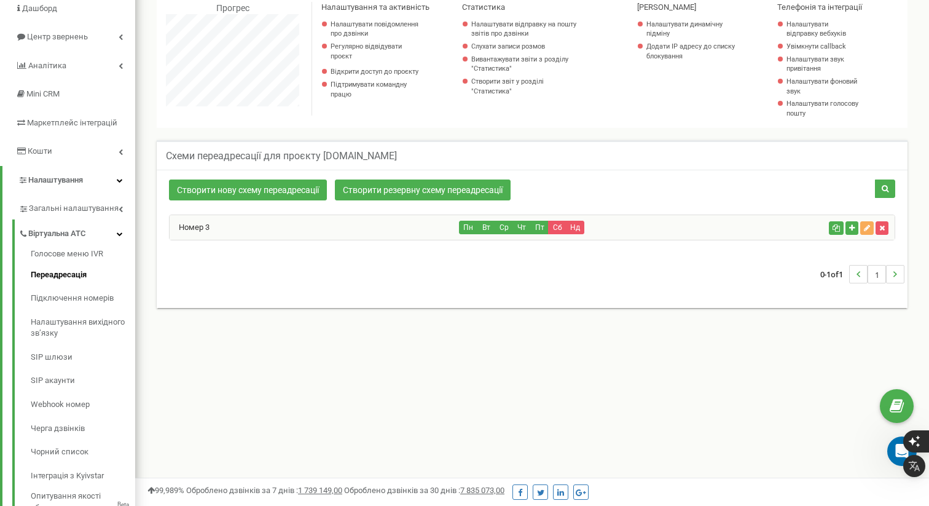
scroll to position [99, 0]
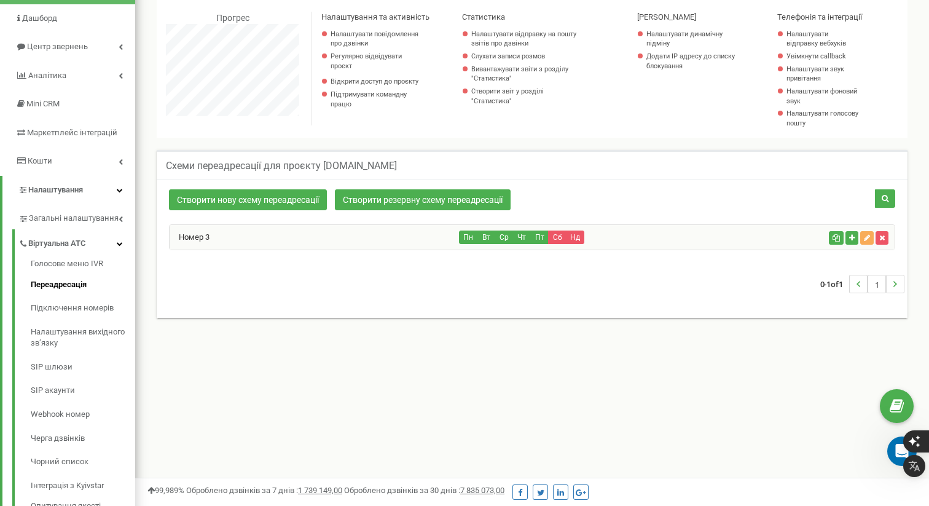
click at [433, 235] on div "Номер 3" at bounding box center [315, 237] width 290 height 25
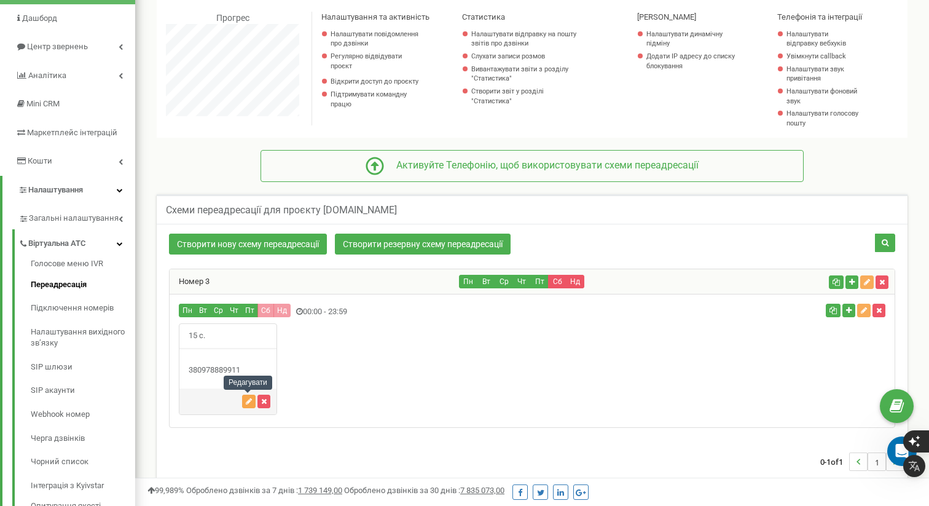
click at [246, 399] on icon "button" at bounding box center [249, 401] width 6 height 7
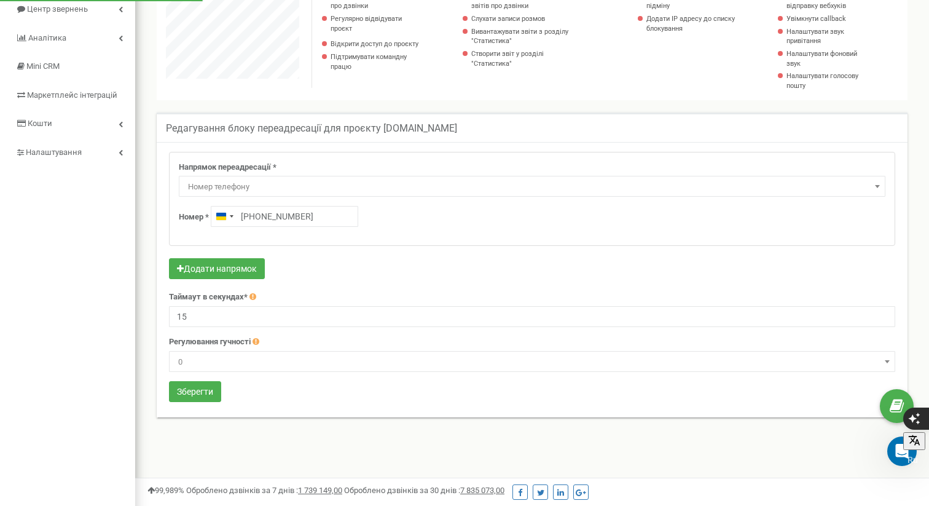
scroll to position [139, 0]
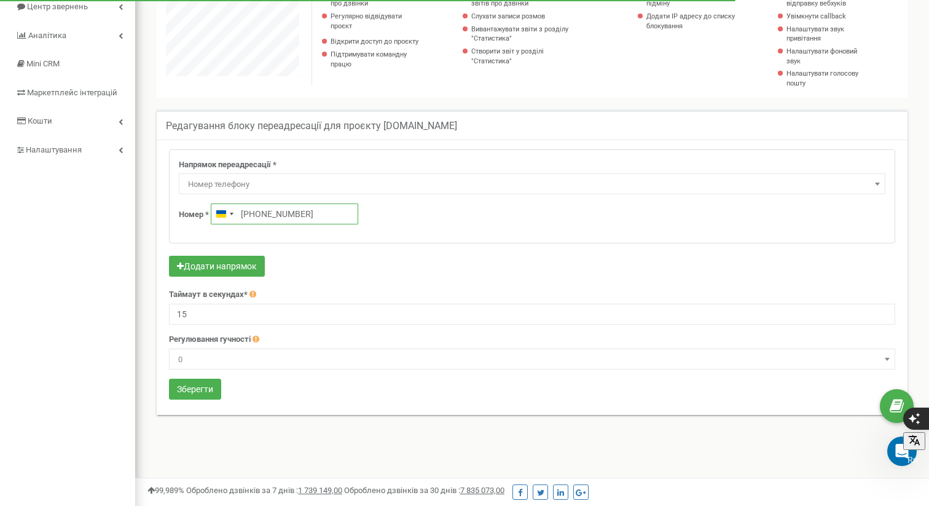
click at [313, 215] on input "+380978889911" at bounding box center [285, 213] width 148 height 21
click at [403, 220] on div "Номер * Ukraine +380 +380978889911" at bounding box center [532, 213] width 707 height 21
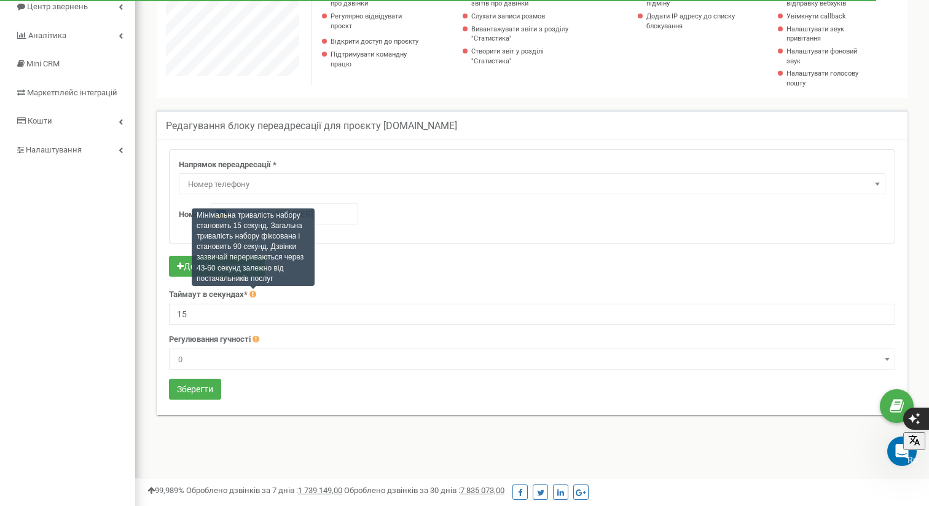
click at [255, 291] on icon at bounding box center [253, 294] width 7 height 8
click at [254, 293] on icon at bounding box center [253, 294] width 7 height 8
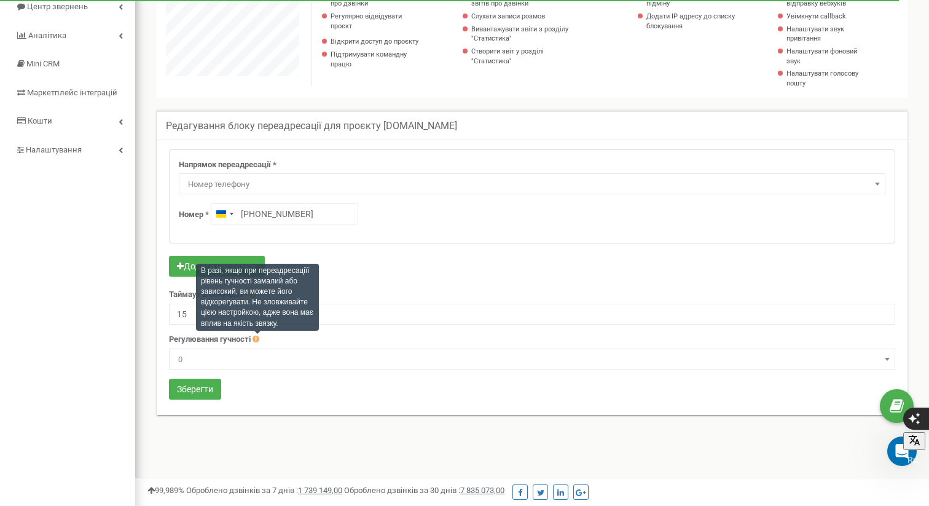
click at [258, 337] on icon at bounding box center [256, 339] width 7 height 8
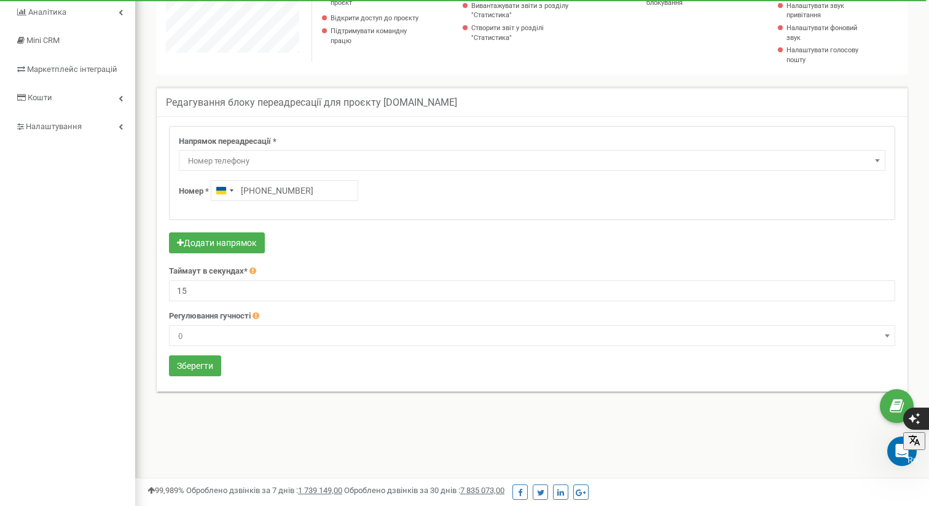
scroll to position [163, 0]
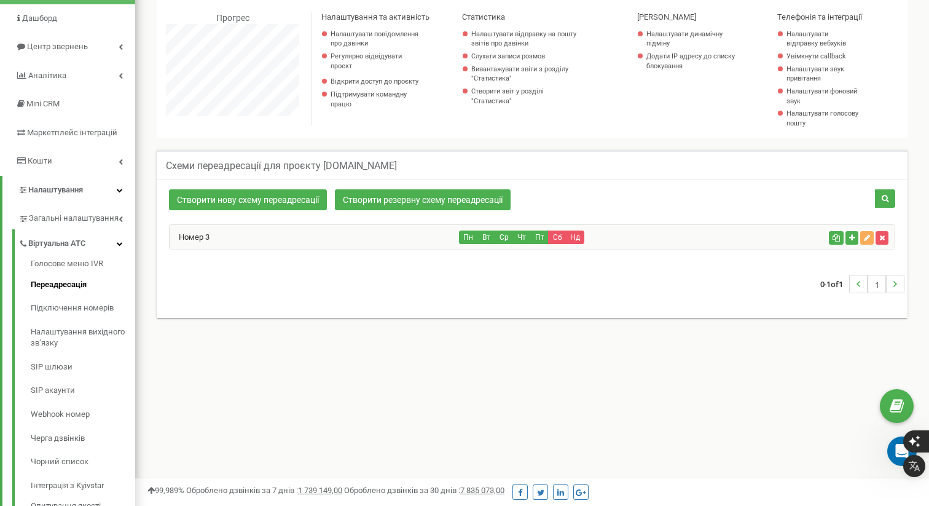
click at [253, 232] on div "Номер 3" at bounding box center [315, 237] width 290 height 25
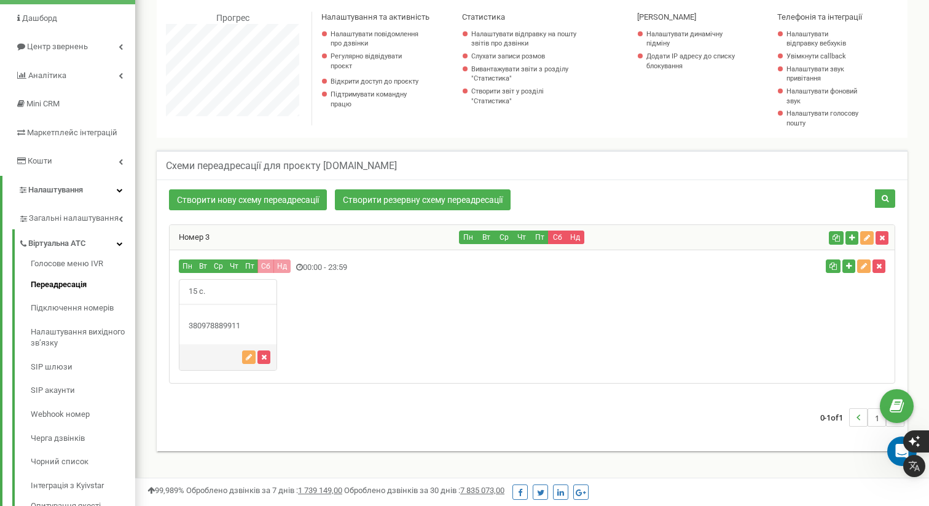
click at [241, 323] on div "380978889911" at bounding box center [227, 326] width 97 height 12
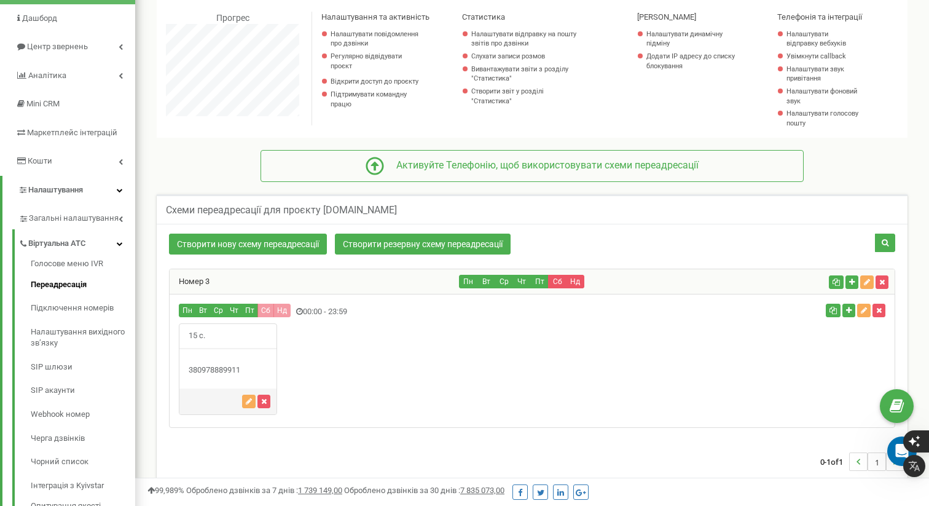
drag, startPoint x: 241, startPoint y: 367, endPoint x: 186, endPoint y: 369, distance: 55.3
click at [177, 370] on div "15 с." at bounding box center [532, 369] width 725 height 92
copy div "380978889911"
click at [880, 309] on icon "button" at bounding box center [879, 310] width 6 height 7
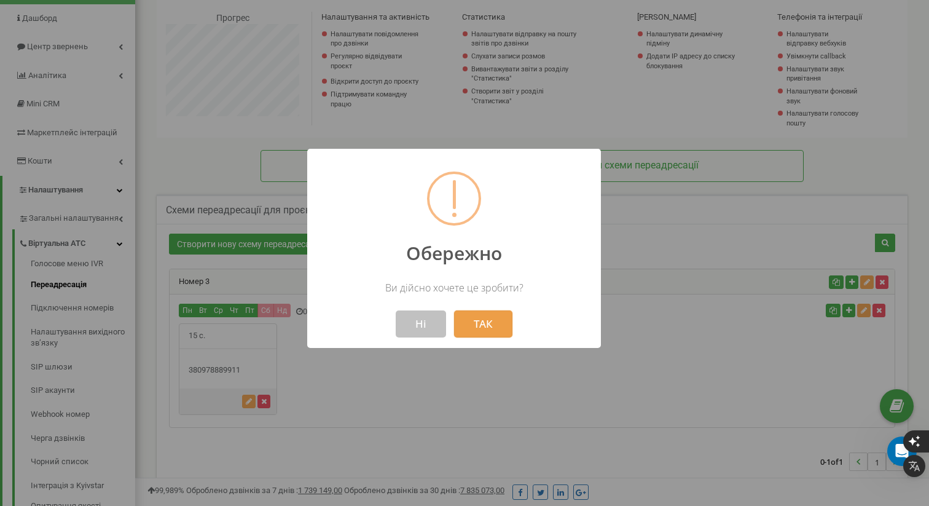
click at [495, 323] on button "ТАК" at bounding box center [483, 323] width 58 height 27
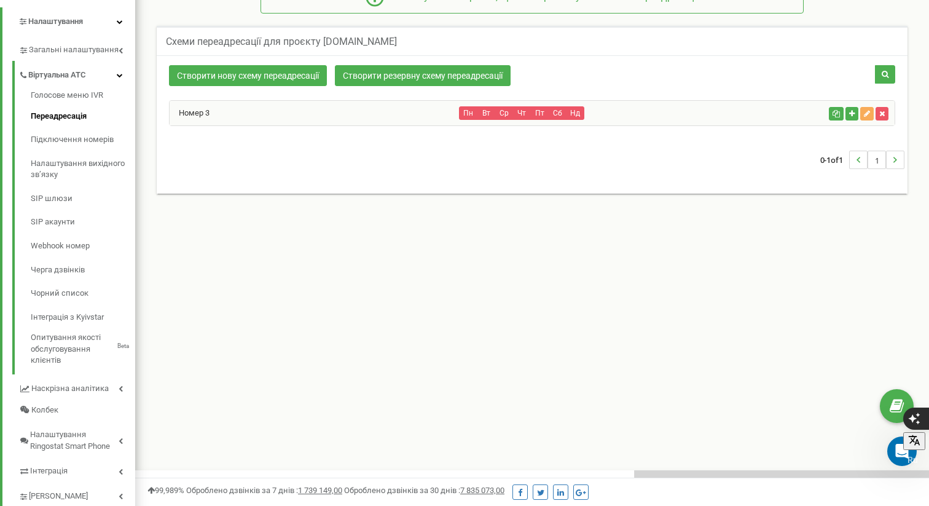
scroll to position [256, 0]
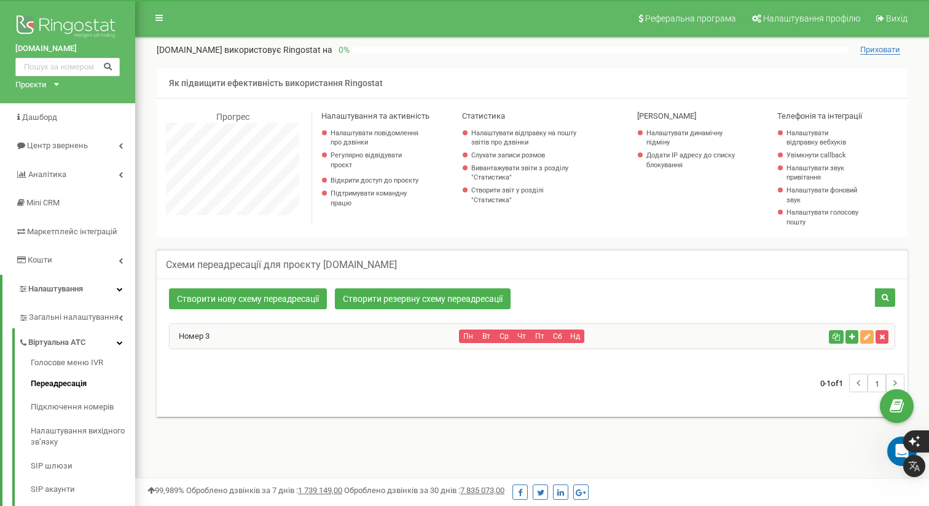
scroll to position [738, 794]
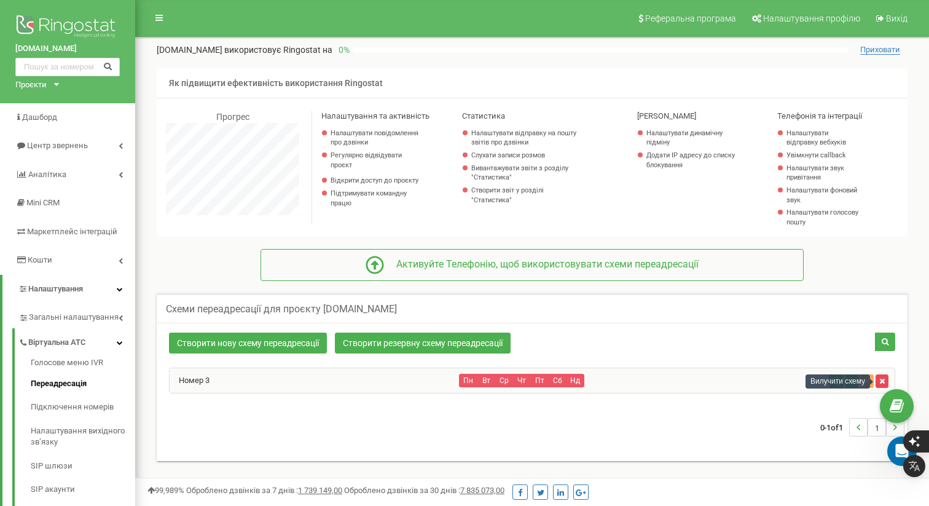
click at [883, 381] on icon "button" at bounding box center [883, 380] width 6 height 7
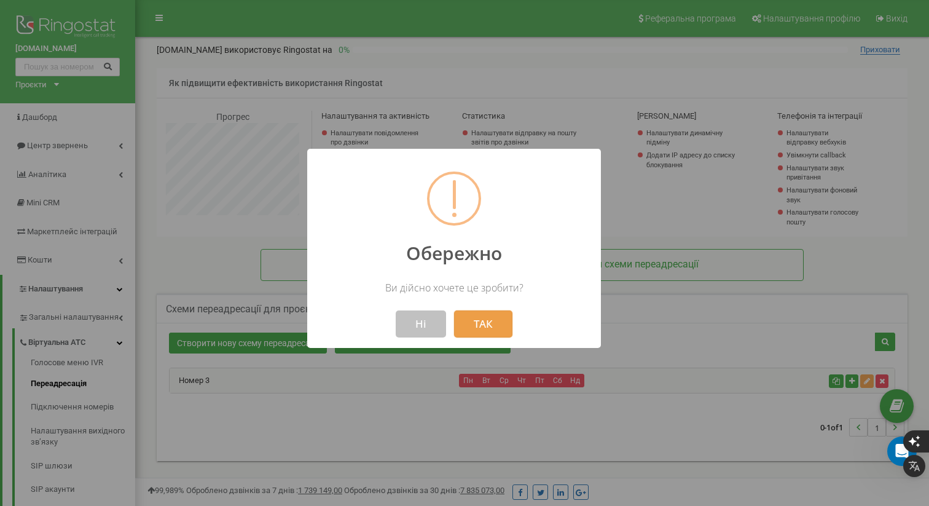
click at [474, 316] on button "ТАК" at bounding box center [483, 323] width 58 height 27
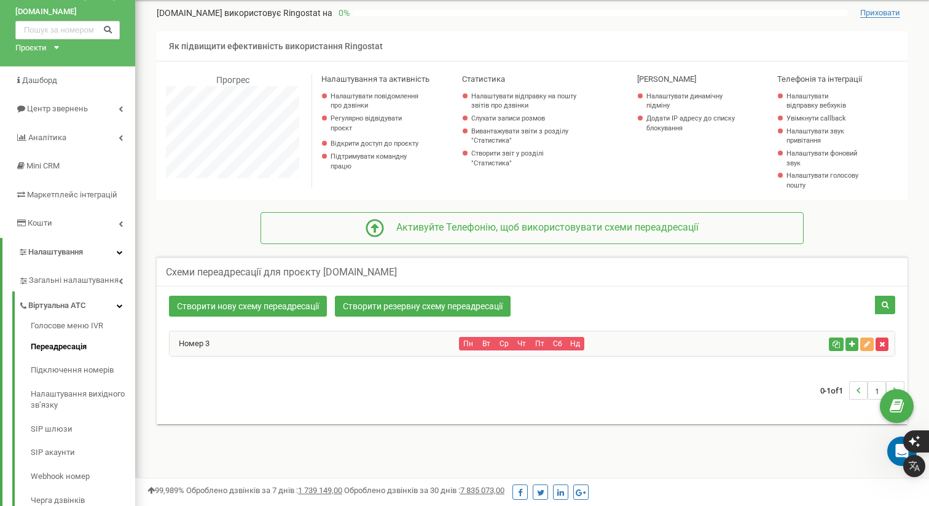
scroll to position [38, 0]
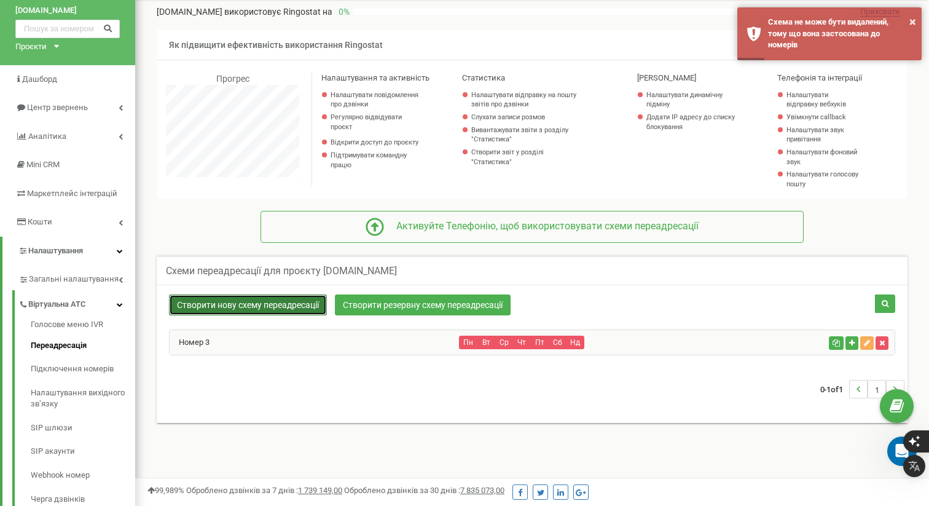
click at [258, 303] on link "Створити нову схему переадресації" at bounding box center [248, 304] width 158 height 21
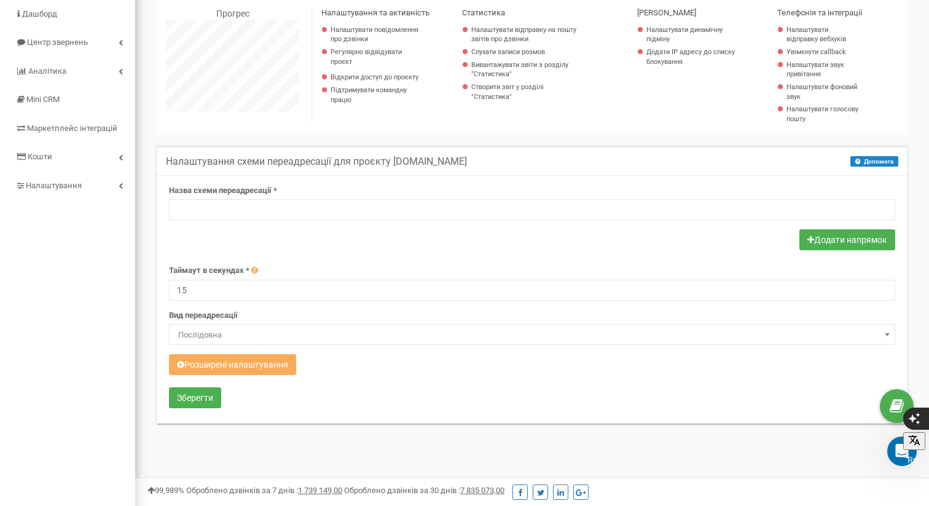
scroll to position [104, 0]
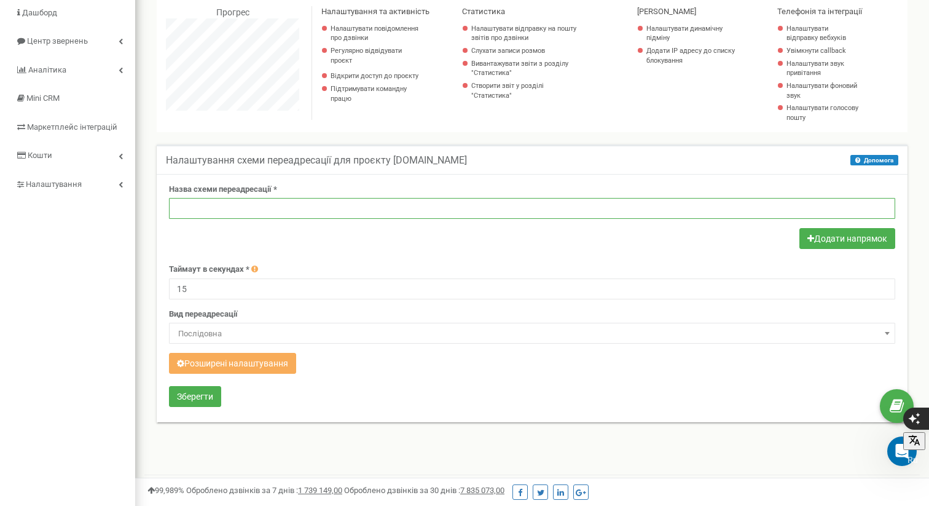
click at [229, 208] on input "text" at bounding box center [532, 208] width 726 height 21
type input "Номер 3"
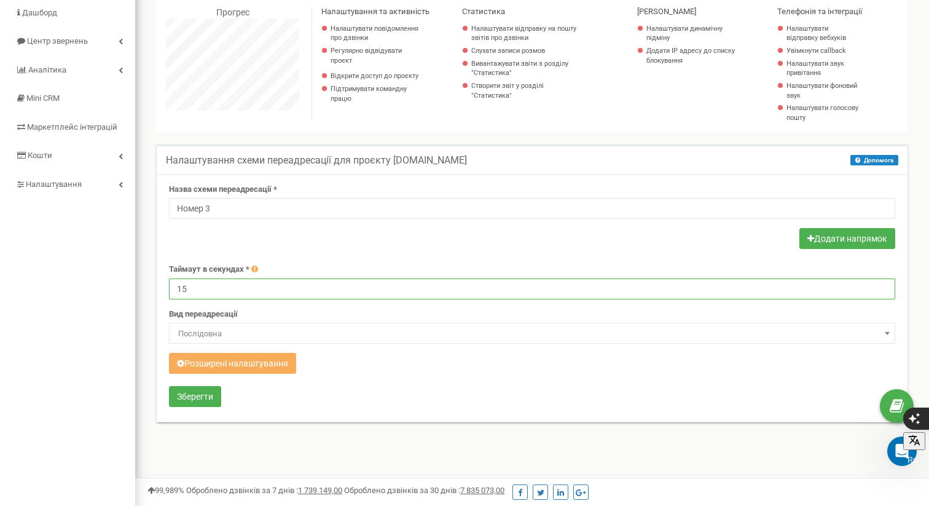
click at [247, 286] on input "15" at bounding box center [532, 288] width 726 height 21
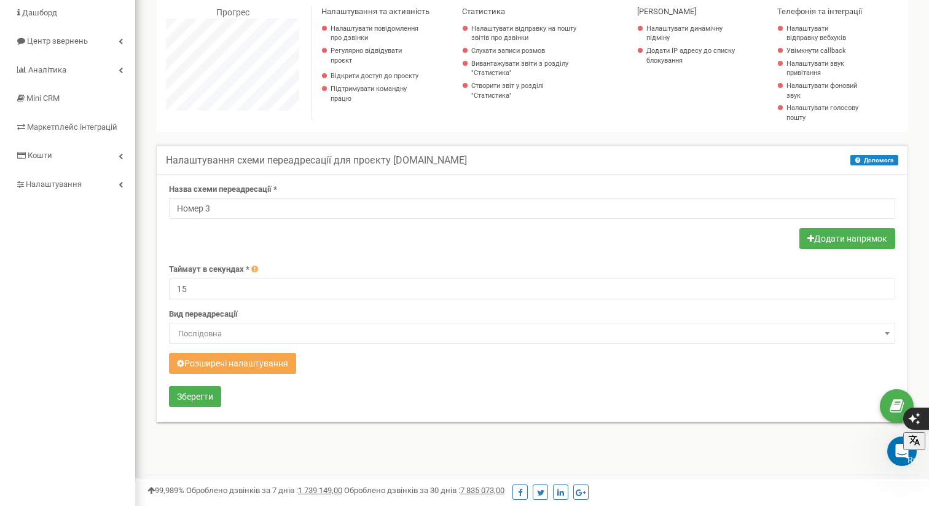
click at [281, 363] on button "Розширені налаштування" at bounding box center [232, 363] width 127 height 21
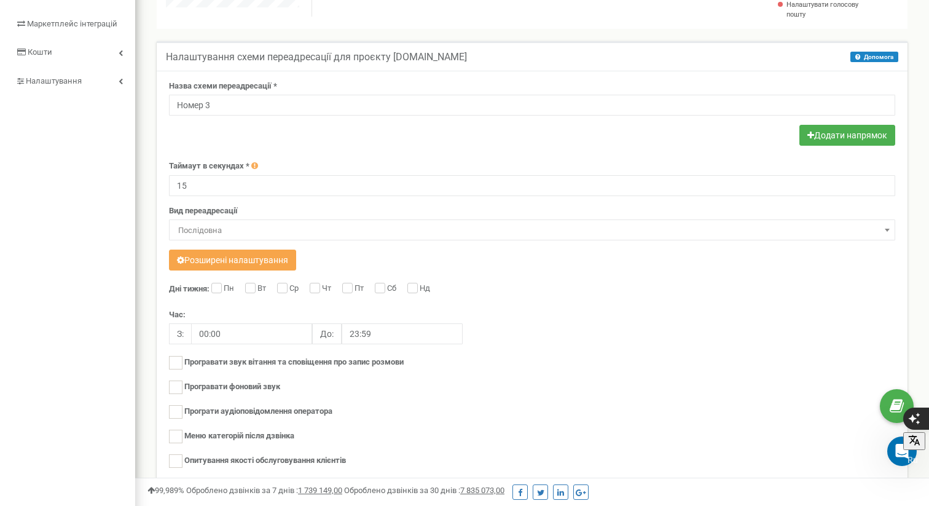
scroll to position [264, 0]
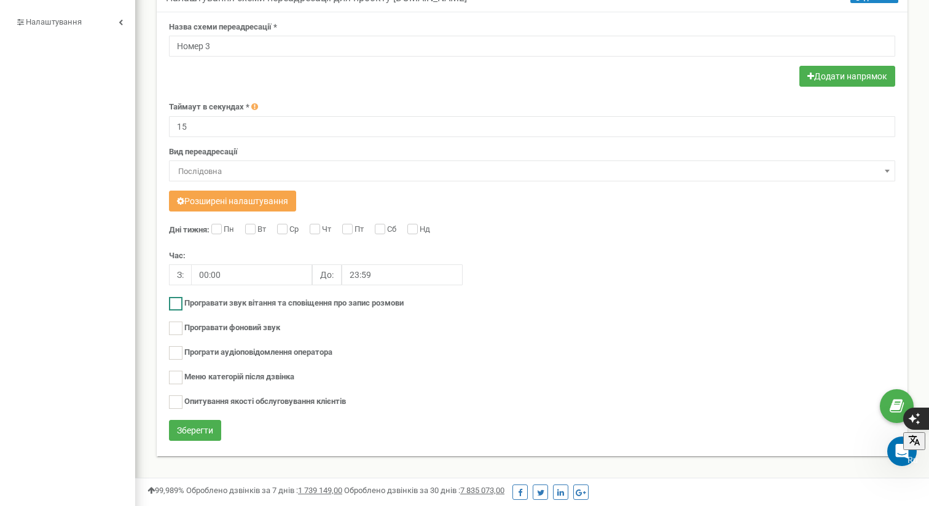
click at [181, 305] on ins at bounding box center [176, 304] width 14 height 14
checkbox input "true"
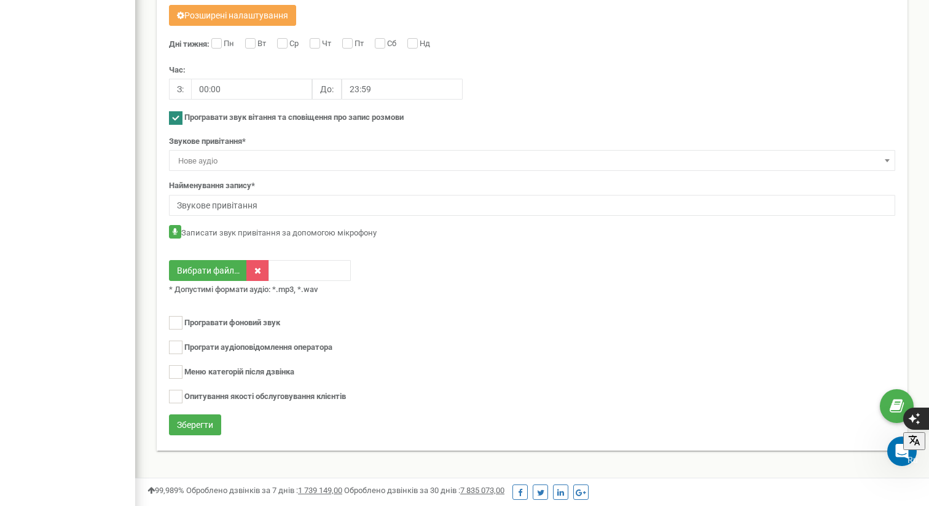
scroll to position [460, 0]
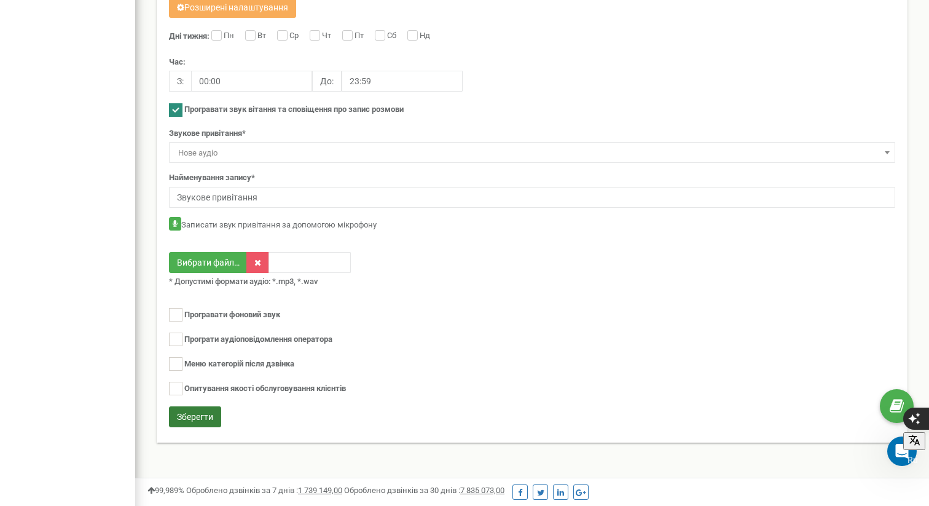
click at [208, 413] on button "Зберегти" at bounding box center [195, 416] width 52 height 21
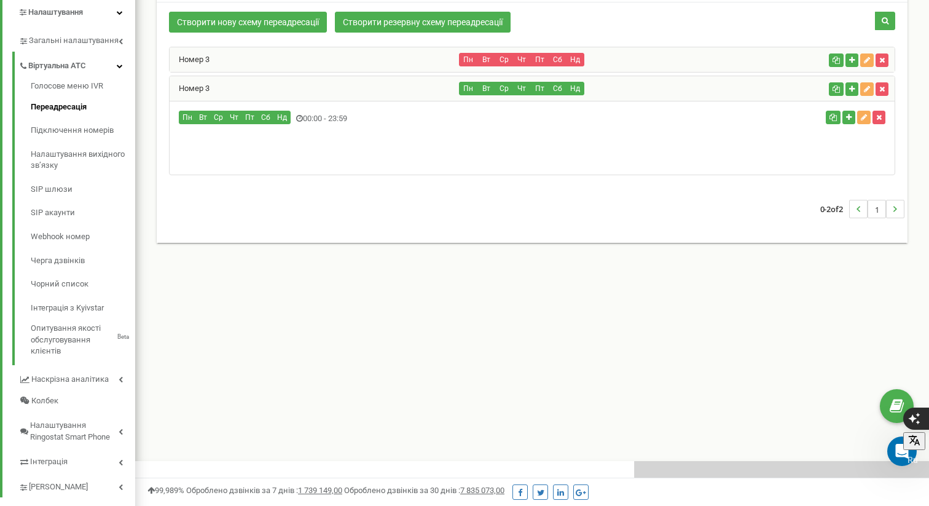
scroll to position [257, 0]
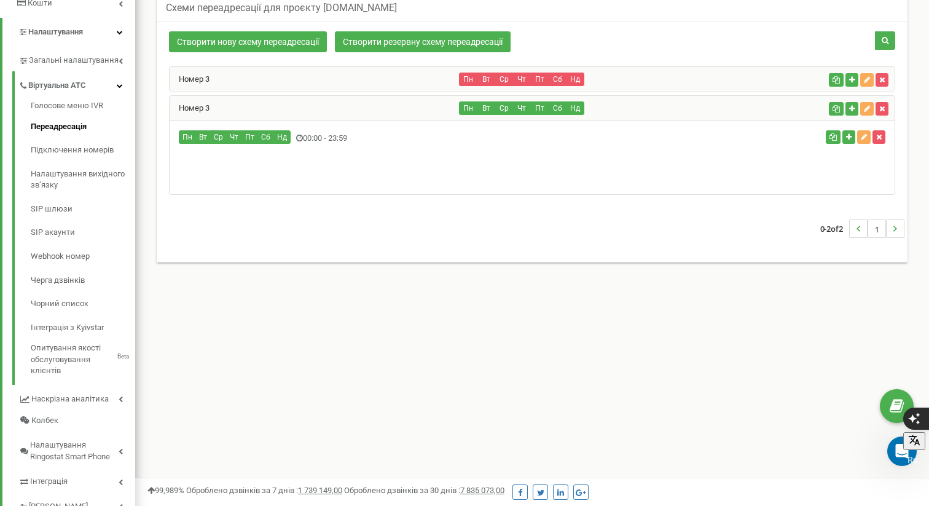
click at [273, 110] on div "Номер 3" at bounding box center [315, 108] width 290 height 25
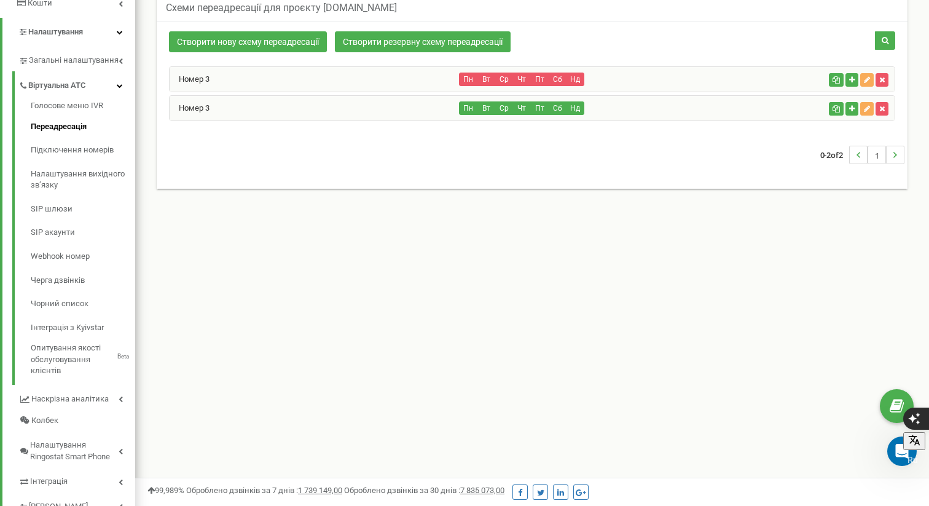
click at [281, 109] on div "Номер 3" at bounding box center [315, 108] width 290 height 25
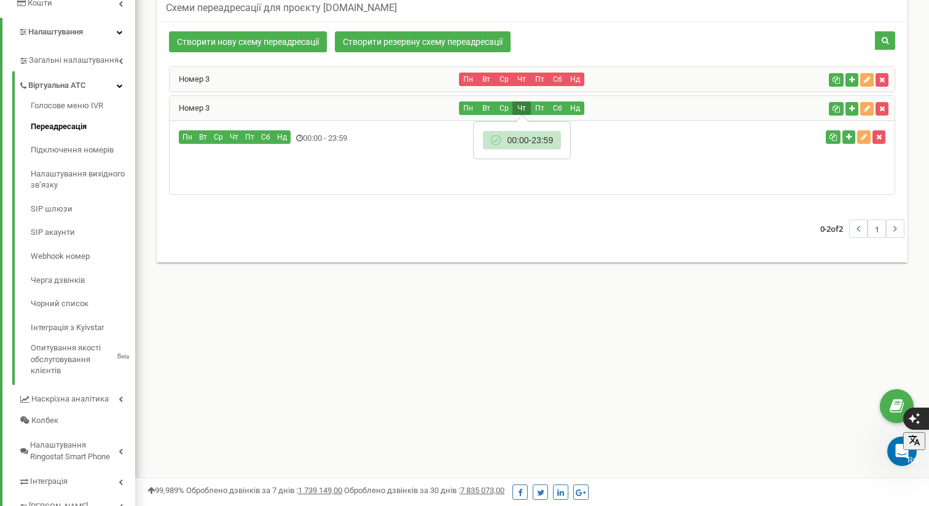
click at [529, 104] on button "Чт" at bounding box center [522, 108] width 18 height 14
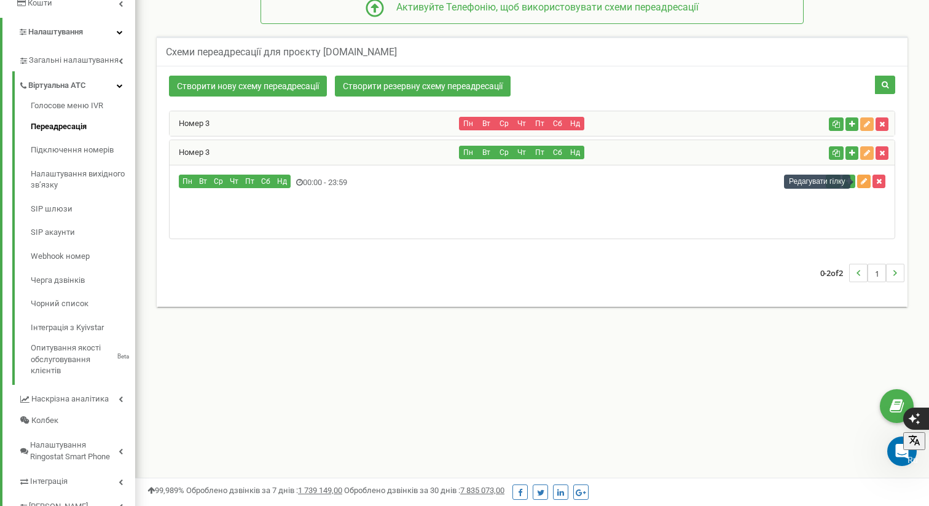
click at [862, 181] on icon "button" at bounding box center [864, 181] width 6 height 7
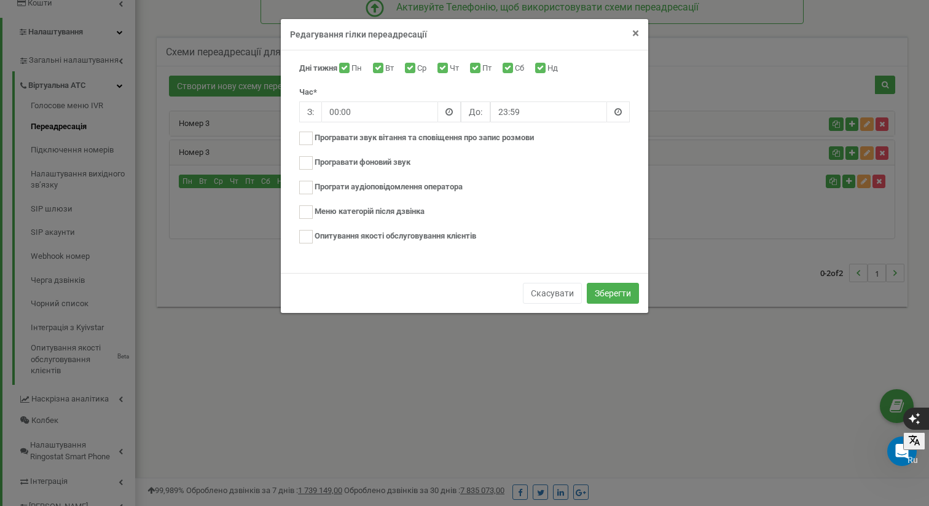
click at [636, 34] on span "×" at bounding box center [635, 33] width 7 height 15
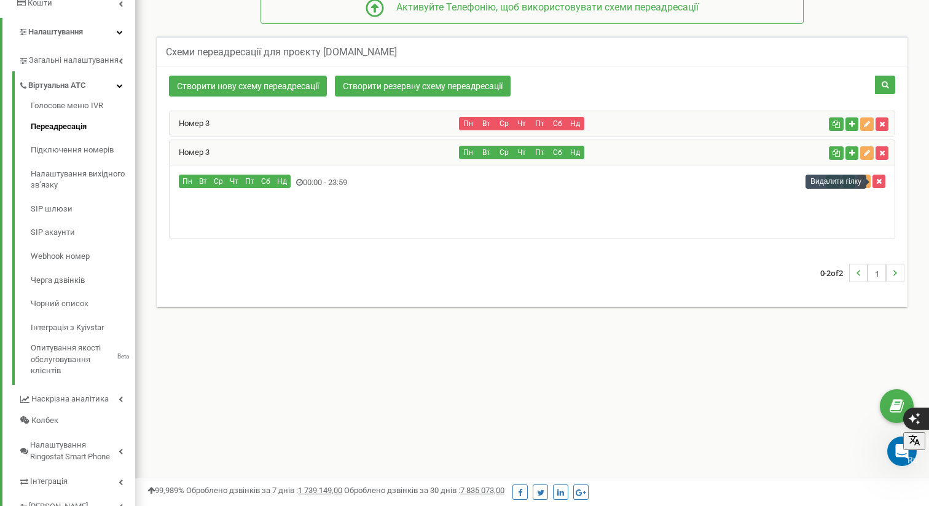
click at [863, 182] on div "Видалити гілку" at bounding box center [836, 182] width 61 height 14
click at [862, 183] on icon "button" at bounding box center [864, 181] width 6 height 7
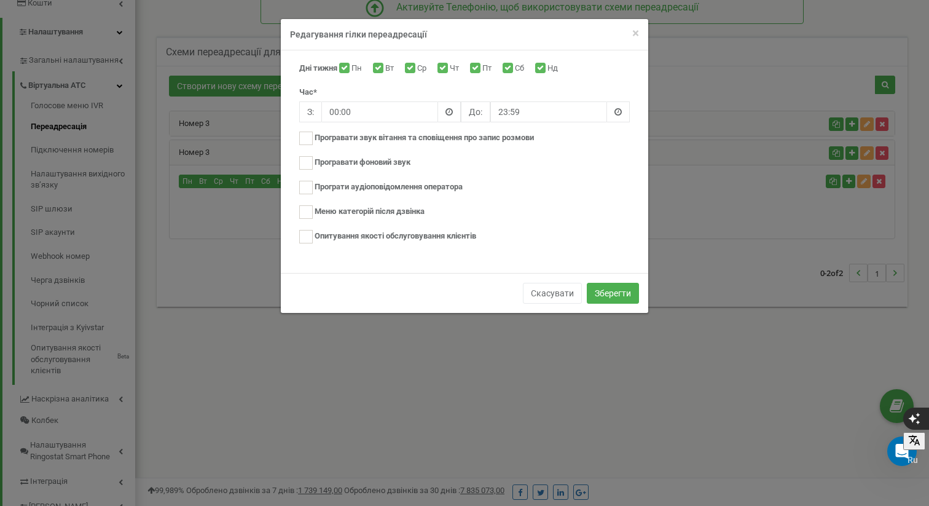
click at [639, 28] on div "× Close Редагування гілки переадресації" at bounding box center [465, 34] width 368 height 31
click at [636, 31] on span "×" at bounding box center [635, 33] width 7 height 15
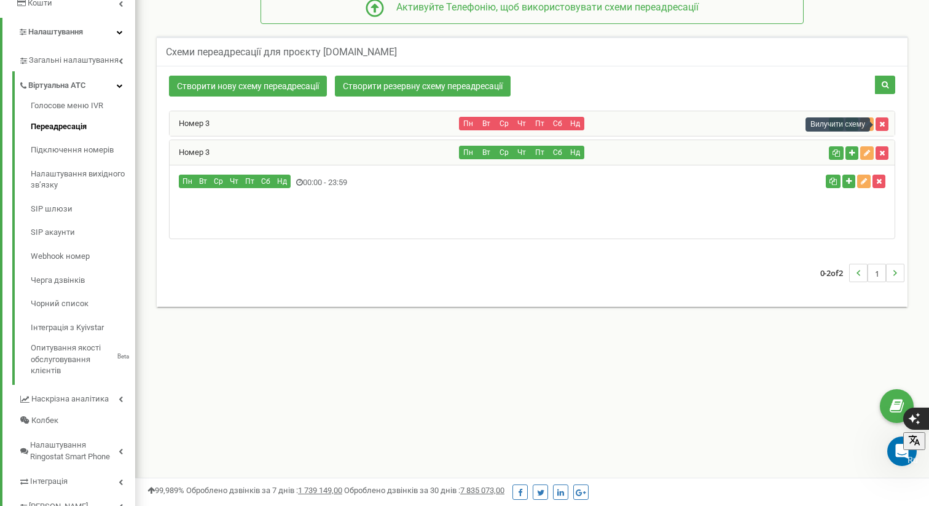
click at [872, 123] on div at bounding box center [871, 125] width 3 height 6
click at [869, 123] on icon "button" at bounding box center [867, 123] width 6 height 7
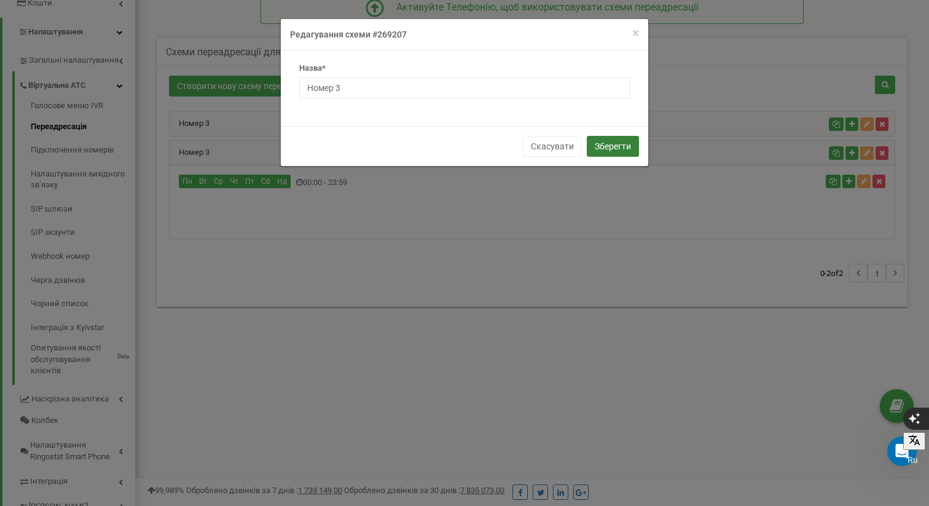
click at [616, 144] on button "Зберегти" at bounding box center [613, 146] width 52 height 21
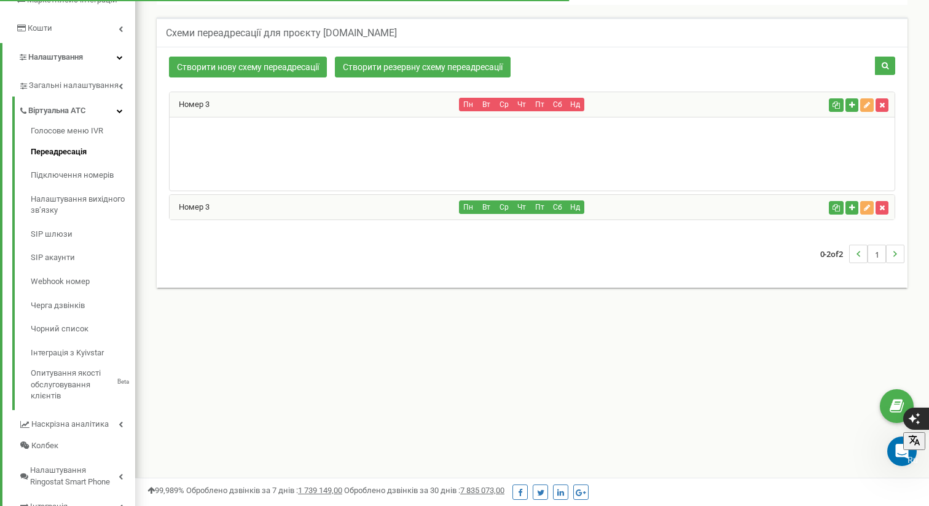
click at [319, 100] on div "Номер 3" at bounding box center [315, 104] width 290 height 25
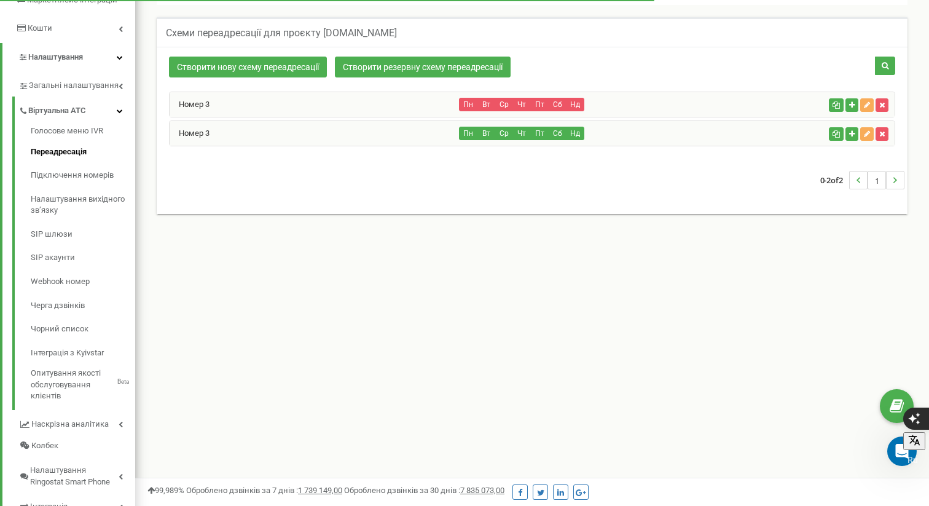
click at [319, 100] on div "Номер 3" at bounding box center [315, 104] width 290 height 25
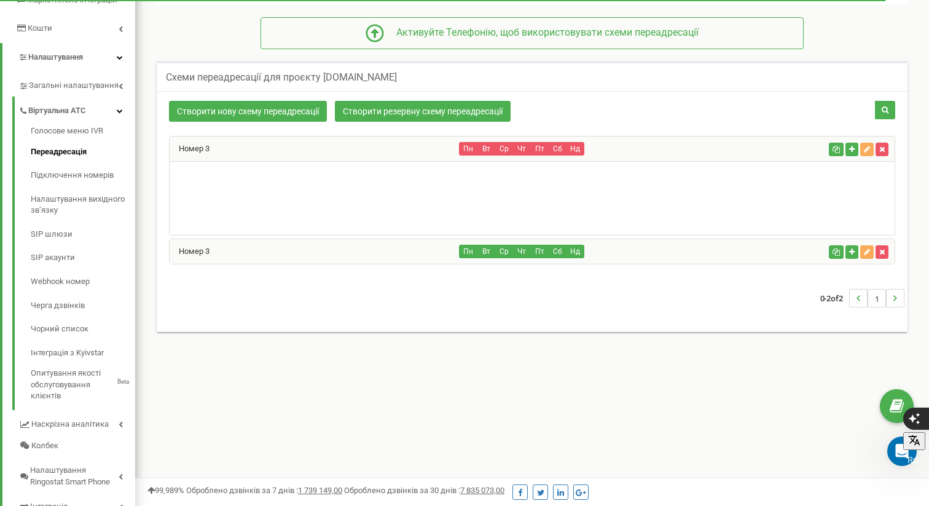
click at [211, 146] on div "Номер 3" at bounding box center [315, 148] width 290 height 25
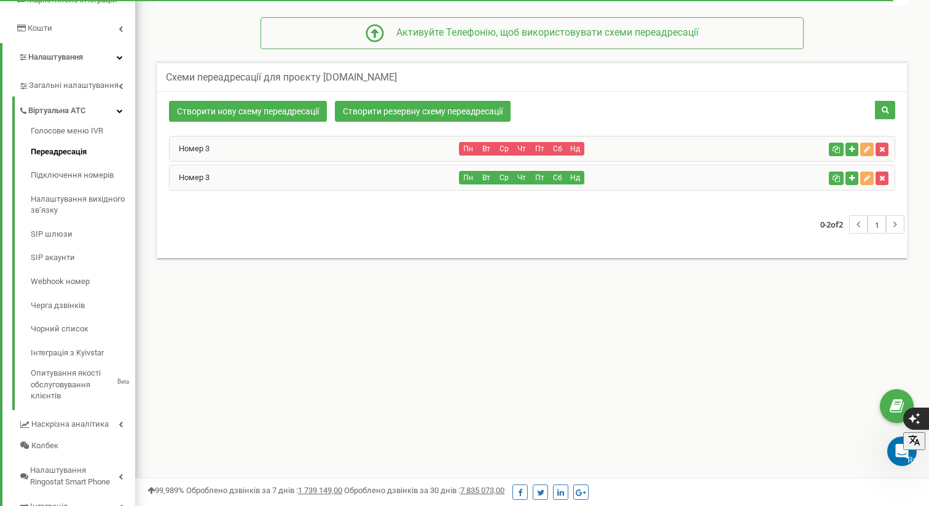
click at [211, 146] on div "Номер 3" at bounding box center [315, 148] width 290 height 25
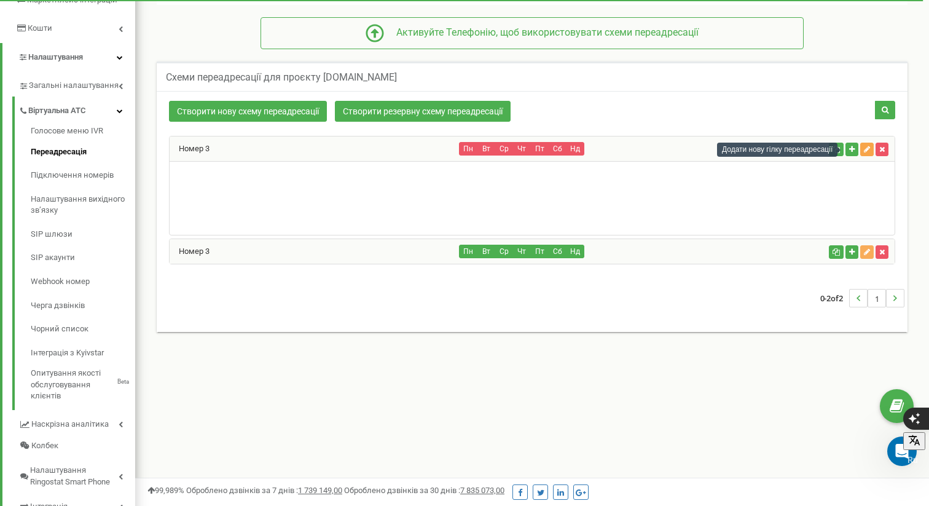
click at [868, 149] on icon "button" at bounding box center [867, 149] width 6 height 7
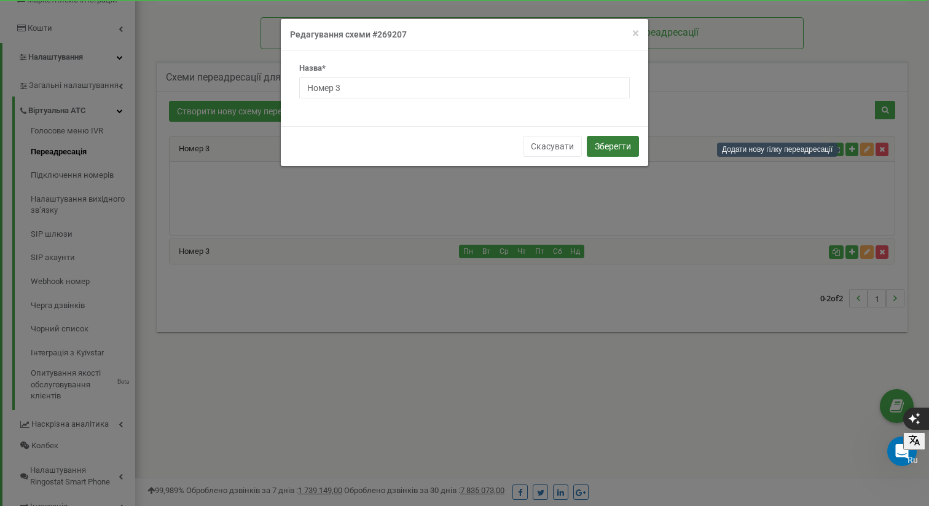
click at [618, 150] on button "Зберегти" at bounding box center [613, 146] width 52 height 21
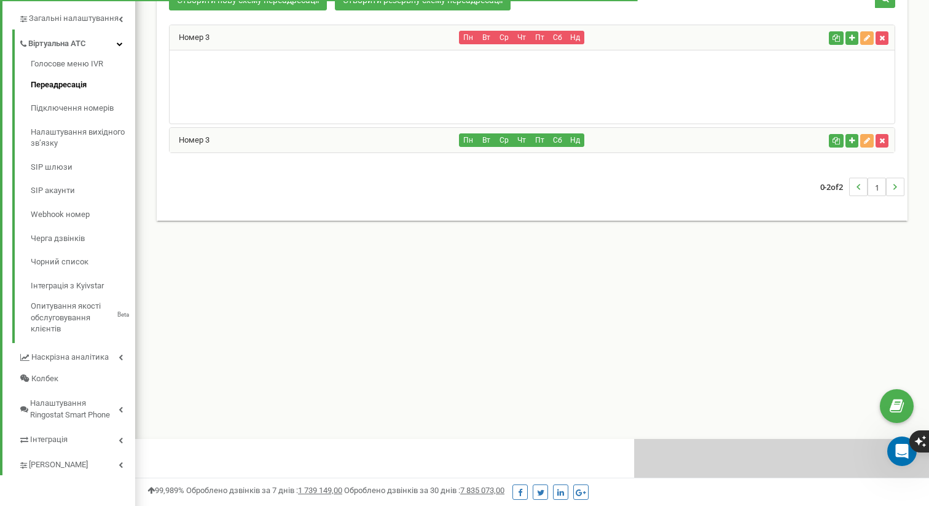
scroll to position [738, 794]
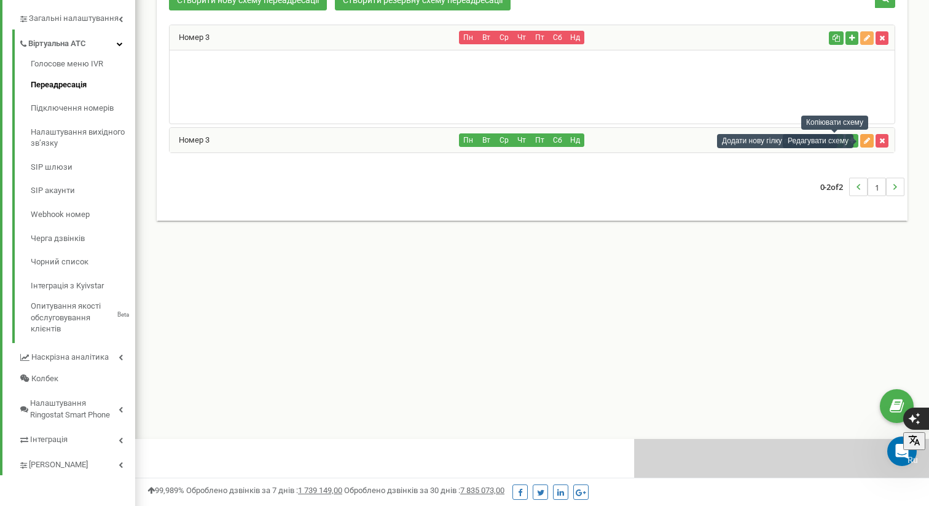
click at [865, 140] on icon "button" at bounding box center [867, 140] width 6 height 7
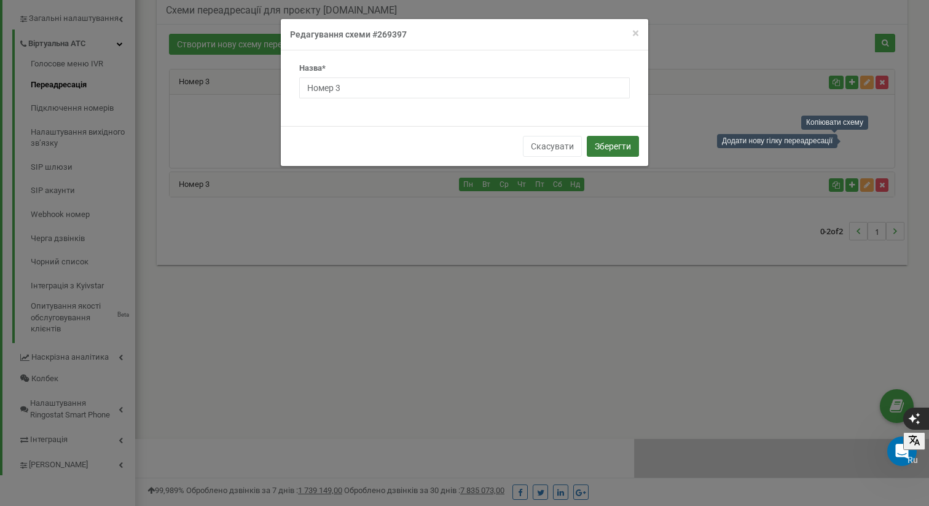
click at [612, 143] on button "Зберегти" at bounding box center [613, 146] width 52 height 21
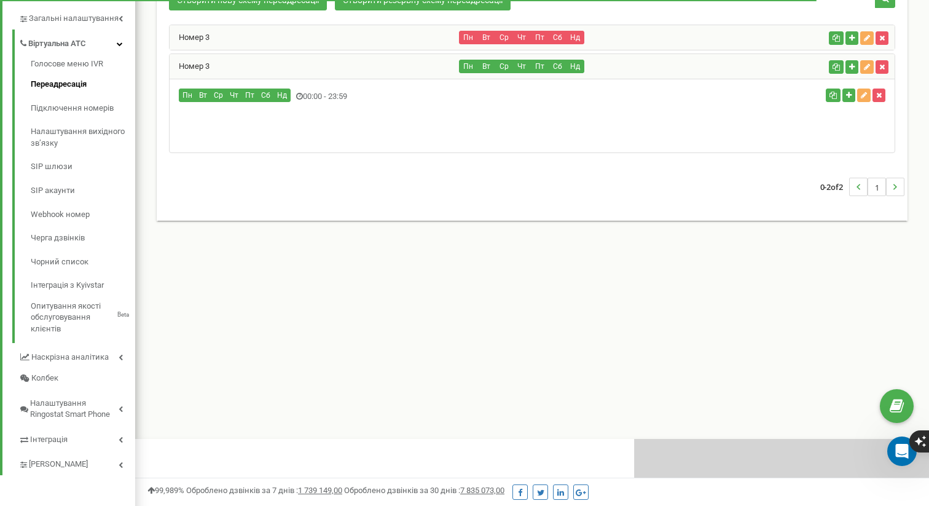
scroll to position [738, 794]
click at [243, 116] on div "Пн Вт" at bounding box center [532, 116] width 725 height 74
drag, startPoint x: 334, startPoint y: 132, endPoint x: 381, endPoint y: 124, distance: 48.0
click at [334, 132] on div "Пн Вт" at bounding box center [532, 116] width 725 height 74
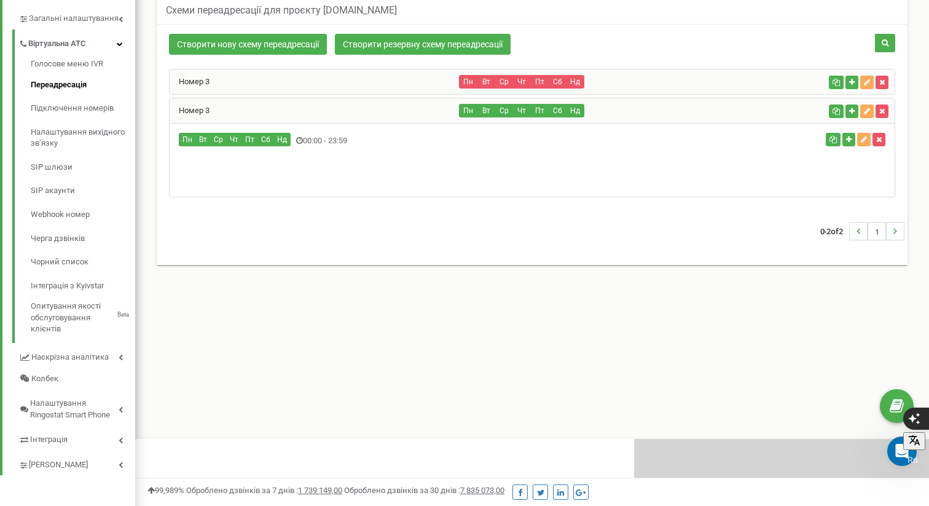
drag, startPoint x: 470, startPoint y: 108, endPoint x: 288, endPoint y: 68, distance: 186.4
click at [468, 107] on div "Номер 3 Пн Вт Ср Чт Пт Сб Нд" at bounding box center [532, 148] width 726 height 100
click at [205, 104] on div "Номер 3" at bounding box center [315, 110] width 290 height 25
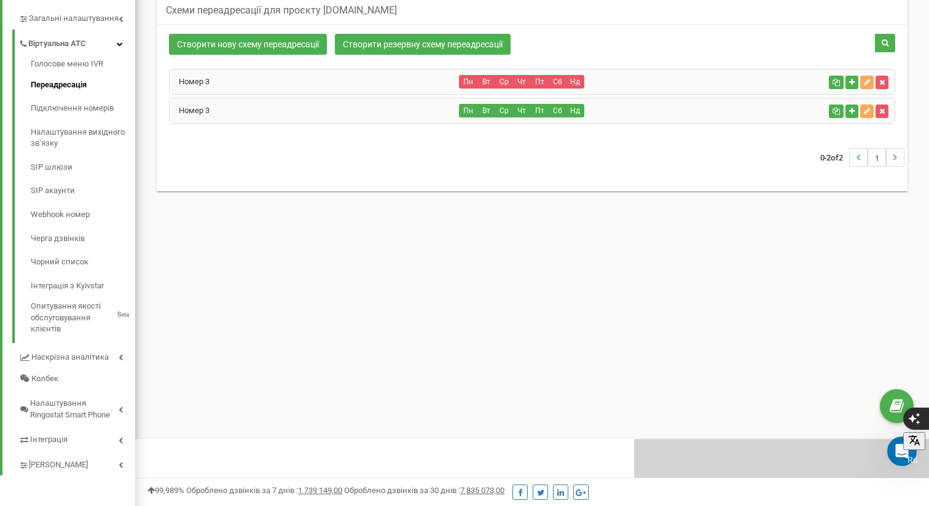
click at [205, 104] on div "Номер 3" at bounding box center [315, 110] width 290 height 25
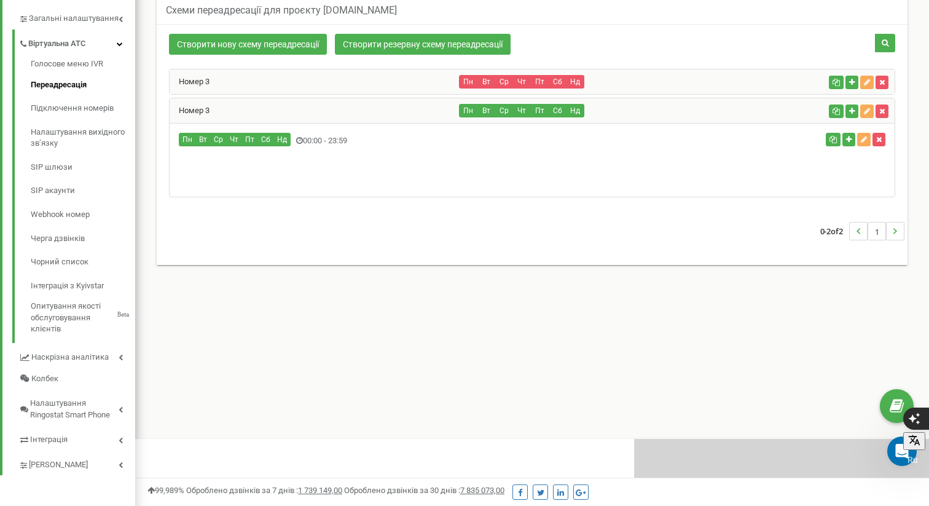
click at [773, 111] on div "Пн Вт Ср Чт Пт Сб Нд" at bounding box center [642, 111] width 364 height 14
click at [862, 139] on icon "button" at bounding box center [864, 139] width 6 height 7
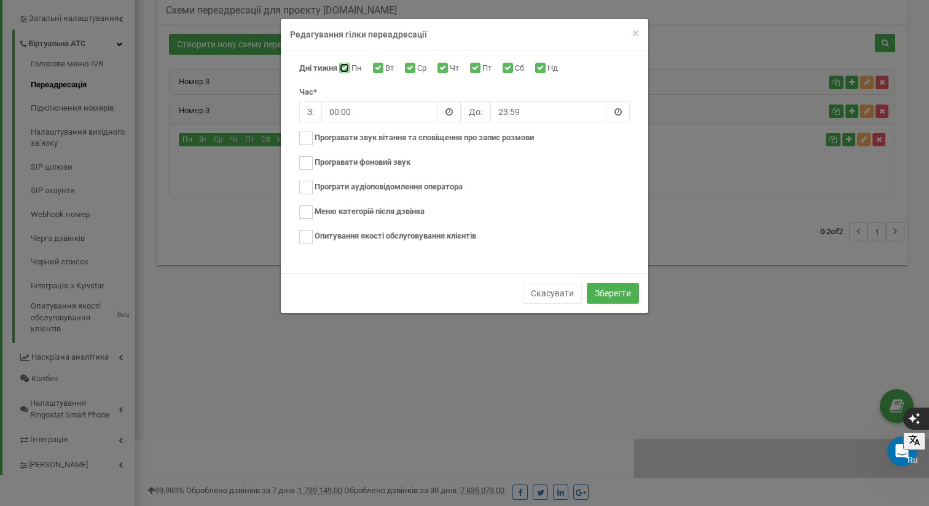
click at [345, 65] on input "Пн" at bounding box center [343, 69] width 8 height 8
checkbox input "false"
click at [377, 67] on input "Вт" at bounding box center [377, 69] width 8 height 8
checkbox input "false"
click at [352, 64] on label "Пн" at bounding box center [359, 69] width 14 height 12
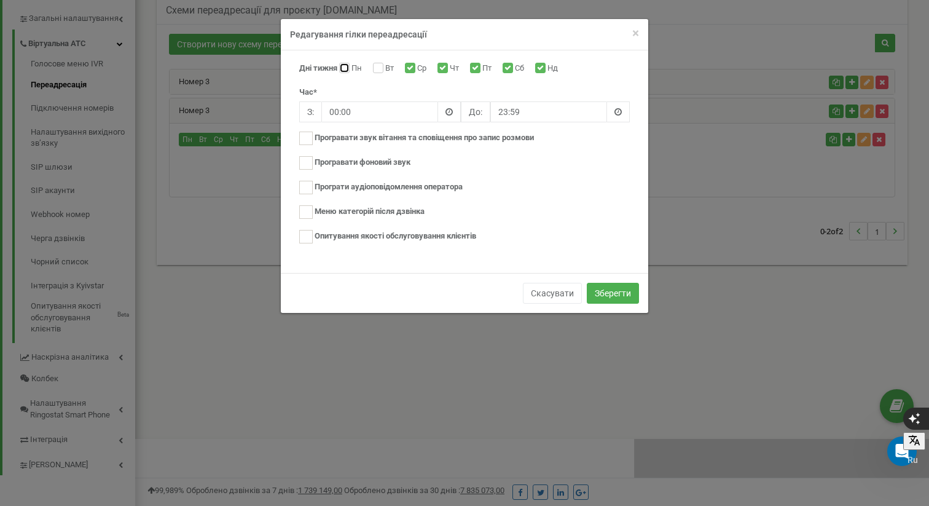
click at [345, 65] on input "Пн" at bounding box center [343, 69] width 8 height 8
checkbox input "true"
click at [385, 65] on label "Вт" at bounding box center [391, 69] width 12 height 12
click at [379, 65] on input "Вт" at bounding box center [377, 69] width 8 height 8
checkbox input "true"
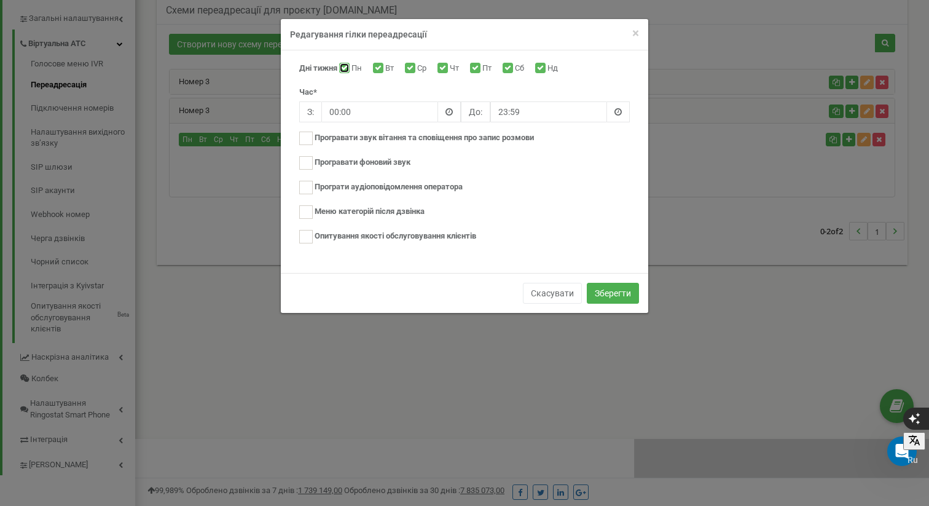
click at [347, 67] on input "Пн" at bounding box center [343, 69] width 8 height 8
checkbox input "false"
click at [380, 66] on input "Вт" at bounding box center [377, 69] width 8 height 8
checkbox input "false"
click at [417, 66] on label "Ср" at bounding box center [423, 69] width 12 height 12
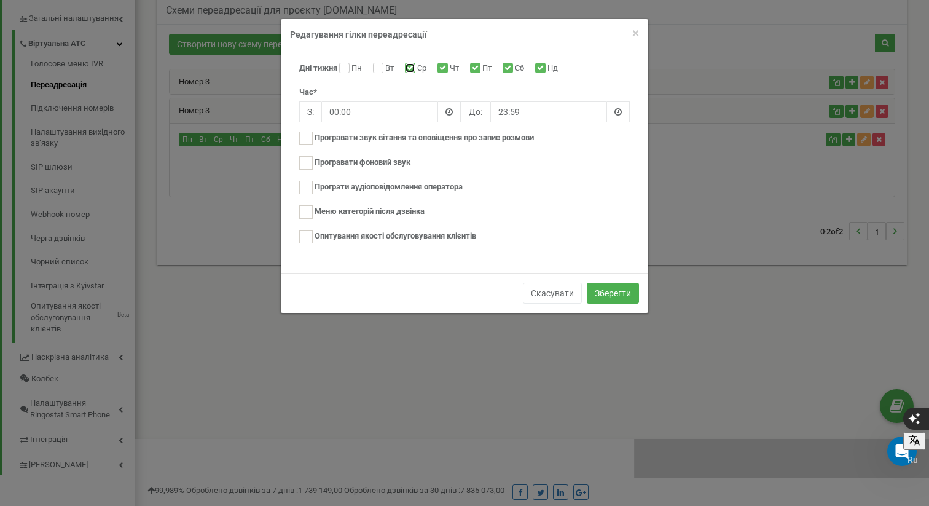
click at [413, 66] on input "Ср" at bounding box center [409, 69] width 8 height 8
checkbox input "false"
click at [450, 66] on label "Чт" at bounding box center [456, 69] width 12 height 12
click at [446, 66] on input "Чт" at bounding box center [442, 69] width 8 height 8
checkbox input "false"
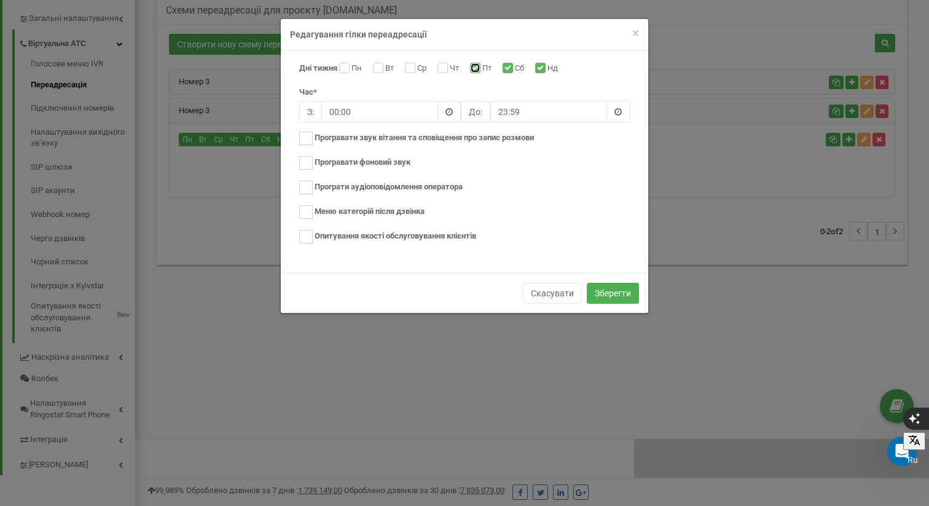
drag, startPoint x: 476, startPoint y: 65, endPoint x: 496, endPoint y: 65, distance: 20.3
click at [480, 65] on div "Пт" at bounding box center [482, 69] width 25 height 12
click at [510, 66] on input "Сб" at bounding box center [507, 69] width 8 height 8
checkbox input "false"
drag, startPoint x: 475, startPoint y: 68, endPoint x: 487, endPoint y: 66, distance: 11.8
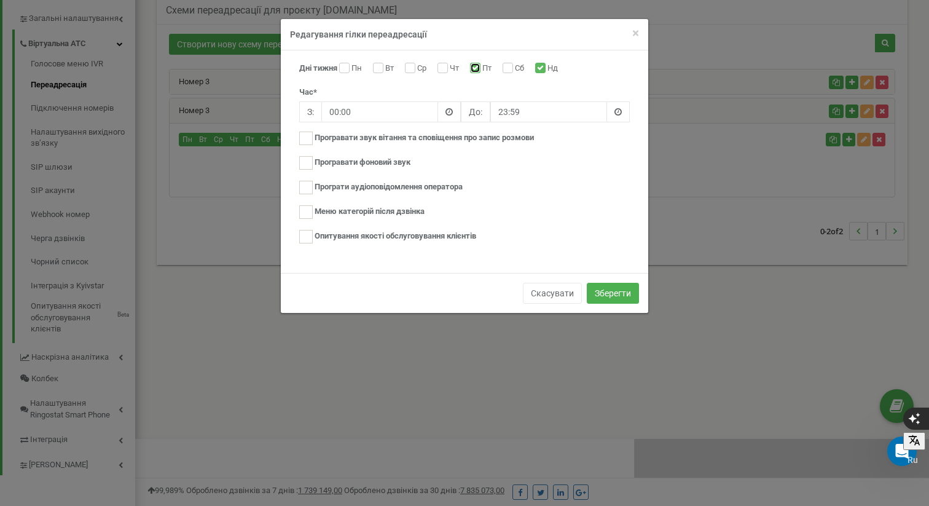
click at [477, 68] on input "Пт" at bounding box center [474, 69] width 8 height 8
checkbox input "false"
click at [549, 66] on div "Нд" at bounding box center [548, 69] width 26 height 12
click at [310, 137] on ins at bounding box center [306, 139] width 14 height 14
checkbox input "true"
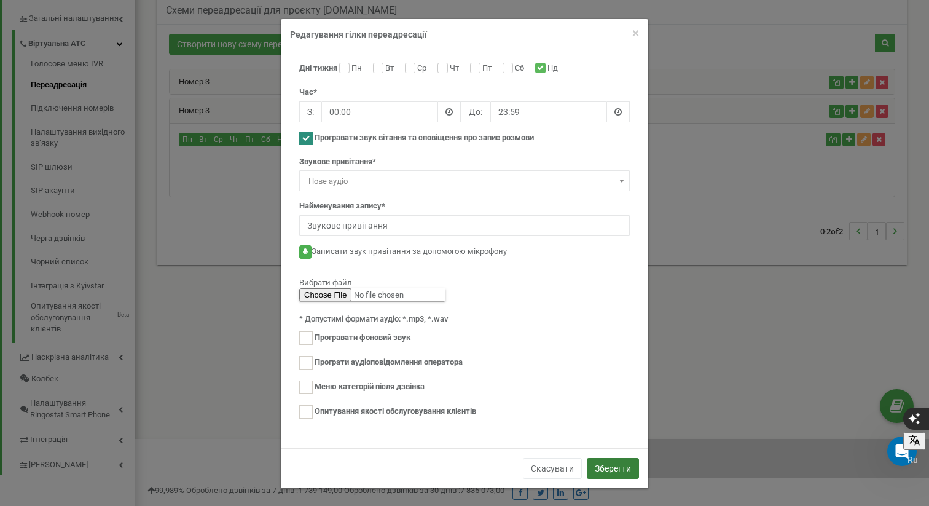
click at [620, 464] on button "Зберегти" at bounding box center [613, 468] width 52 height 21
click at [635, 36] on span "×" at bounding box center [635, 33] width 7 height 15
